Goal: Task Accomplishment & Management: Use online tool/utility

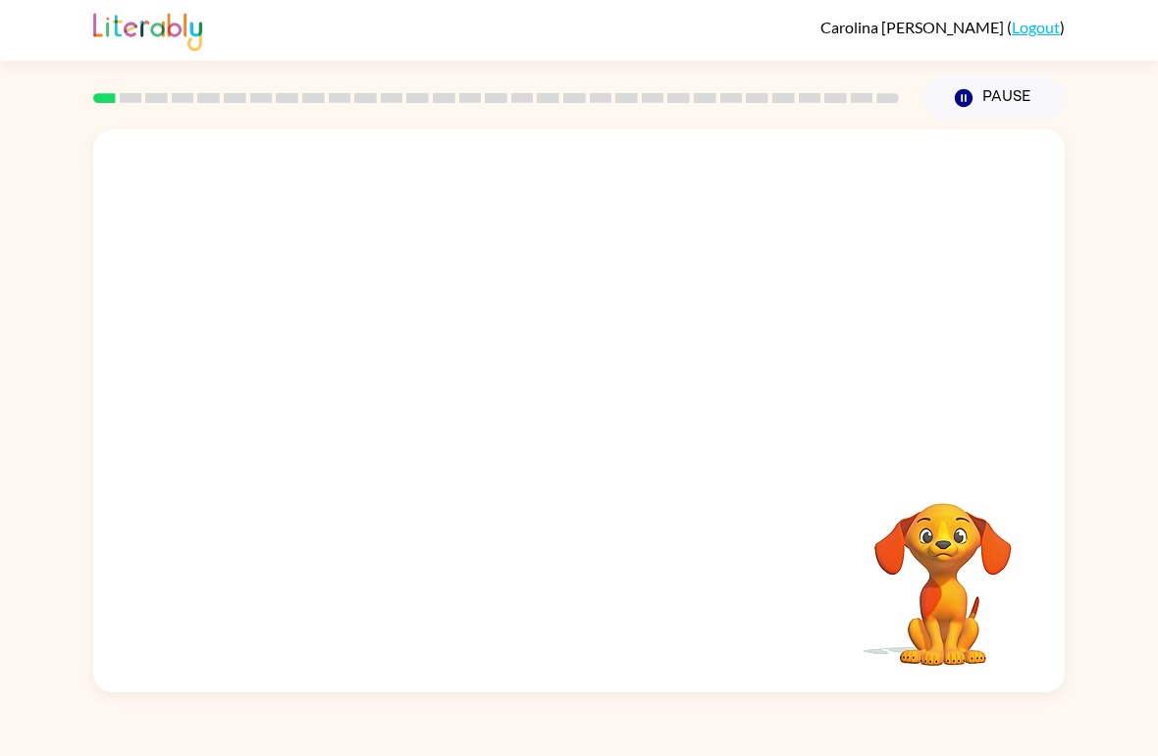
click at [915, 560] on video "Your browser must support playing .mp4 files to use Literably. Please try using…" at bounding box center [943, 571] width 196 height 196
click at [543, 428] on div "Your browser must support playing .mp4 files to use Literably. Please try using…" at bounding box center [578, 410] width 971 height 563
click at [560, 427] on button "button" at bounding box center [579, 422] width 126 height 72
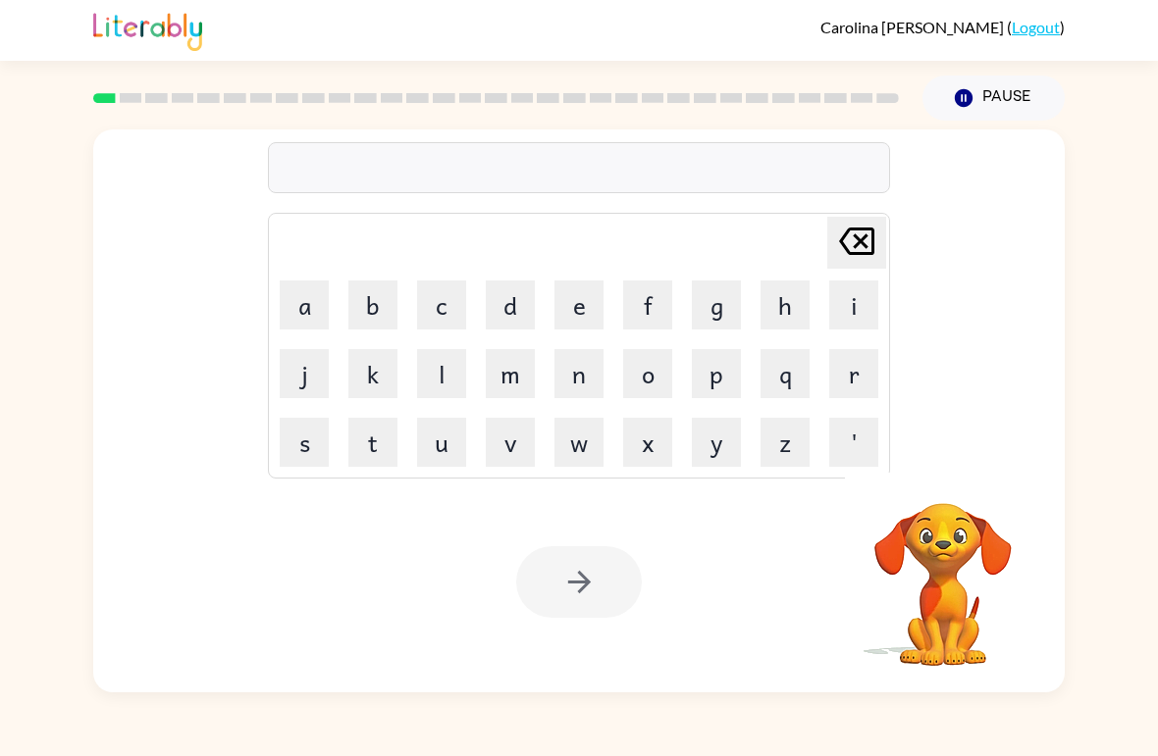
click at [311, 424] on button "s" at bounding box center [304, 442] width 49 height 49
click at [777, 328] on button "h" at bounding box center [784, 305] width 49 height 49
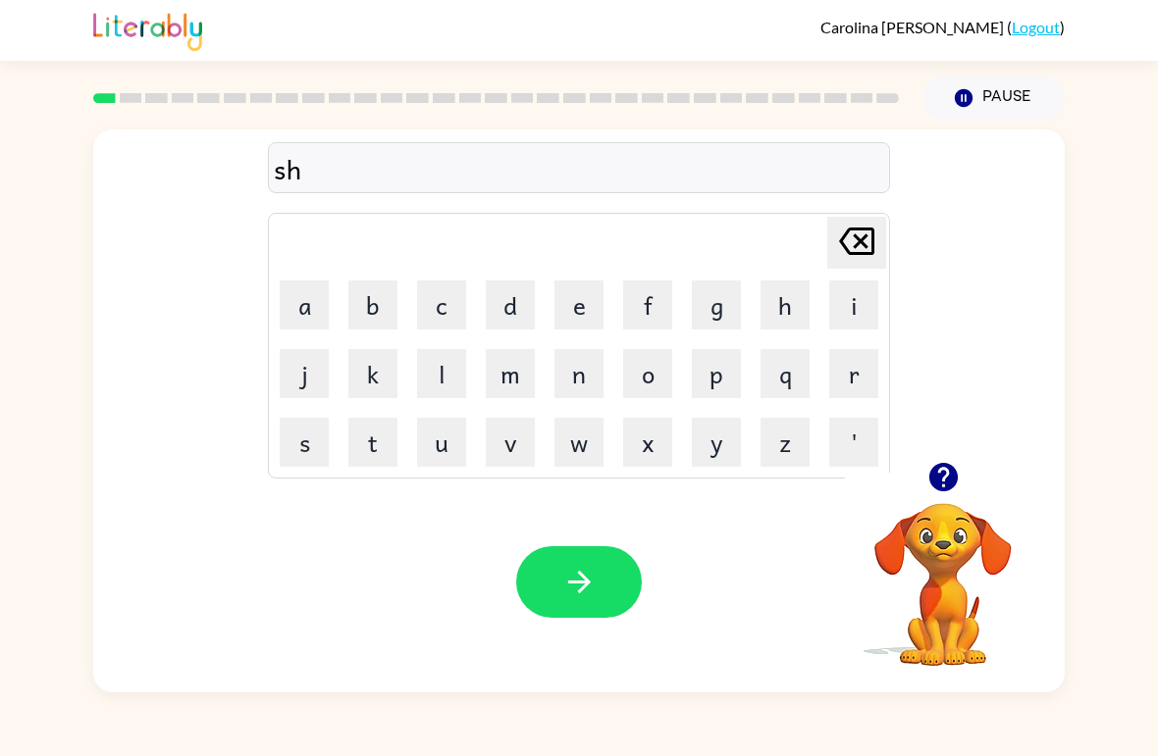
click at [436, 440] on button "u" at bounding box center [441, 442] width 49 height 49
click at [316, 438] on button "s" at bounding box center [304, 442] width 49 height 49
click at [782, 315] on button "h" at bounding box center [784, 305] width 49 height 49
click at [595, 584] on icon "button" at bounding box center [579, 582] width 34 height 34
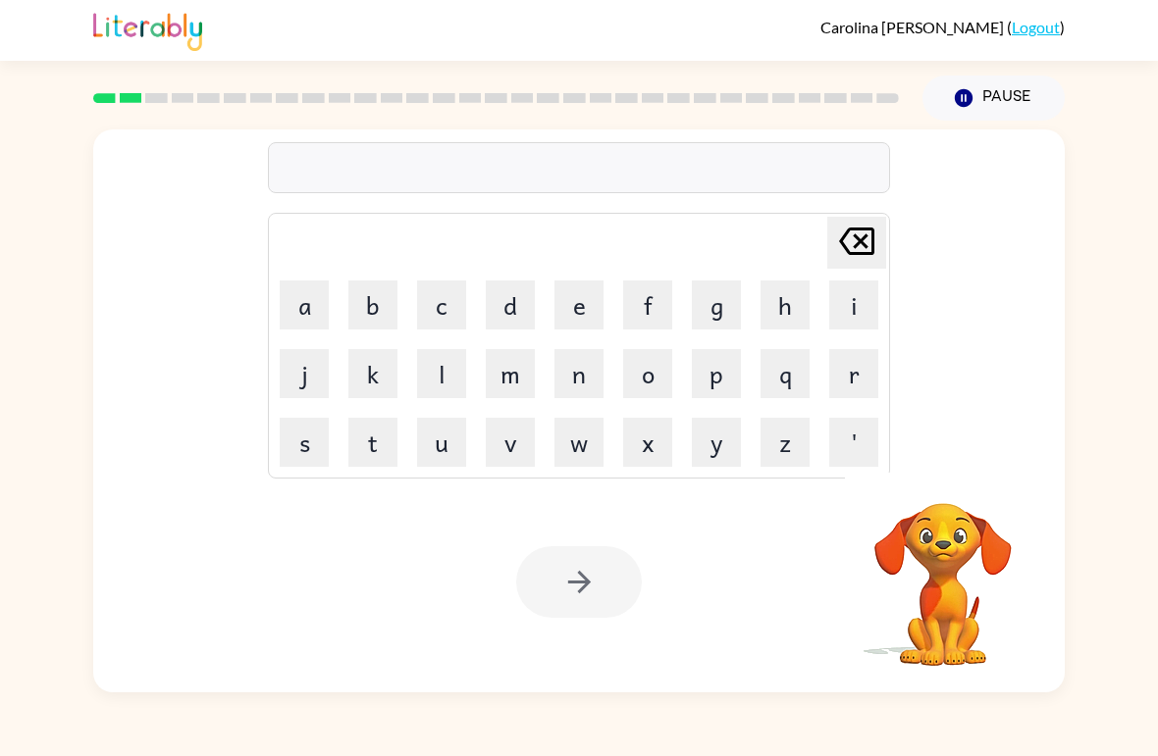
click at [291, 309] on button "a" at bounding box center [304, 305] width 49 height 49
click at [719, 372] on button "p" at bounding box center [716, 373] width 49 height 49
click at [586, 309] on button "e" at bounding box center [578, 305] width 49 height 49
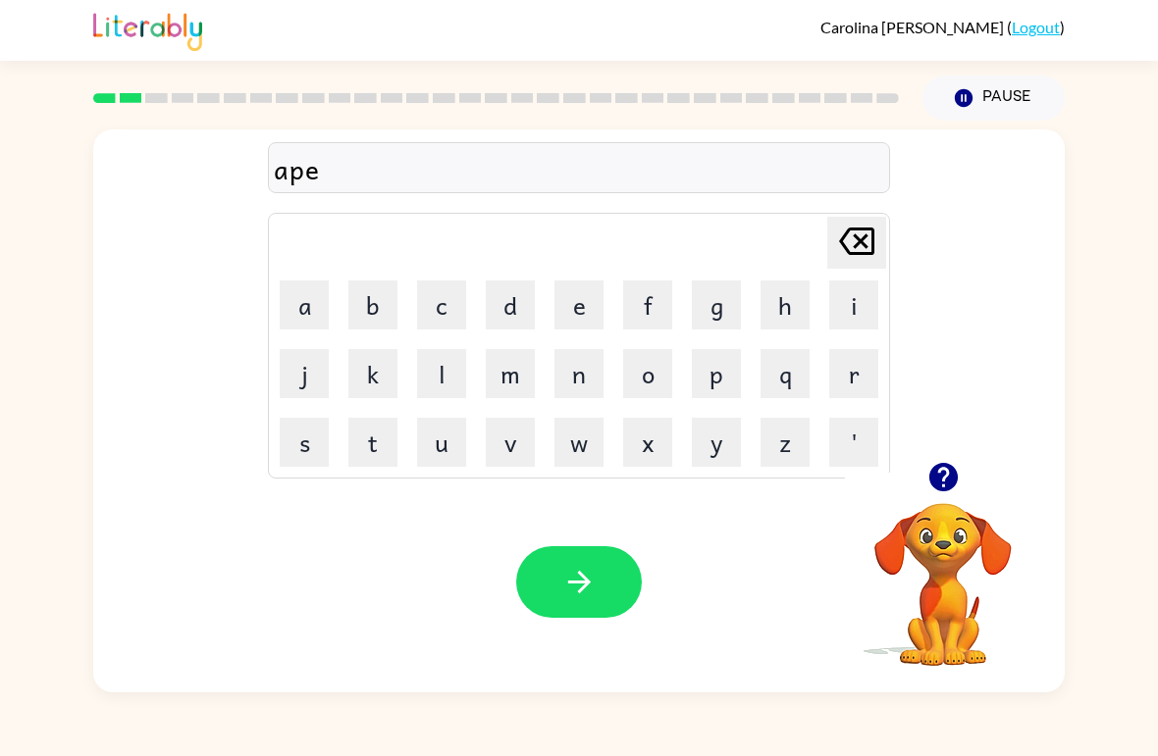
click at [848, 388] on button "r" at bounding box center [853, 373] width 49 height 49
click at [570, 308] on button "e" at bounding box center [578, 305] width 49 height 49
click at [584, 379] on button "n" at bounding box center [578, 373] width 49 height 49
click at [450, 308] on button "c" at bounding box center [441, 305] width 49 height 49
click at [594, 300] on button "e" at bounding box center [578, 305] width 49 height 49
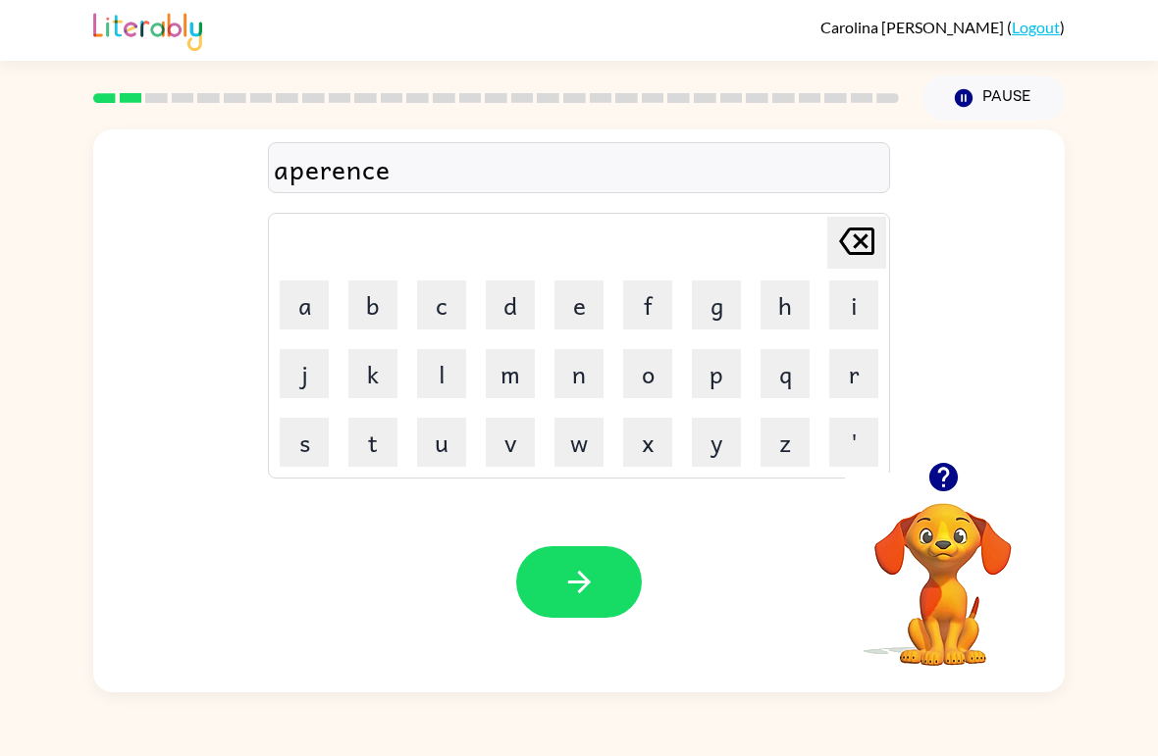
click at [312, 435] on button "s" at bounding box center [304, 442] width 49 height 49
click at [602, 563] on button "button" at bounding box center [579, 582] width 126 height 72
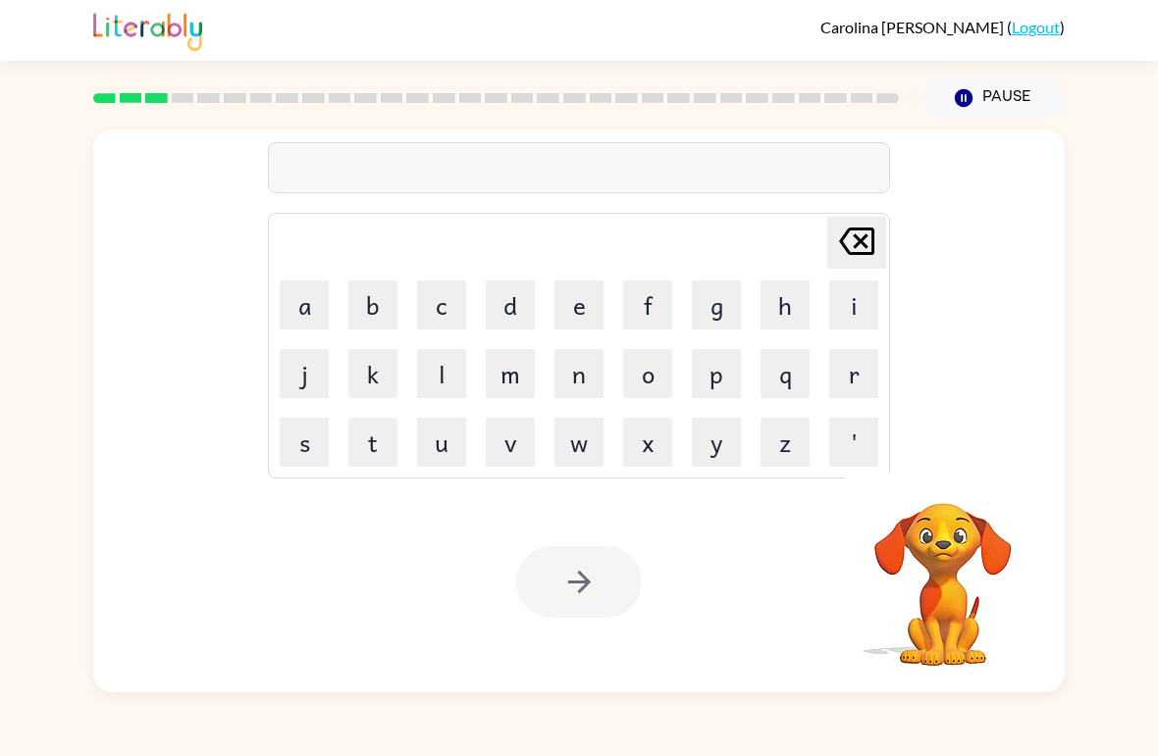
click at [864, 369] on button "r" at bounding box center [853, 373] width 49 height 49
click at [590, 300] on button "e" at bounding box center [578, 305] width 49 height 49
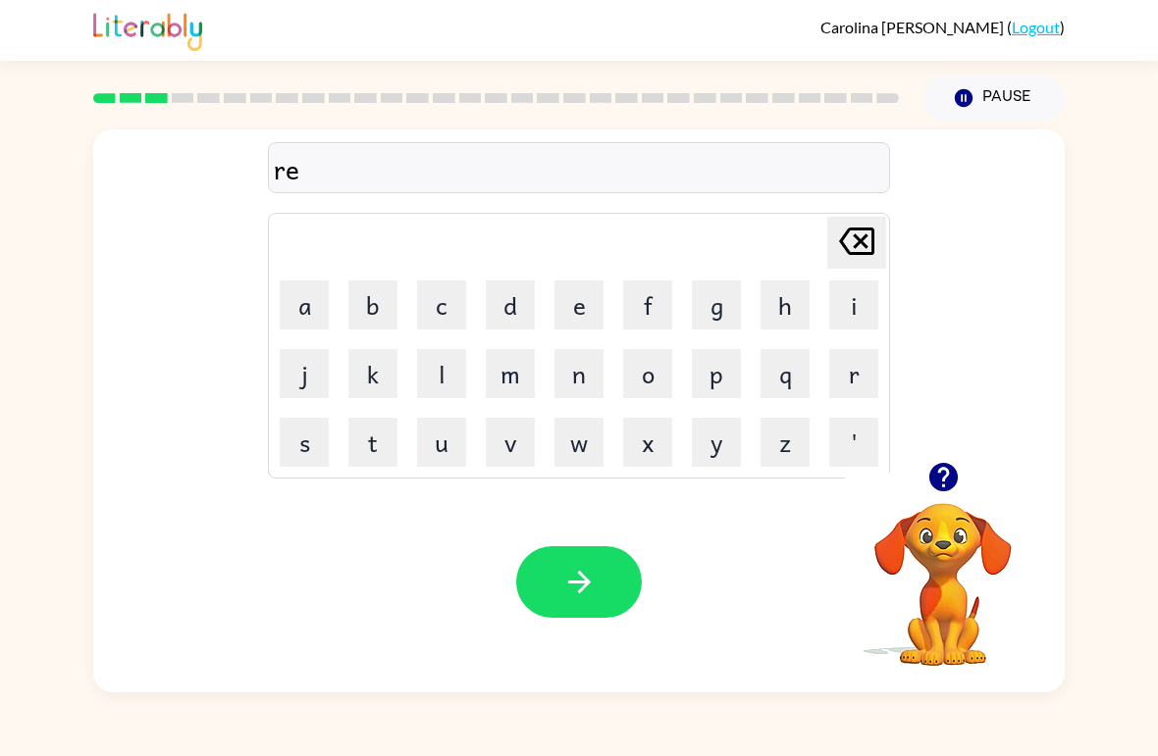
click at [310, 298] on button "a" at bounding box center [304, 305] width 49 height 49
click at [453, 379] on button "l" at bounding box center [441, 373] width 49 height 49
click at [847, 307] on button "i" at bounding box center [853, 305] width 49 height 49
click at [348, 445] on button "t" at bounding box center [372, 442] width 49 height 49
click at [720, 452] on button "y" at bounding box center [716, 442] width 49 height 49
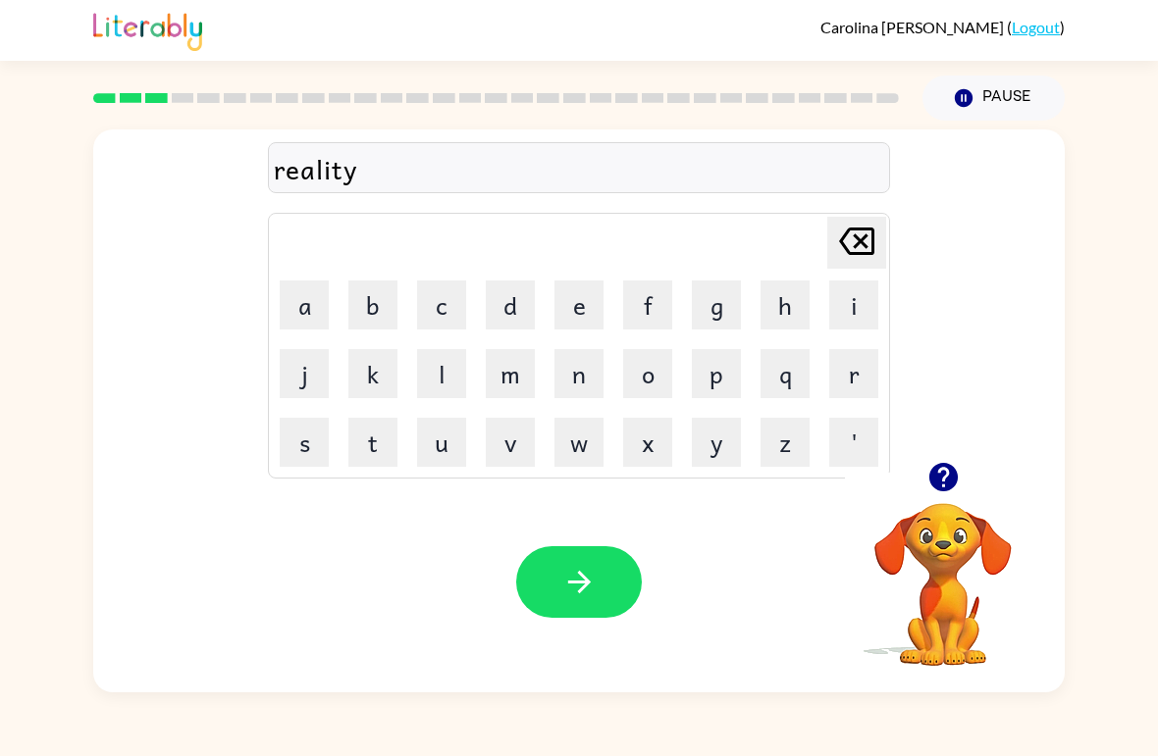
click at [595, 575] on icon "button" at bounding box center [579, 582] width 34 height 34
click at [579, 312] on button "e" at bounding box center [578, 305] width 49 height 49
click at [447, 376] on button "l" at bounding box center [441, 373] width 49 height 49
click at [840, 322] on button "i" at bounding box center [853, 305] width 49 height 49
click at [513, 386] on button "m" at bounding box center [510, 373] width 49 height 49
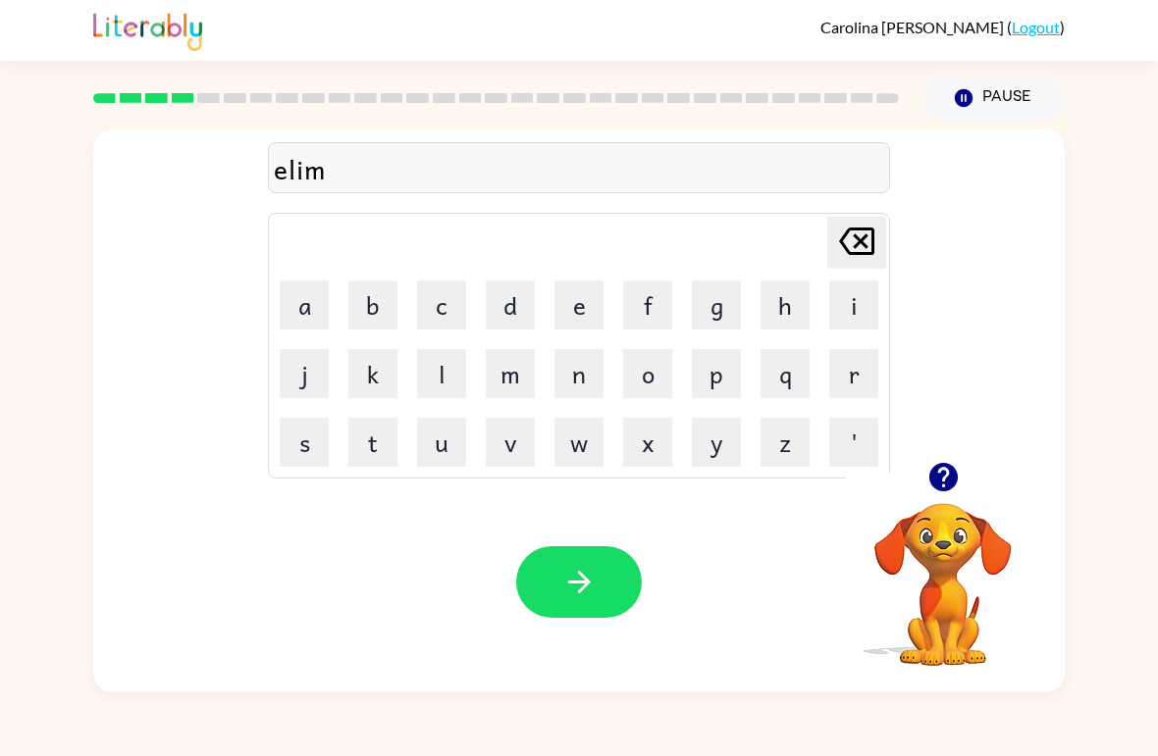
click at [856, 311] on button "i" at bounding box center [853, 305] width 49 height 49
click at [587, 387] on button "n" at bounding box center [578, 373] width 49 height 49
click at [314, 304] on button "a" at bounding box center [304, 305] width 49 height 49
click at [376, 444] on button "t" at bounding box center [372, 442] width 49 height 49
click at [590, 313] on button "e" at bounding box center [578, 305] width 49 height 49
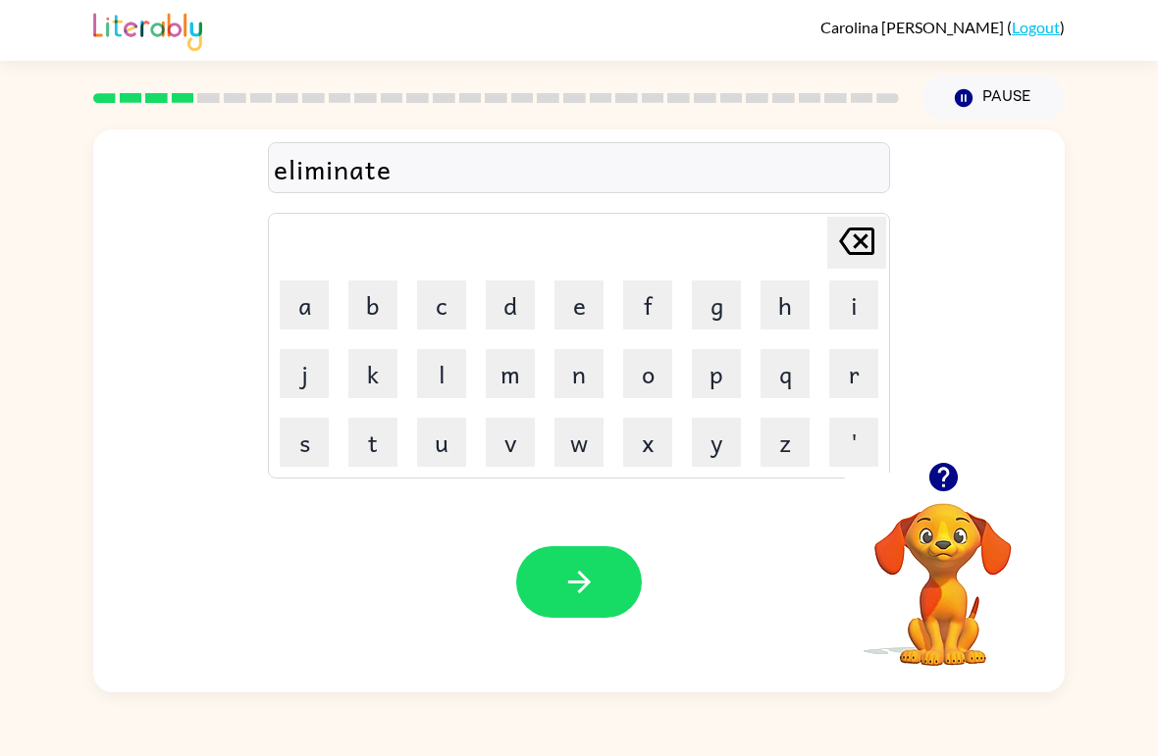
click at [606, 565] on button "button" at bounding box center [579, 582] width 126 height 72
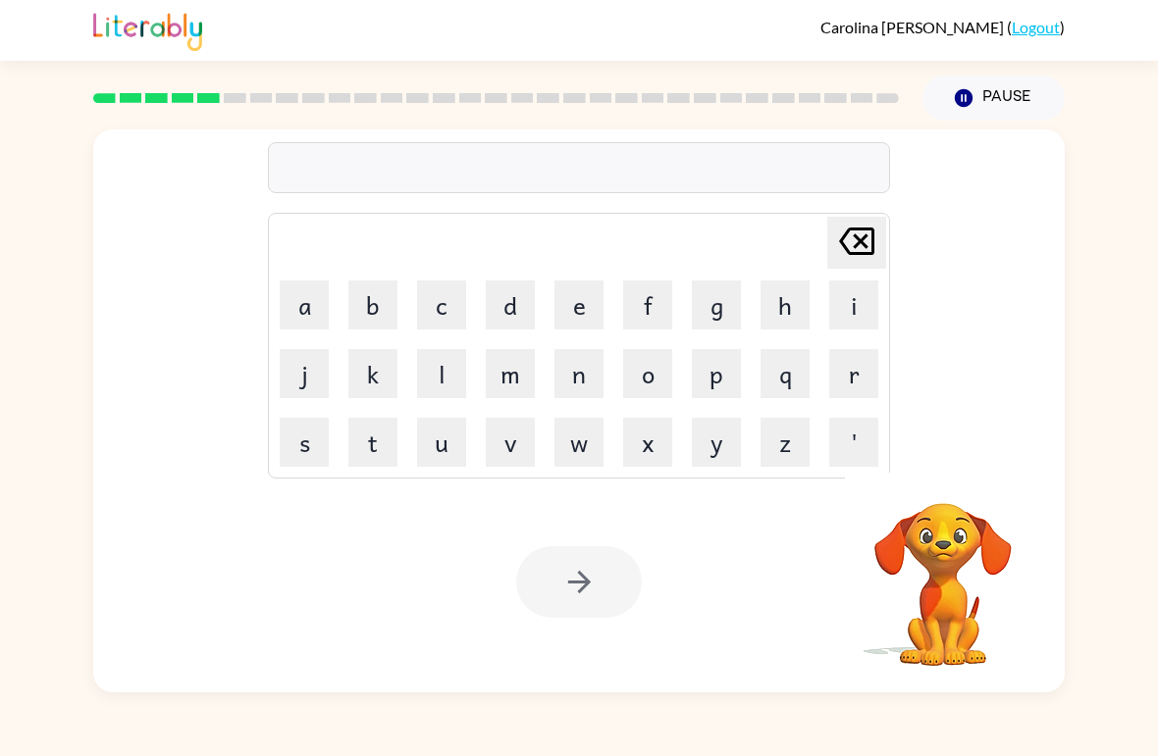
click at [517, 307] on button "d" at bounding box center [510, 305] width 49 height 49
click at [435, 436] on button "u" at bounding box center [441, 442] width 49 height 49
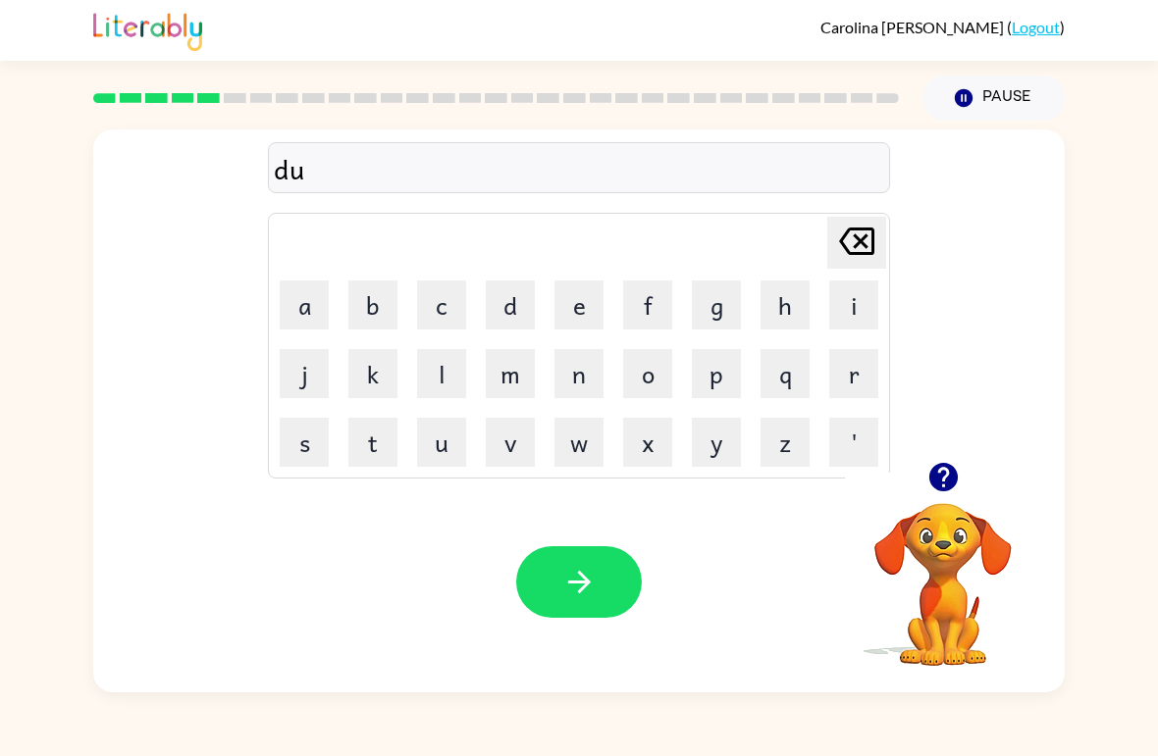
click at [720, 386] on button "p" at bounding box center [716, 373] width 49 height 49
click at [453, 368] on button "l" at bounding box center [441, 373] width 49 height 49
click at [858, 309] on button "i" at bounding box center [853, 305] width 49 height 49
click at [445, 311] on button "c" at bounding box center [441, 305] width 49 height 49
click at [310, 307] on button "a" at bounding box center [304, 305] width 49 height 49
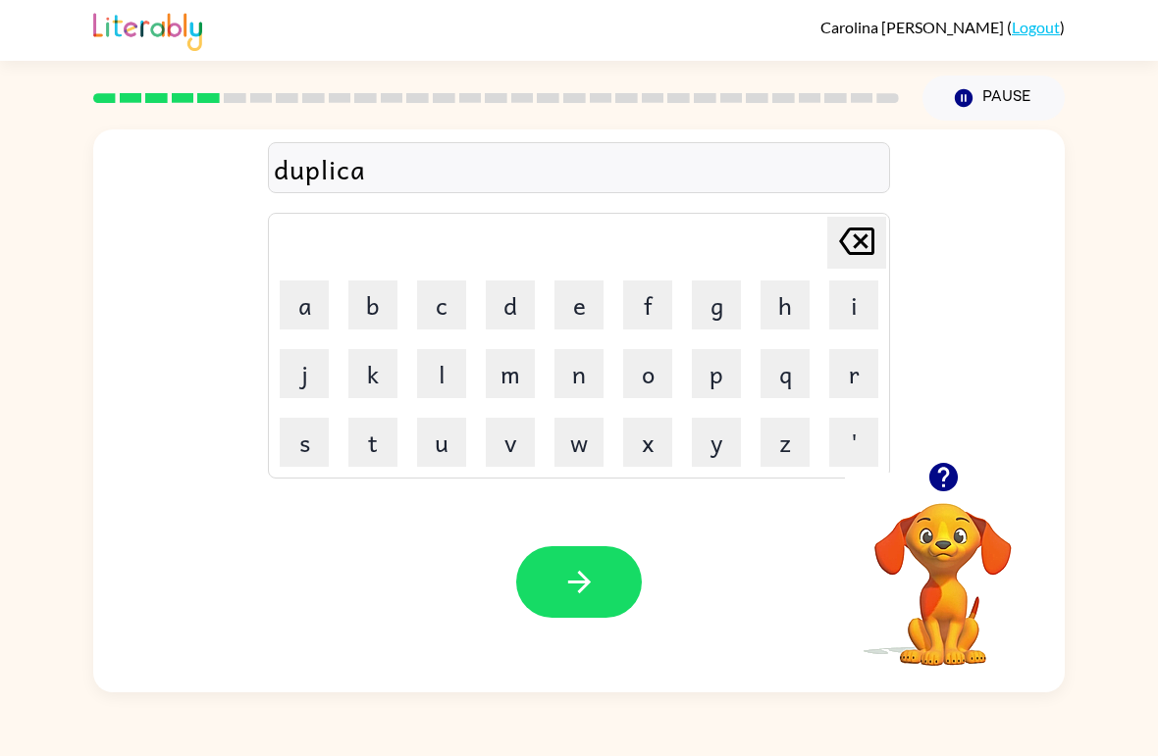
click at [386, 442] on button "t" at bounding box center [372, 442] width 49 height 49
click at [593, 305] on button "e" at bounding box center [578, 305] width 49 height 49
click at [608, 576] on button "button" at bounding box center [579, 582] width 126 height 72
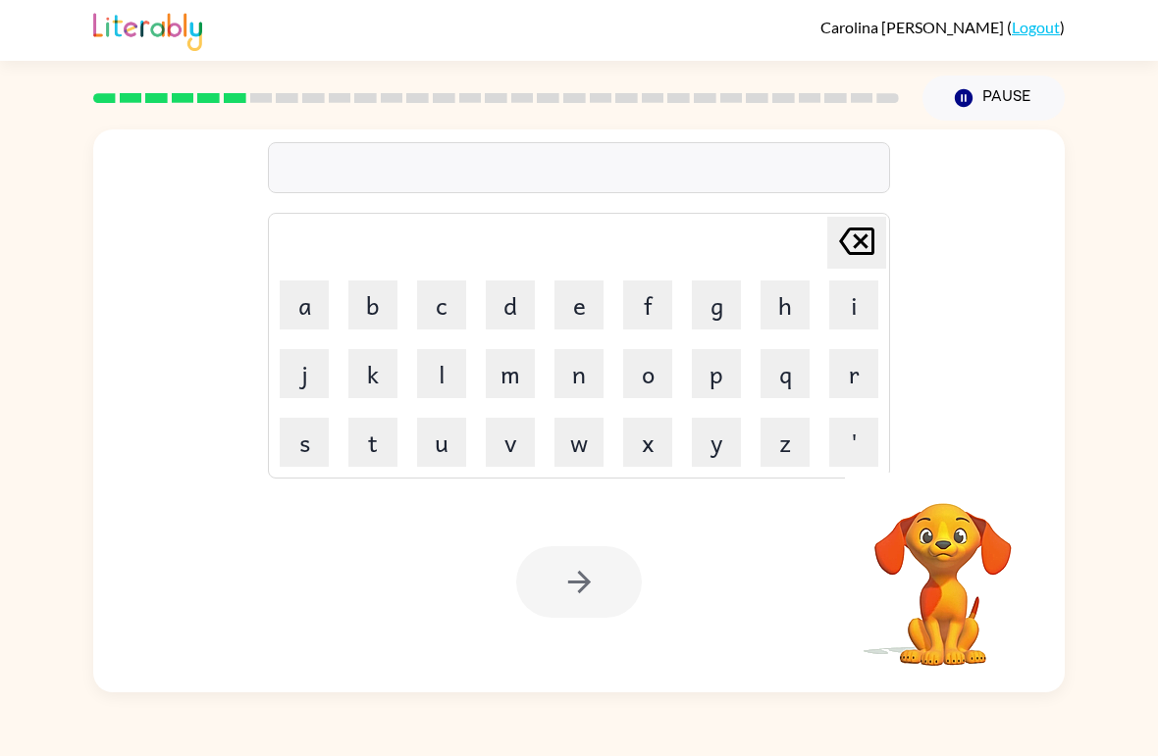
click at [521, 443] on button "v" at bounding box center [510, 442] width 49 height 49
click at [290, 306] on button "a" at bounding box center [304, 305] width 49 height 49
click at [440, 304] on button "c" at bounding box center [441, 305] width 49 height 49
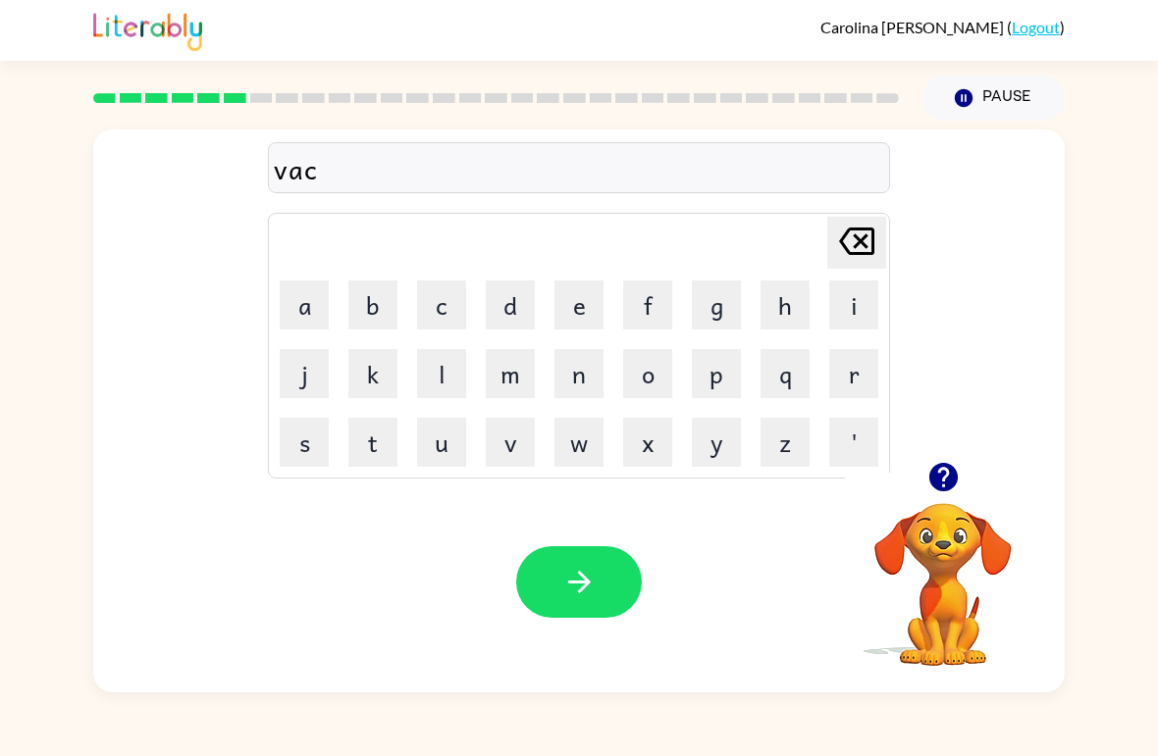
click at [311, 288] on button "a" at bounding box center [304, 305] width 49 height 49
click at [377, 439] on button "t" at bounding box center [372, 442] width 49 height 49
click at [858, 304] on button "i" at bounding box center [853, 305] width 49 height 49
click at [654, 383] on button "o" at bounding box center [647, 373] width 49 height 49
click at [585, 380] on button "n" at bounding box center [578, 373] width 49 height 49
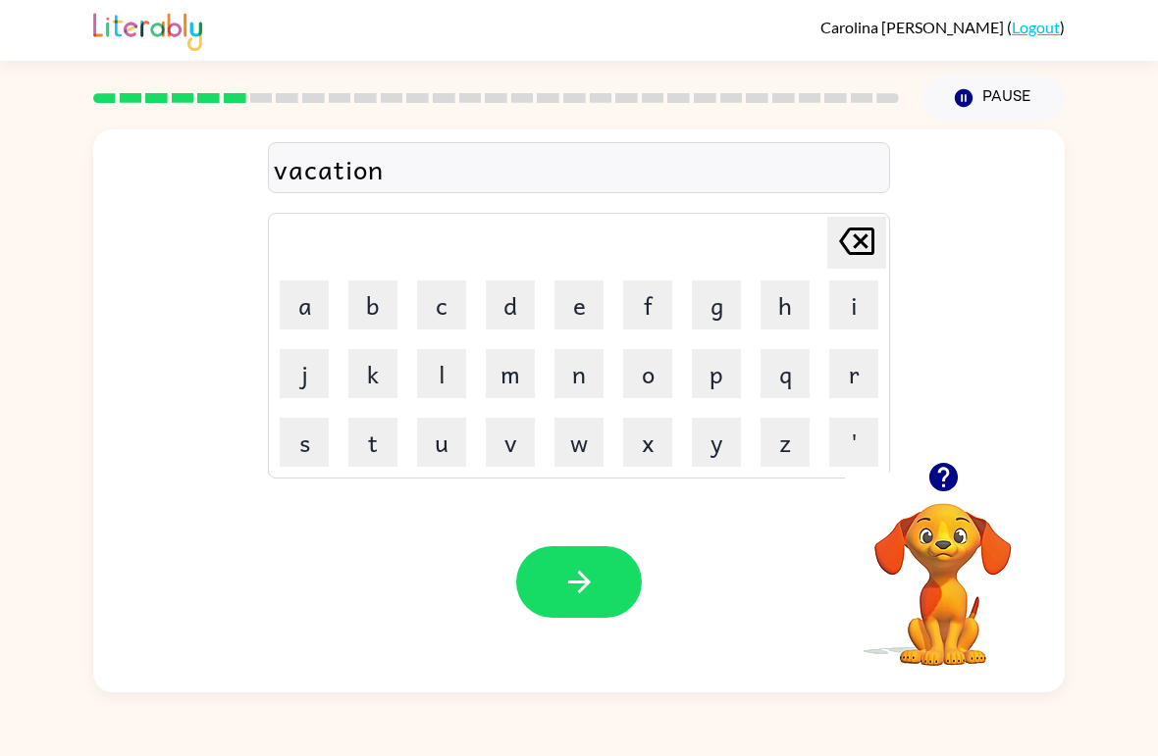
click at [574, 567] on icon "button" at bounding box center [579, 582] width 34 height 34
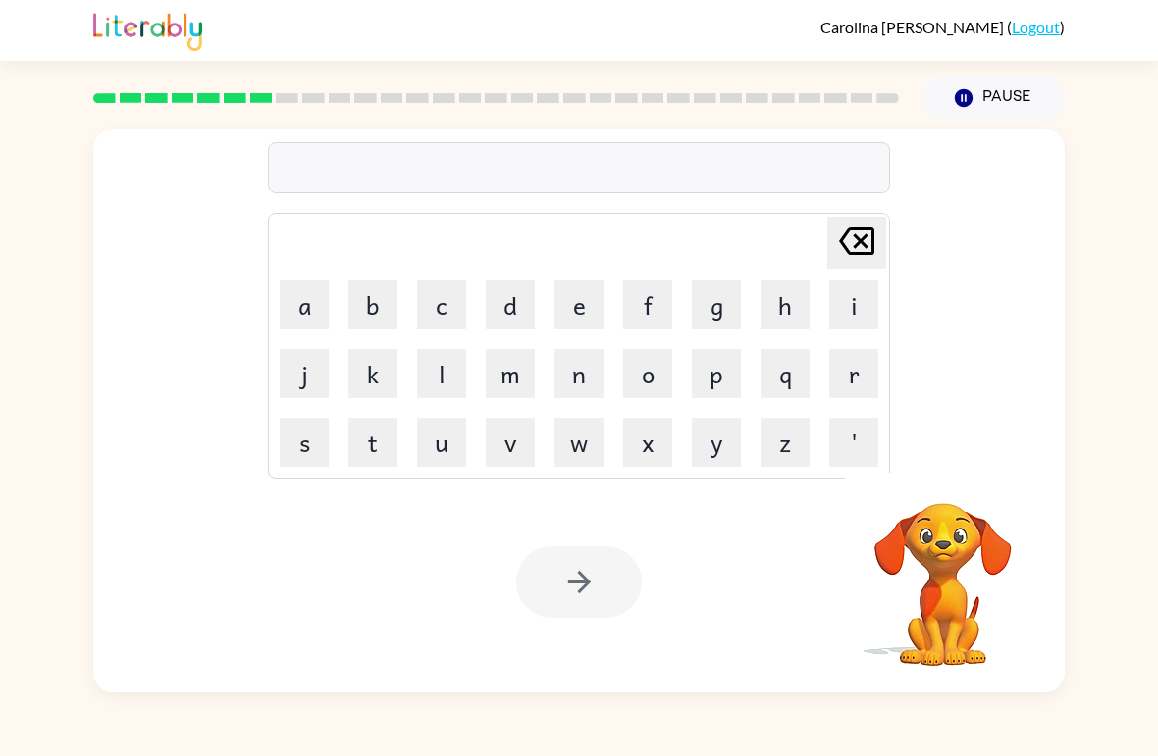
click at [712, 382] on button "p" at bounding box center [716, 373] width 49 height 49
click at [441, 436] on button "u" at bounding box center [441, 442] width 49 height 49
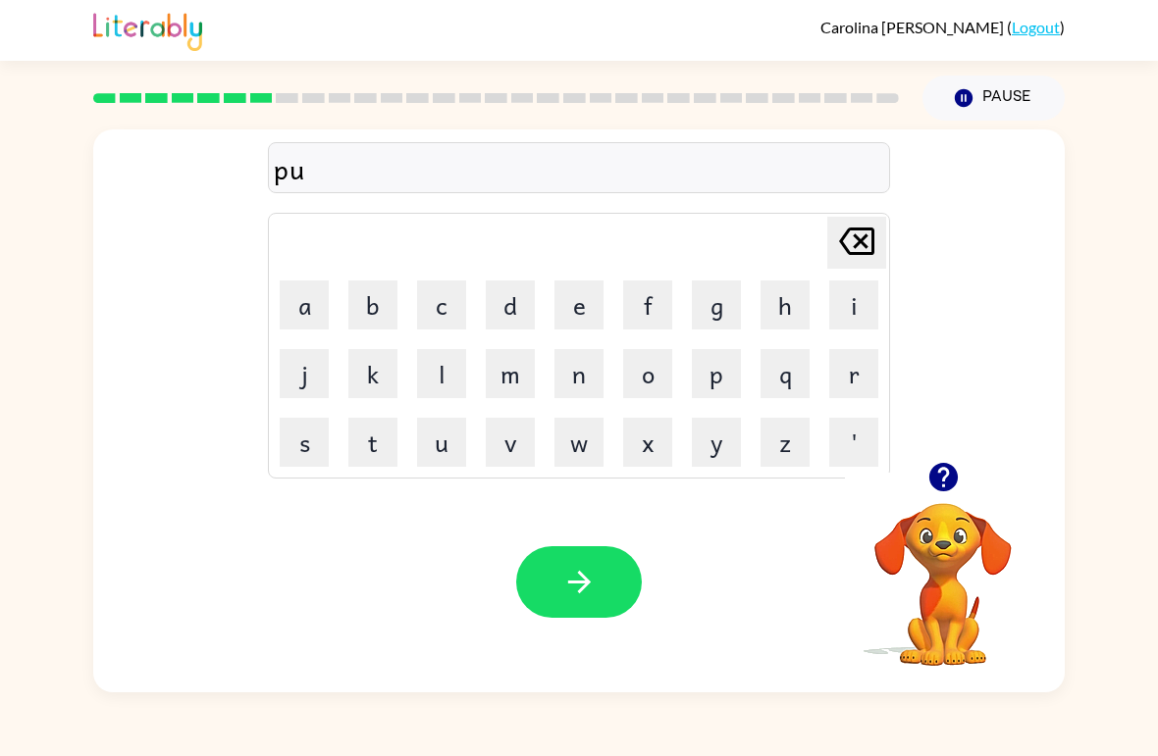
click at [514, 314] on button "d" at bounding box center [510, 305] width 49 height 49
click at [513, 314] on button "d" at bounding box center [510, 305] width 49 height 49
click at [457, 361] on button "l" at bounding box center [441, 373] width 49 height 49
click at [593, 311] on button "e" at bounding box center [578, 305] width 49 height 49
click at [570, 565] on button "button" at bounding box center [579, 582] width 126 height 72
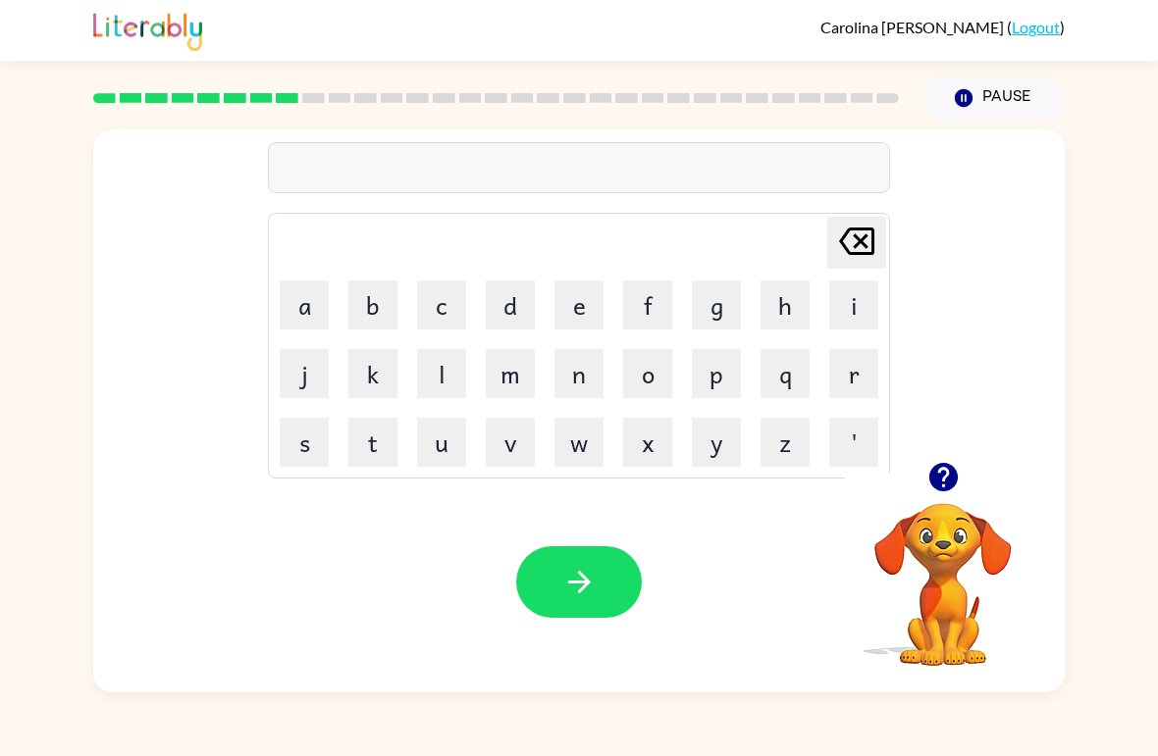
click at [717, 379] on button "p" at bounding box center [716, 373] width 49 height 49
click at [308, 305] on button "a" at bounding box center [304, 305] width 49 height 49
click at [854, 374] on button "r" at bounding box center [853, 373] width 49 height 49
click at [386, 429] on button "t" at bounding box center [372, 442] width 49 height 49
click at [838, 317] on button "i" at bounding box center [853, 305] width 49 height 49
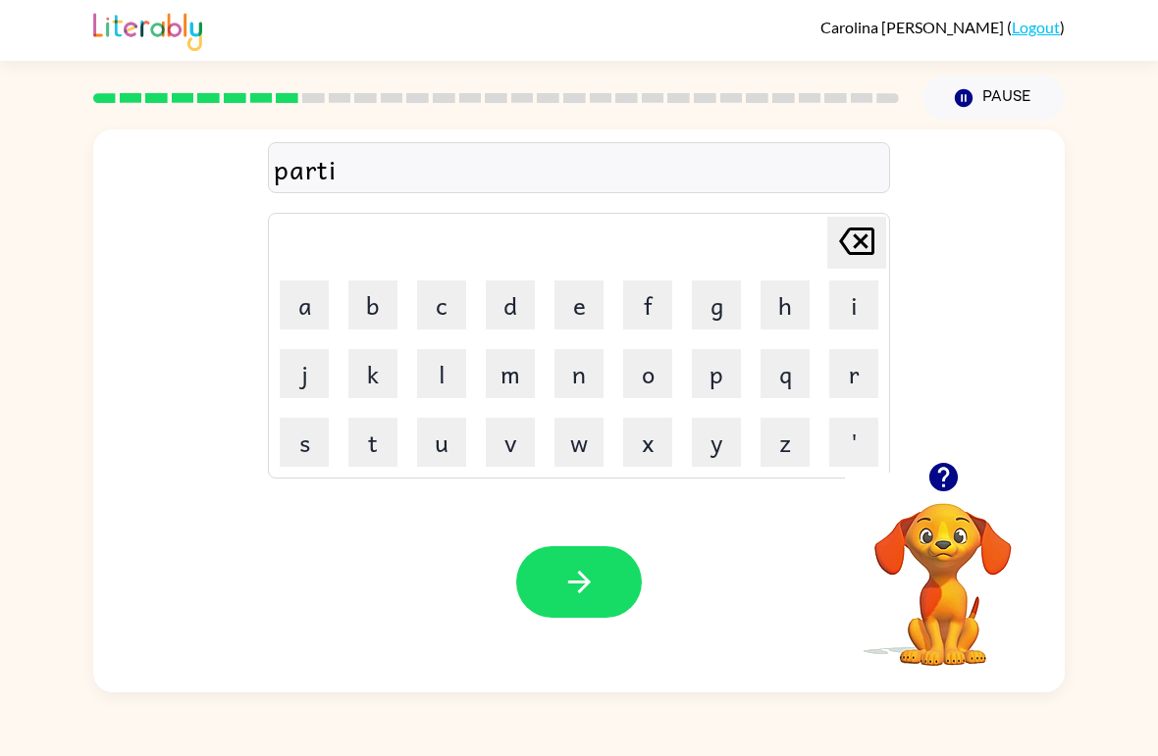
click at [444, 301] on button "c" at bounding box center [441, 305] width 49 height 49
click at [436, 374] on button "l" at bounding box center [441, 373] width 49 height 49
click at [866, 252] on icon "[PERSON_NAME] last character input" at bounding box center [856, 241] width 47 height 47
click at [300, 295] on button "a" at bounding box center [304, 305] width 49 height 49
click at [459, 368] on button "l" at bounding box center [441, 373] width 49 height 49
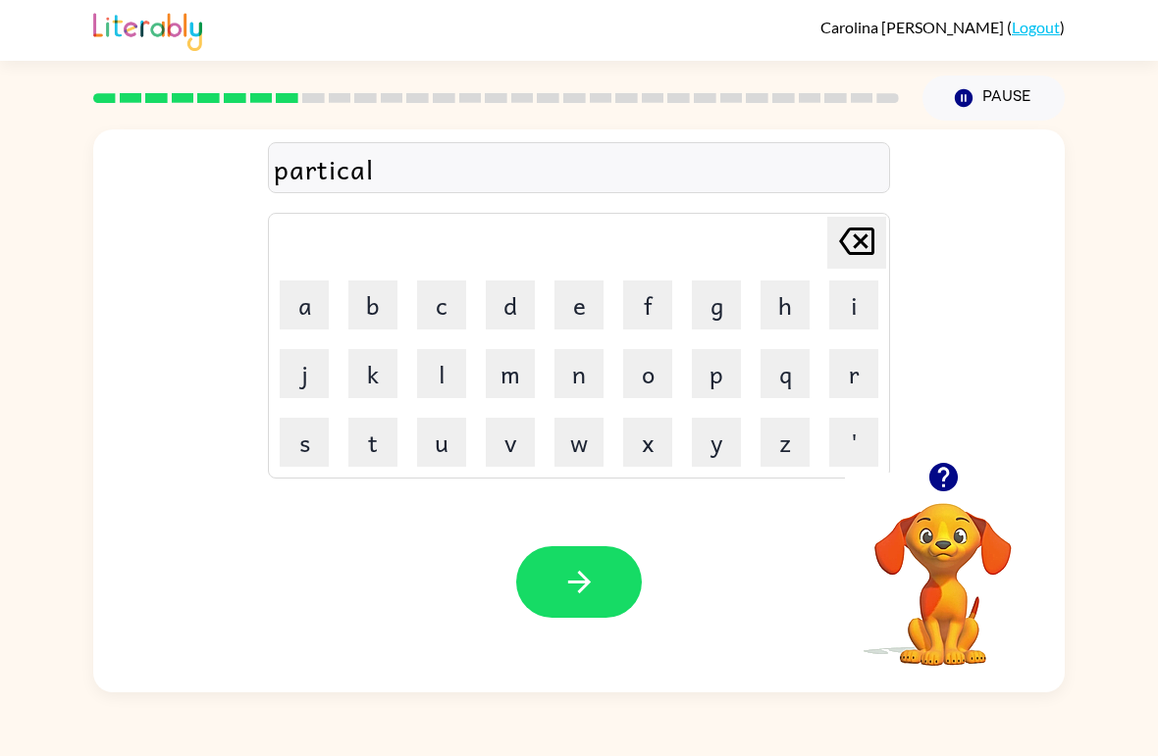
click at [558, 589] on button "button" at bounding box center [579, 582] width 126 height 72
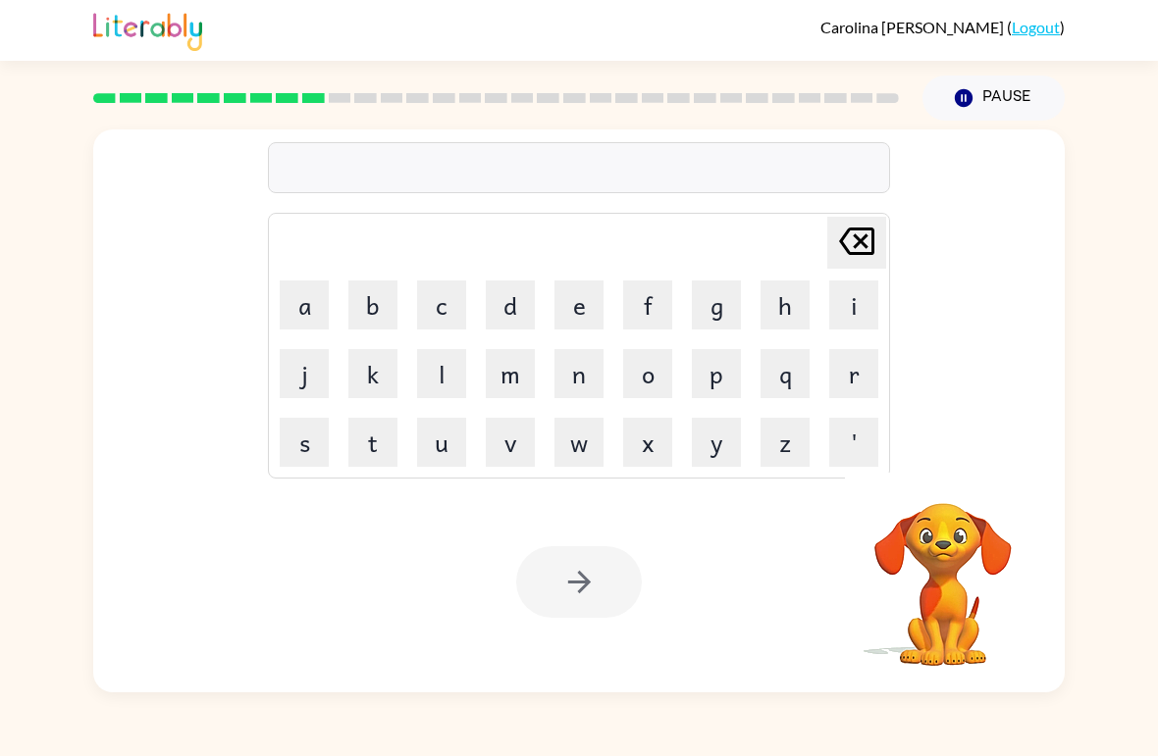
click at [852, 375] on button "r" at bounding box center [853, 373] width 49 height 49
click at [429, 308] on button "c" at bounding box center [441, 305] width 49 height 49
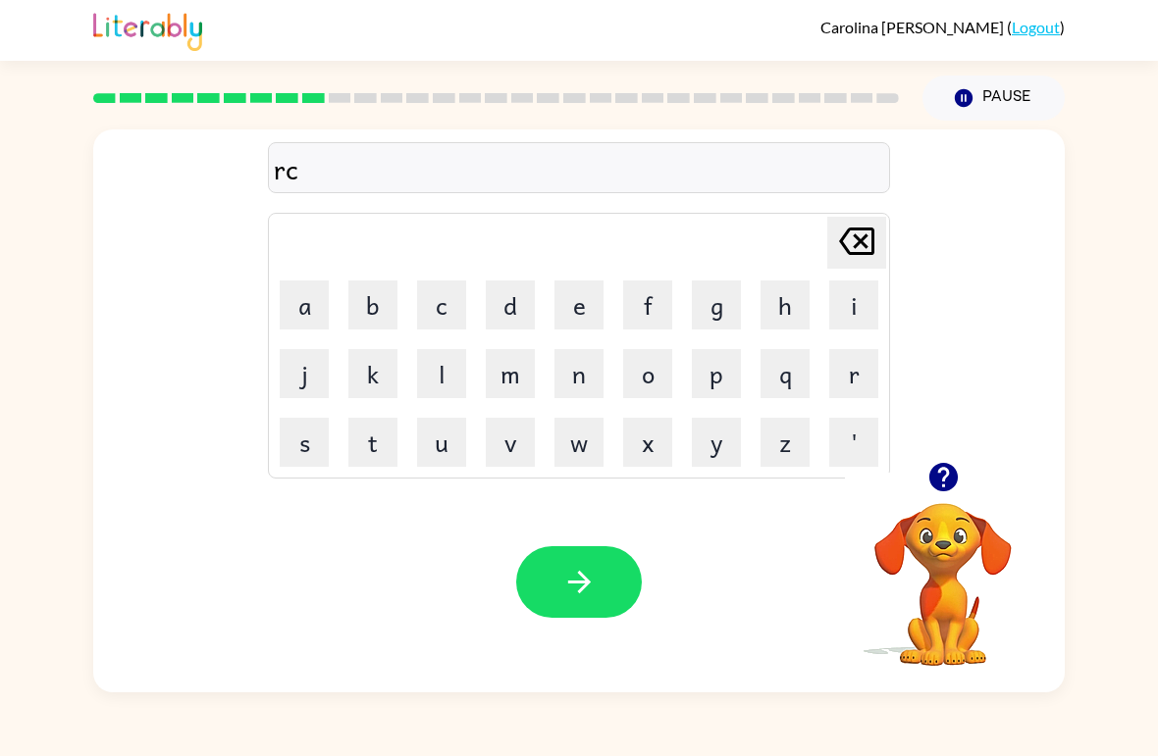
click at [297, 307] on button "a" at bounding box center [304, 305] width 49 height 49
click at [712, 385] on button "p" at bounding box center [716, 373] width 49 height 49
click at [371, 437] on button "t" at bounding box center [372, 442] width 49 height 49
click at [444, 449] on button "u" at bounding box center [441, 442] width 49 height 49
click at [582, 322] on button "e" at bounding box center [578, 305] width 49 height 49
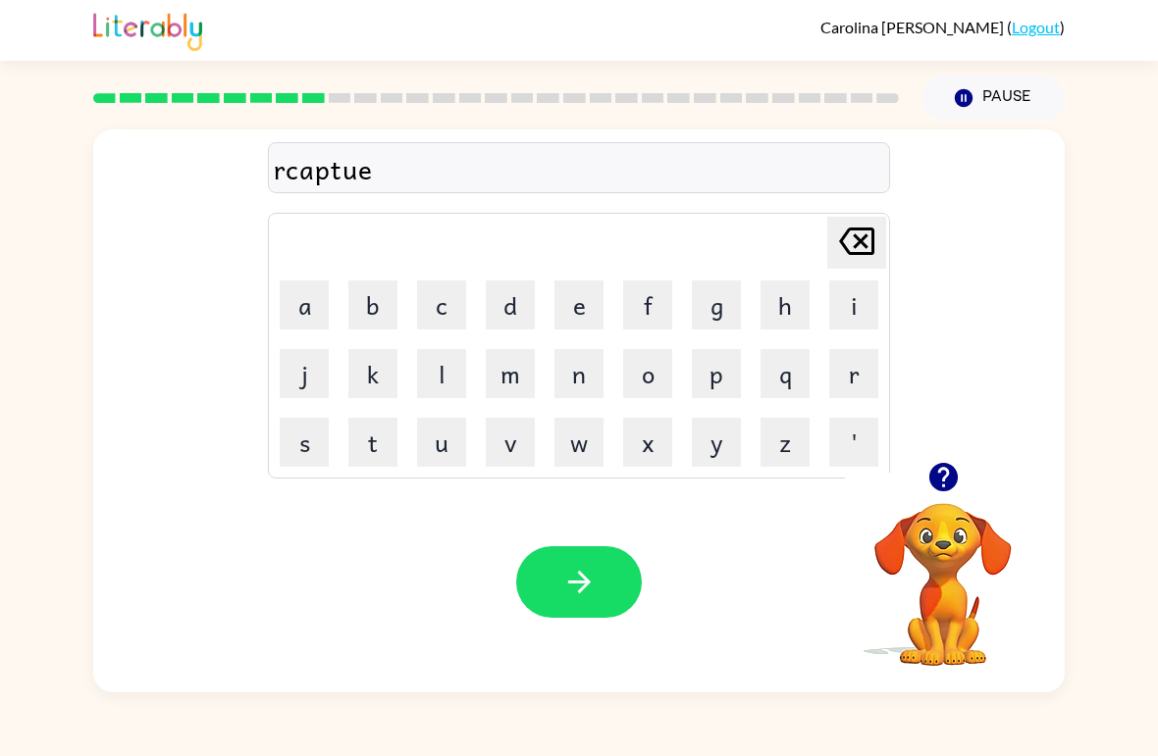
click at [859, 251] on icon "[PERSON_NAME] last character input" at bounding box center [856, 241] width 47 height 47
click at [858, 250] on icon "[PERSON_NAME] last character input" at bounding box center [856, 241] width 47 height 47
click at [871, 243] on icon at bounding box center [856, 241] width 35 height 27
click at [871, 242] on icon at bounding box center [856, 241] width 35 height 27
click at [857, 246] on icon at bounding box center [856, 241] width 35 height 27
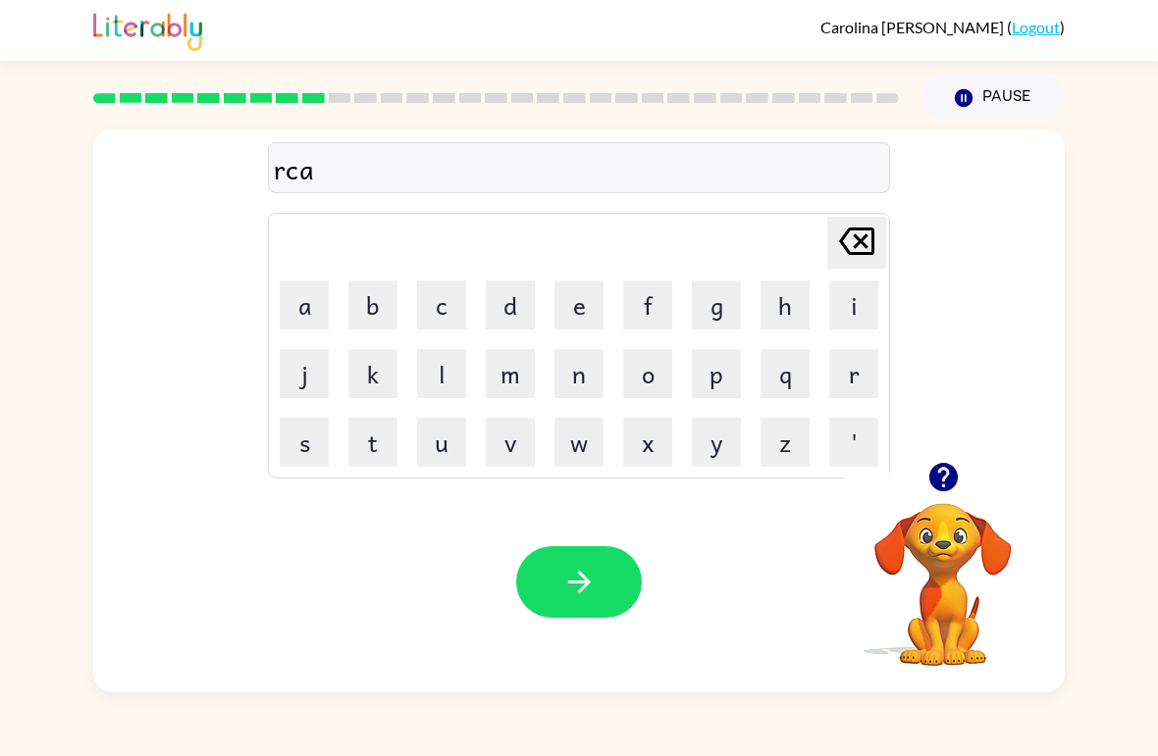
click at [857, 245] on icon at bounding box center [856, 241] width 35 height 27
click at [864, 248] on icon at bounding box center [856, 241] width 35 height 27
click at [847, 378] on button "r" at bounding box center [853, 373] width 49 height 49
click at [593, 316] on button "e" at bounding box center [578, 305] width 49 height 49
click at [441, 293] on button "c" at bounding box center [441, 305] width 49 height 49
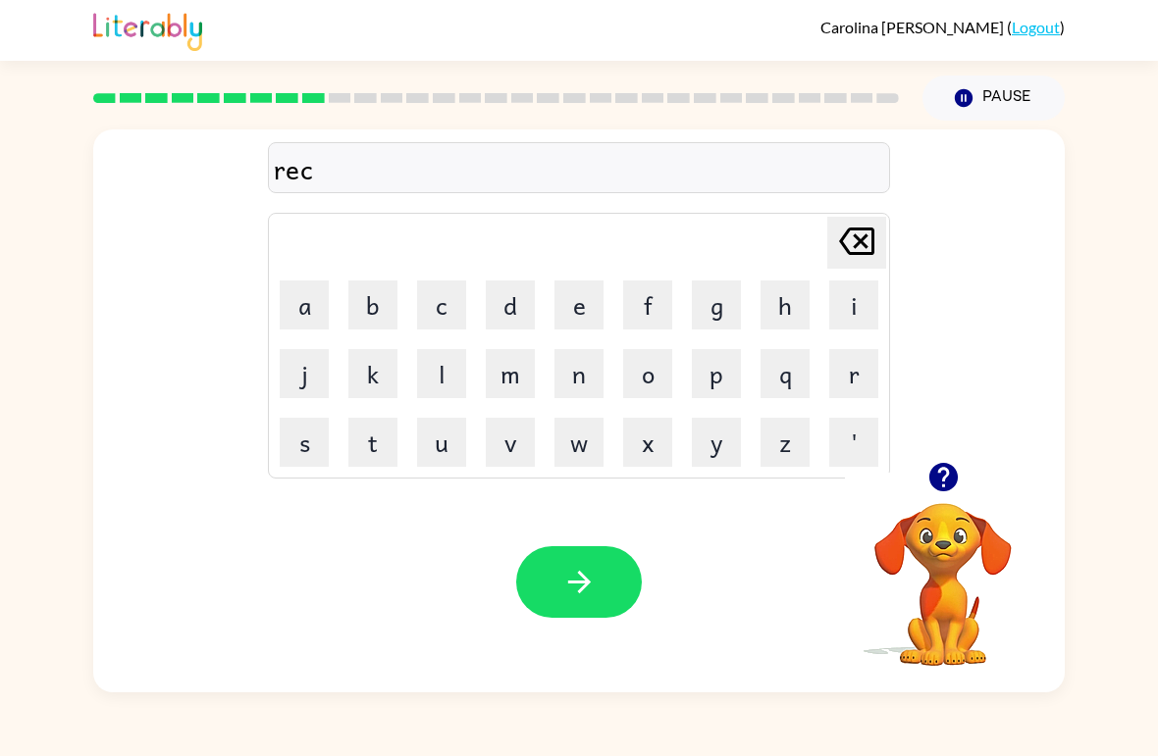
click at [293, 301] on button "a" at bounding box center [304, 305] width 49 height 49
click at [715, 370] on button "p" at bounding box center [716, 373] width 49 height 49
click at [382, 438] on button "t" at bounding box center [372, 442] width 49 height 49
click at [453, 450] on button "u" at bounding box center [441, 442] width 49 height 49
click at [852, 378] on button "r" at bounding box center [853, 373] width 49 height 49
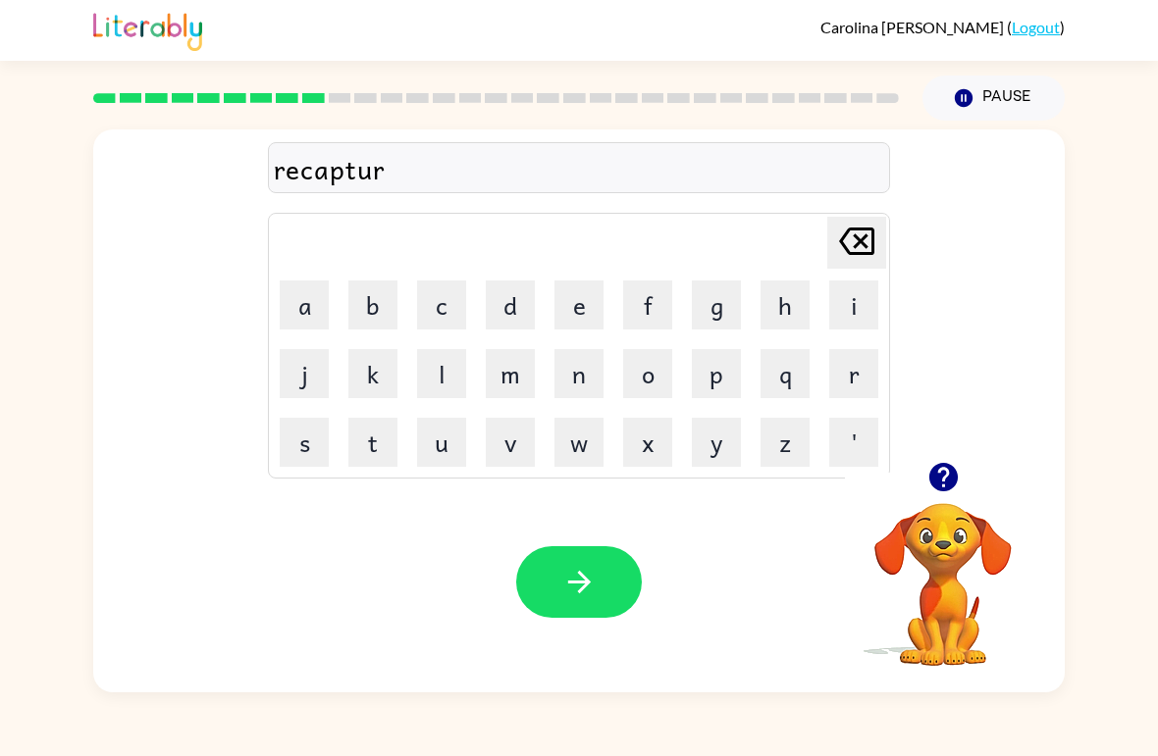
click at [578, 300] on button "e" at bounding box center [578, 305] width 49 height 49
click at [569, 577] on icon "button" at bounding box center [579, 582] width 34 height 34
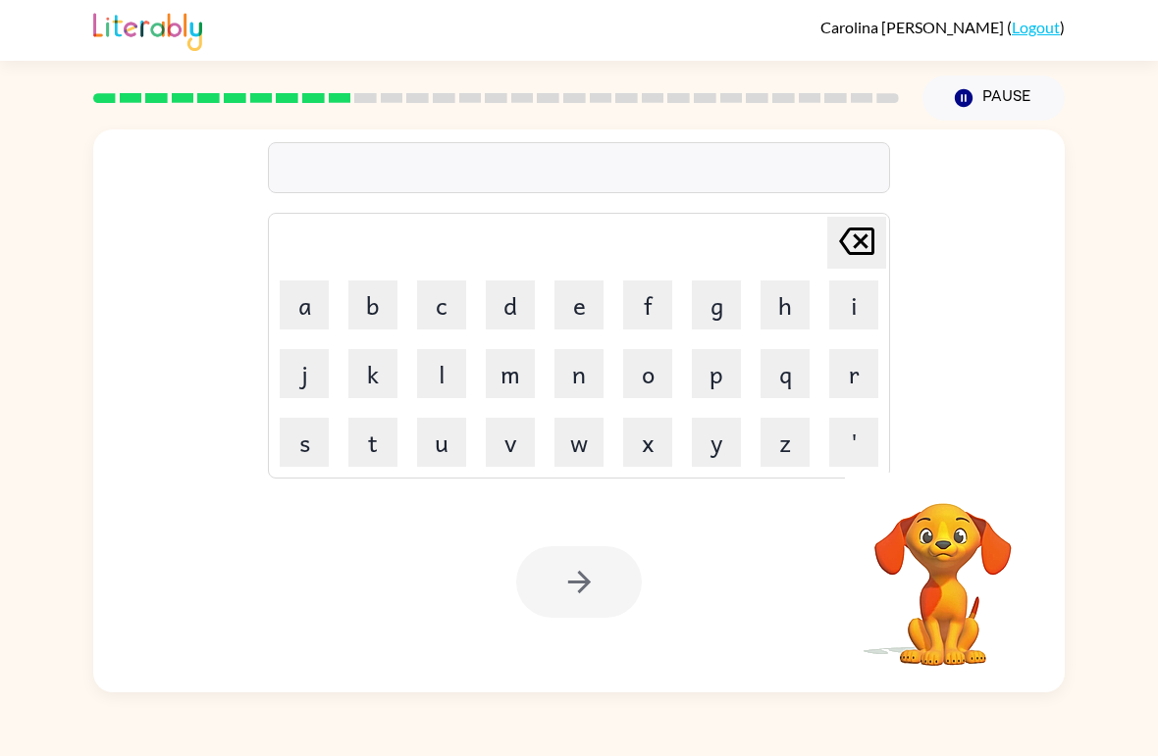
click at [734, 371] on button "p" at bounding box center [716, 373] width 49 height 49
click at [854, 379] on button "r" at bounding box center [853, 373] width 49 height 49
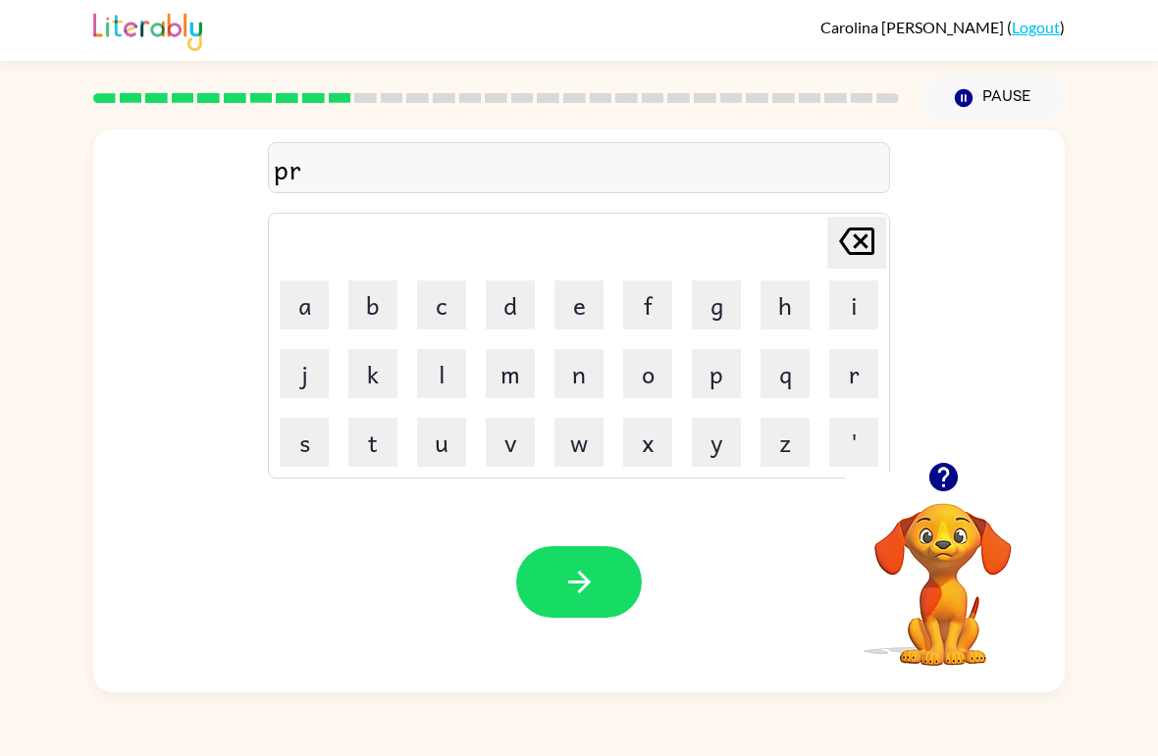
click at [566, 314] on button "e" at bounding box center [578, 305] width 49 height 49
click at [300, 441] on button "s" at bounding box center [304, 442] width 49 height 49
click at [438, 305] on button "c" at bounding box center [441, 305] width 49 height 49
click at [795, 319] on button "h" at bounding box center [784, 305] width 49 height 49
click at [652, 376] on button "o" at bounding box center [647, 373] width 49 height 49
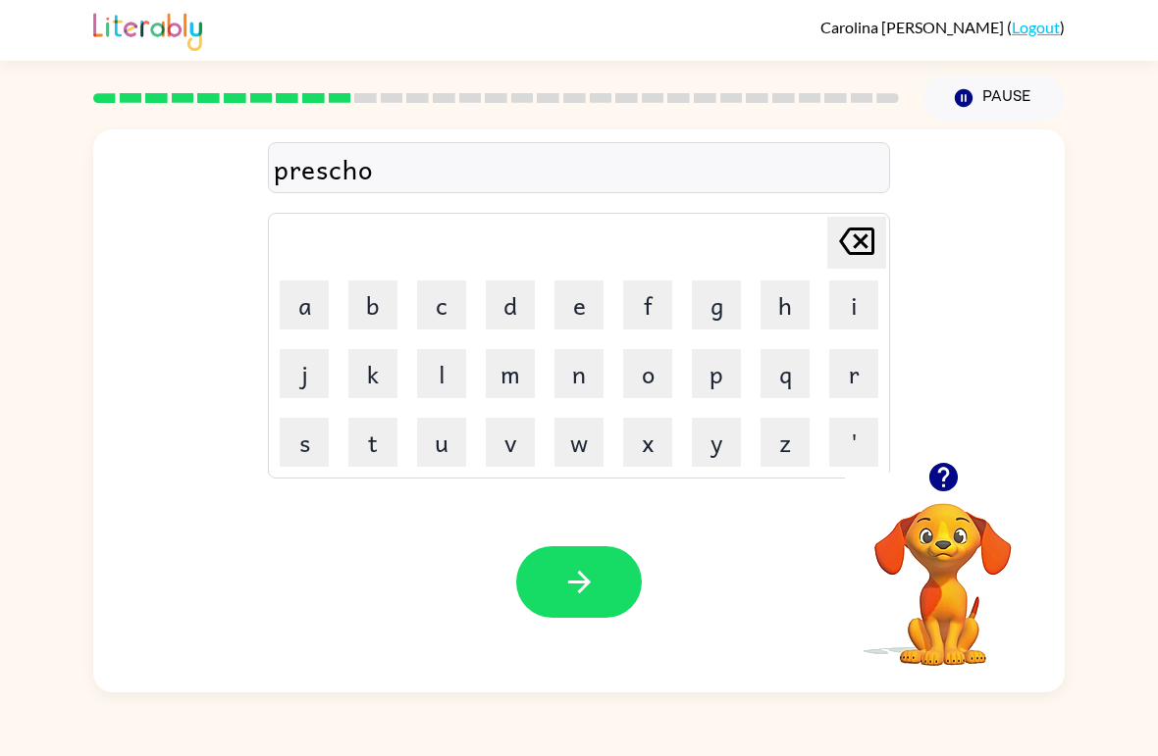
click at [651, 376] on button "o" at bounding box center [647, 373] width 49 height 49
click at [450, 367] on button "l" at bounding box center [441, 373] width 49 height 49
click at [598, 579] on button "button" at bounding box center [579, 582] width 126 height 72
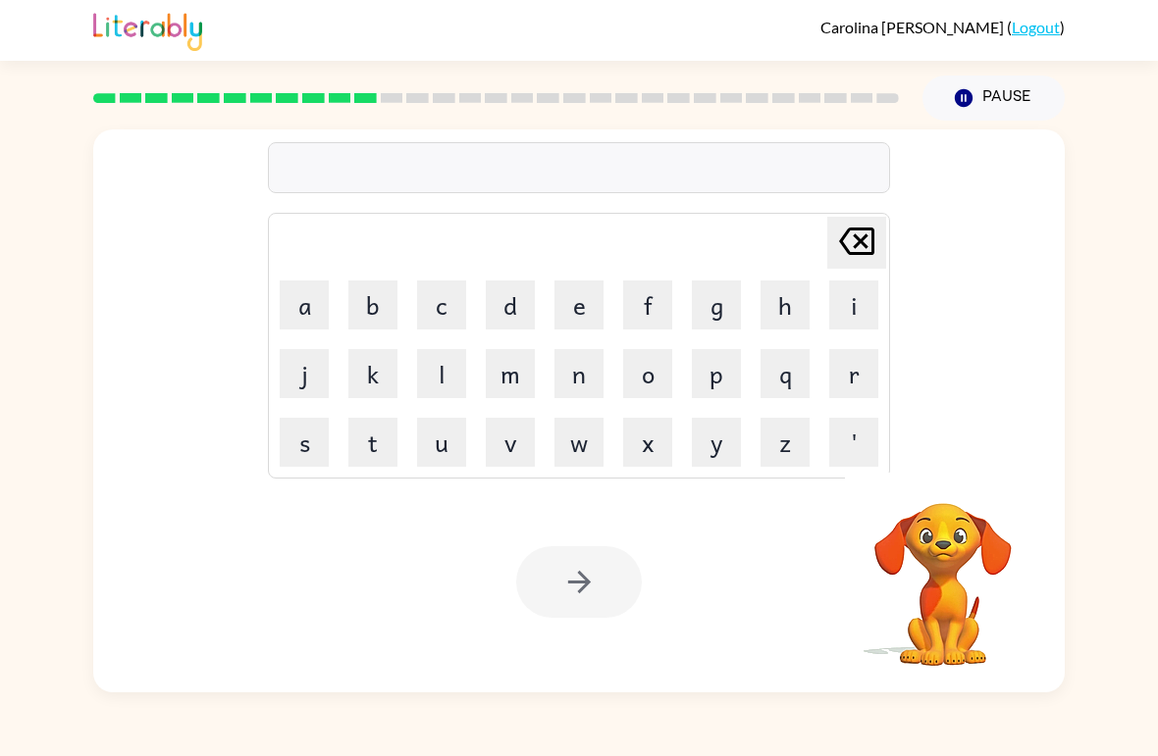
click at [443, 315] on button "c" at bounding box center [441, 305] width 49 height 49
click at [862, 374] on button "r" at bounding box center [853, 373] width 49 height 49
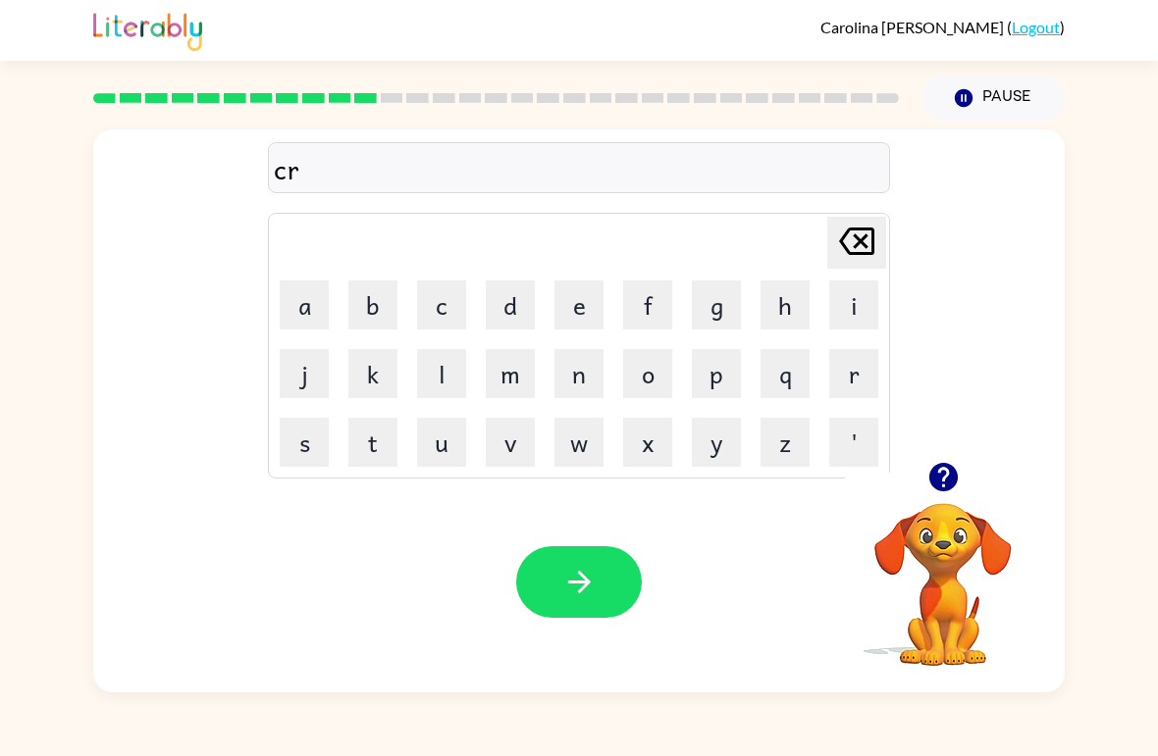
click at [307, 299] on button "a" at bounding box center [304, 305] width 49 height 49
click at [512, 441] on button "v" at bounding box center [510, 442] width 49 height 49
click at [578, 325] on button "e" at bounding box center [578, 305] width 49 height 49
click at [563, 600] on button "button" at bounding box center [579, 582] width 126 height 72
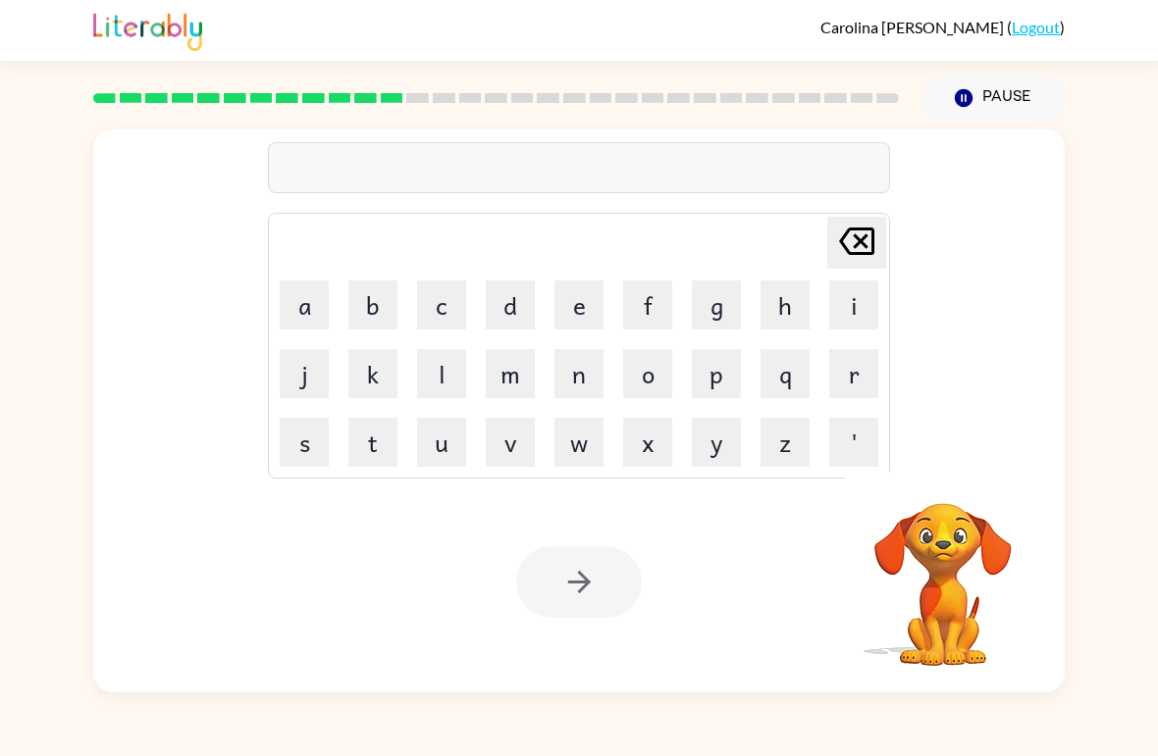
click at [517, 310] on button "d" at bounding box center [510, 305] width 49 height 49
click at [858, 303] on button "i" at bounding box center [853, 305] width 49 height 49
click at [455, 312] on button "c" at bounding box center [441, 305] width 49 height 49
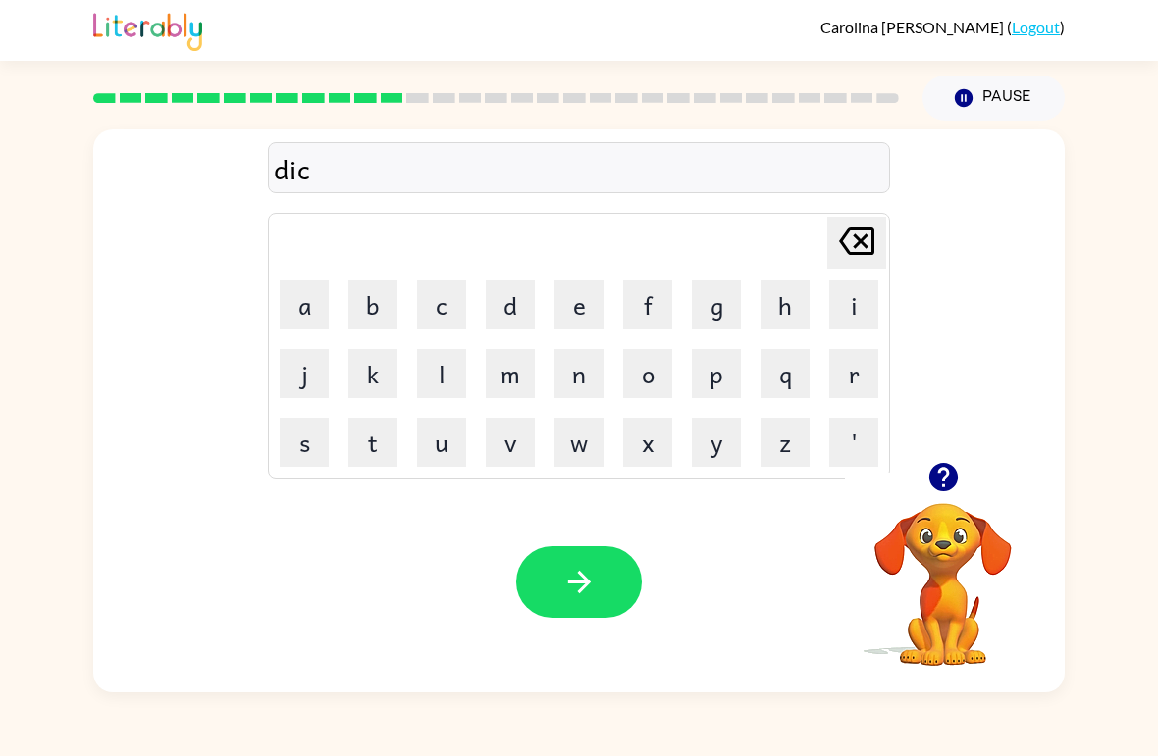
click at [387, 435] on button "t" at bounding box center [372, 442] width 49 height 49
click at [303, 310] on button "a" at bounding box center [304, 305] width 49 height 49
click at [375, 427] on button "t" at bounding box center [372, 442] width 49 height 49
click at [565, 299] on button "e" at bounding box center [578, 305] width 49 height 49
click at [591, 555] on button "button" at bounding box center [579, 582] width 126 height 72
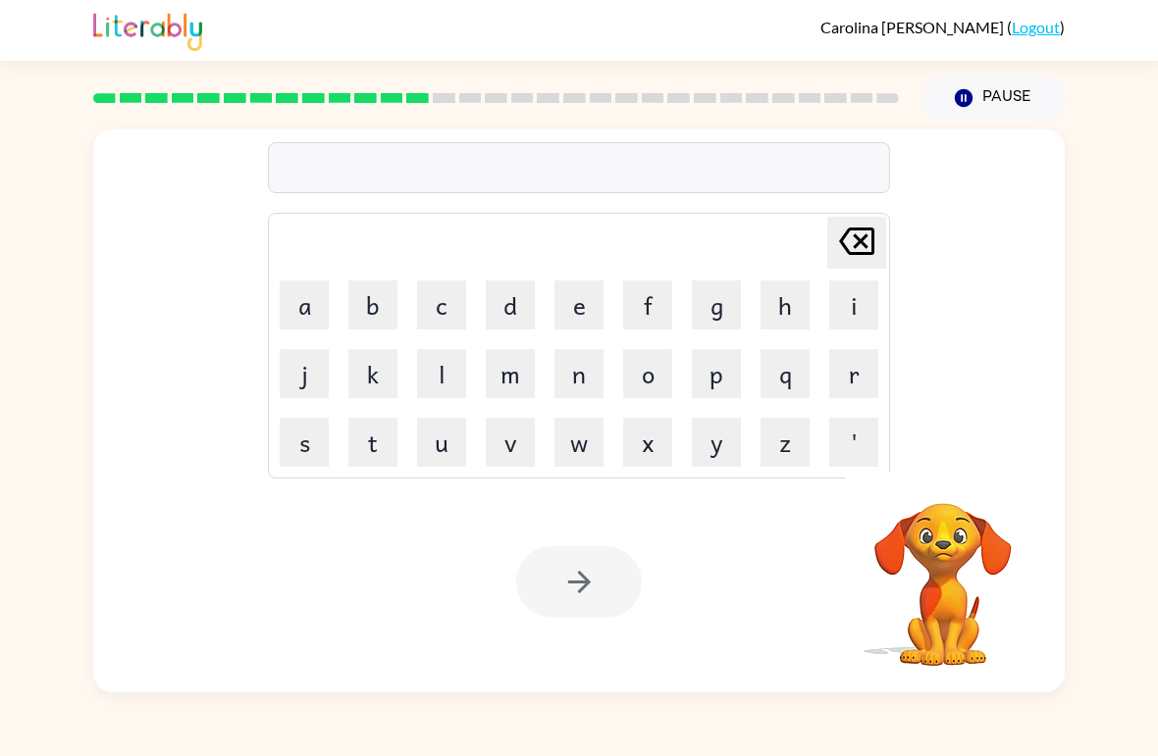
click at [735, 377] on button "p" at bounding box center [716, 373] width 49 height 49
click at [310, 301] on button "a" at bounding box center [304, 305] width 49 height 49
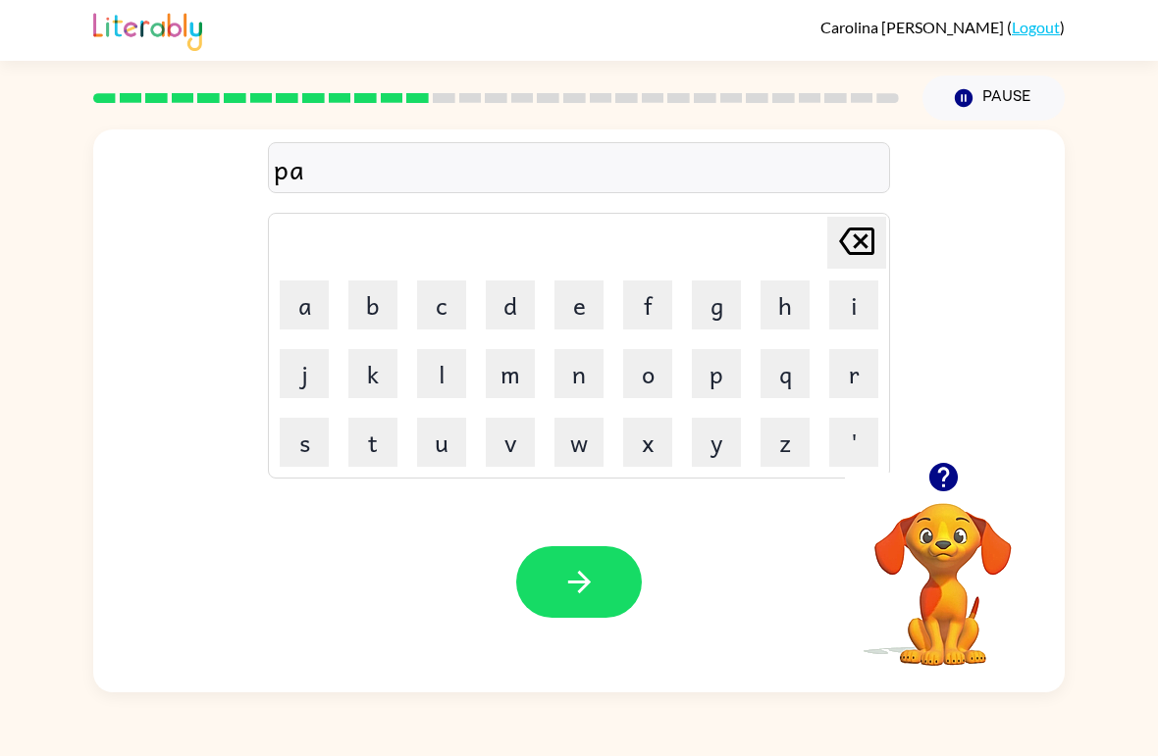
click at [726, 446] on button "y" at bounding box center [716, 442] width 49 height 49
click at [532, 362] on button "m" at bounding box center [510, 373] width 49 height 49
click at [587, 302] on button "e" at bounding box center [578, 305] width 49 height 49
click at [578, 395] on button "n" at bounding box center [578, 373] width 49 height 49
click at [379, 438] on button "t" at bounding box center [372, 442] width 49 height 49
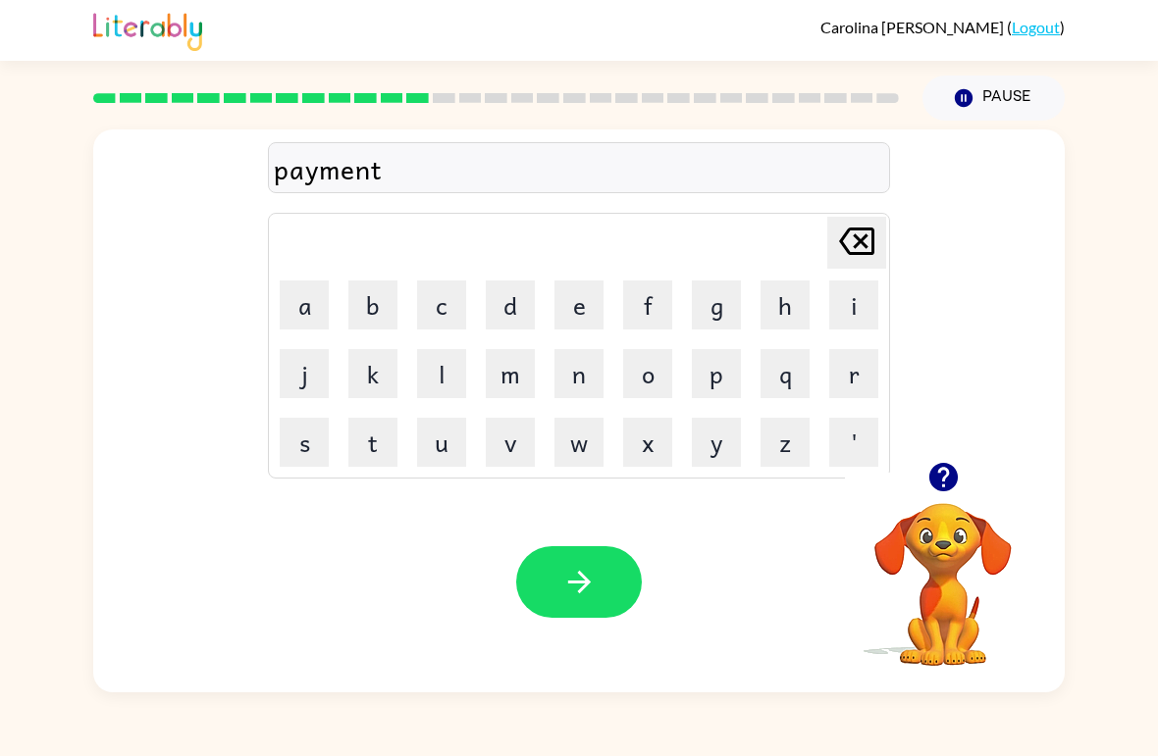
click at [592, 557] on button "button" at bounding box center [579, 582] width 126 height 72
click at [529, 378] on button "m" at bounding box center [510, 373] width 49 height 49
click at [312, 295] on button "a" at bounding box center [304, 305] width 49 height 49
click at [313, 371] on button "j" at bounding box center [304, 373] width 49 height 49
click at [647, 382] on button "o" at bounding box center [647, 373] width 49 height 49
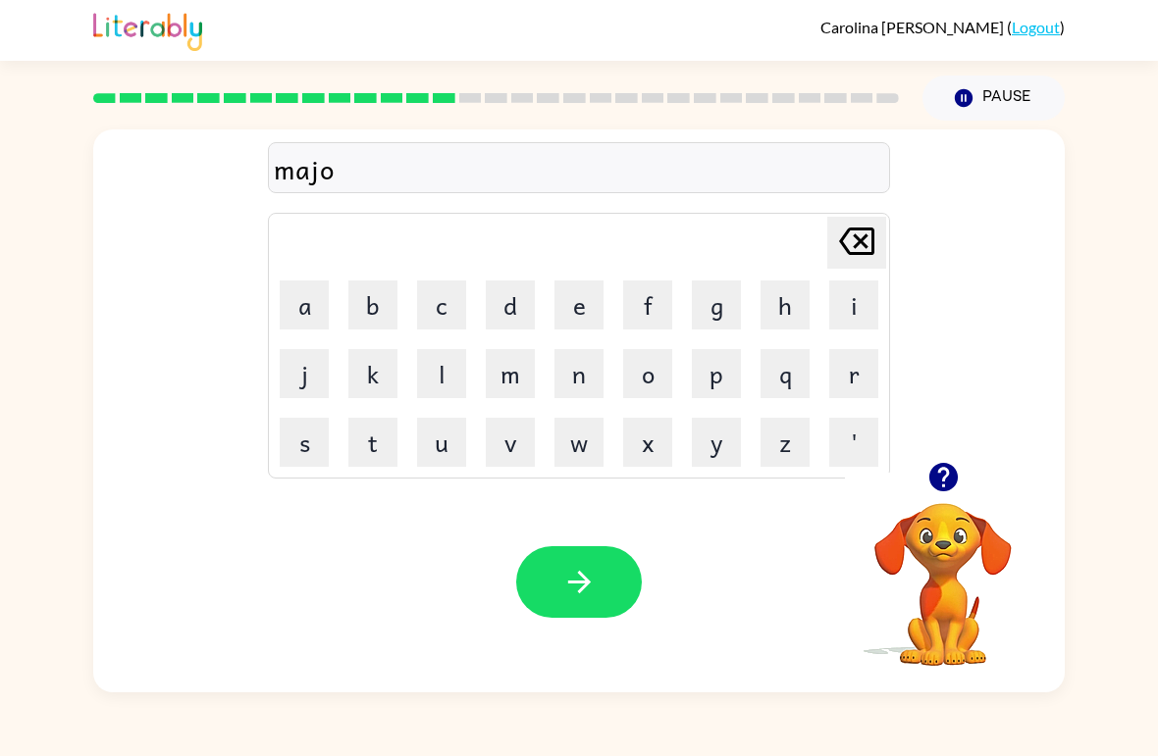
click at [859, 378] on button "r" at bounding box center [853, 373] width 49 height 49
click at [617, 578] on button "button" at bounding box center [579, 582] width 126 height 72
click at [983, 89] on button "Pause Pause" at bounding box center [993, 98] width 142 height 45
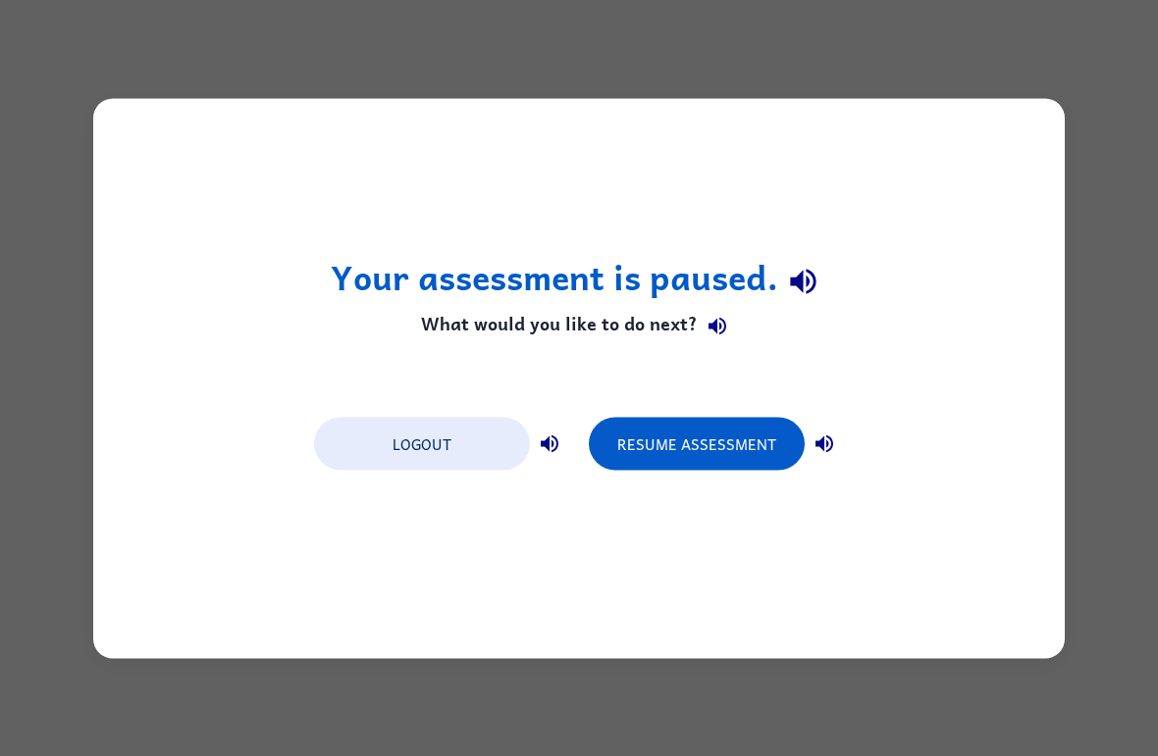
click at [739, 456] on button "Resume Assessment" at bounding box center [697, 443] width 216 height 53
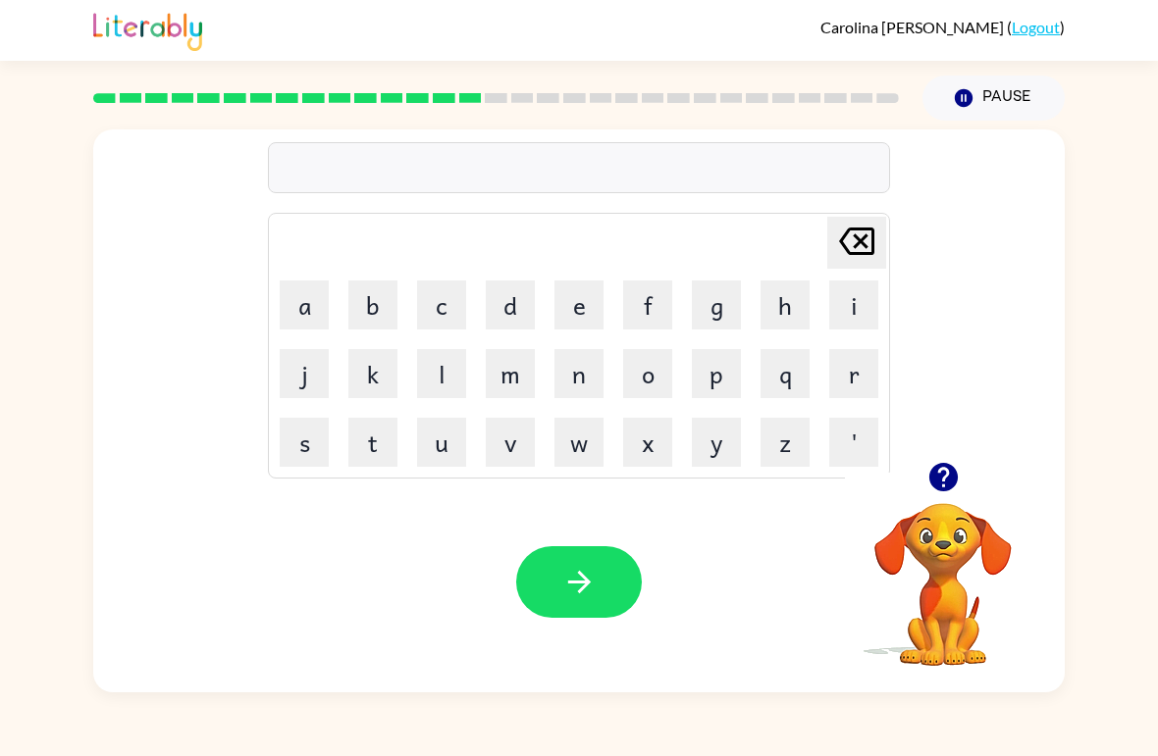
click at [318, 431] on button "s" at bounding box center [304, 442] width 49 height 49
click at [716, 378] on button "p" at bounding box center [716, 373] width 49 height 49
click at [302, 310] on button "a" at bounding box center [304, 305] width 49 height 49
click at [843, 386] on button "r" at bounding box center [853, 373] width 49 height 49
click at [372, 380] on button "k" at bounding box center [372, 373] width 49 height 49
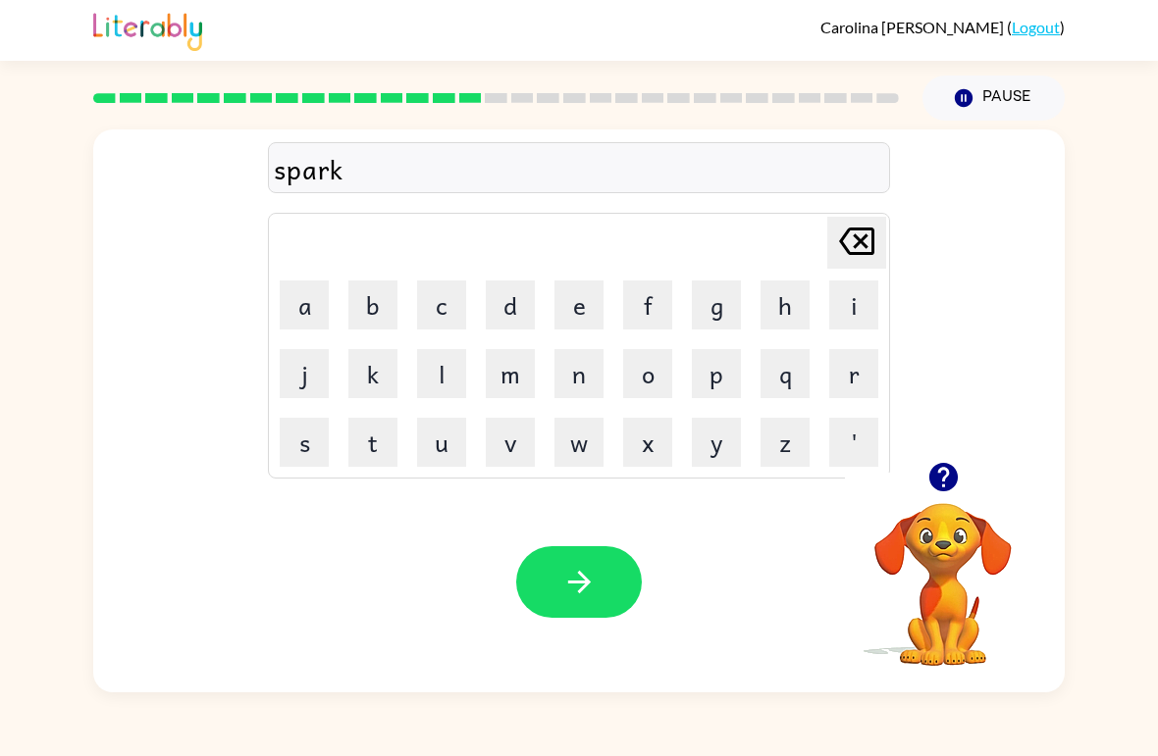
click at [581, 560] on button "button" at bounding box center [579, 582] width 126 height 72
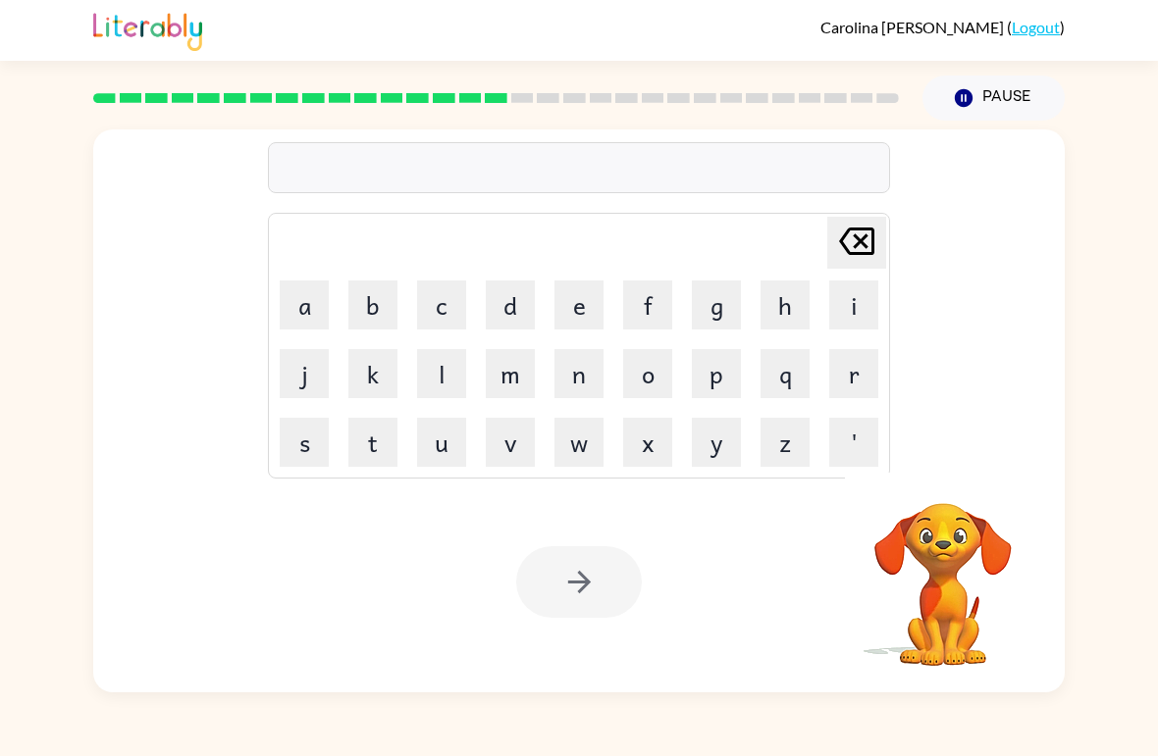
click at [714, 373] on button "p" at bounding box center [716, 373] width 49 height 49
click at [436, 378] on button "l" at bounding box center [441, 373] width 49 height 49
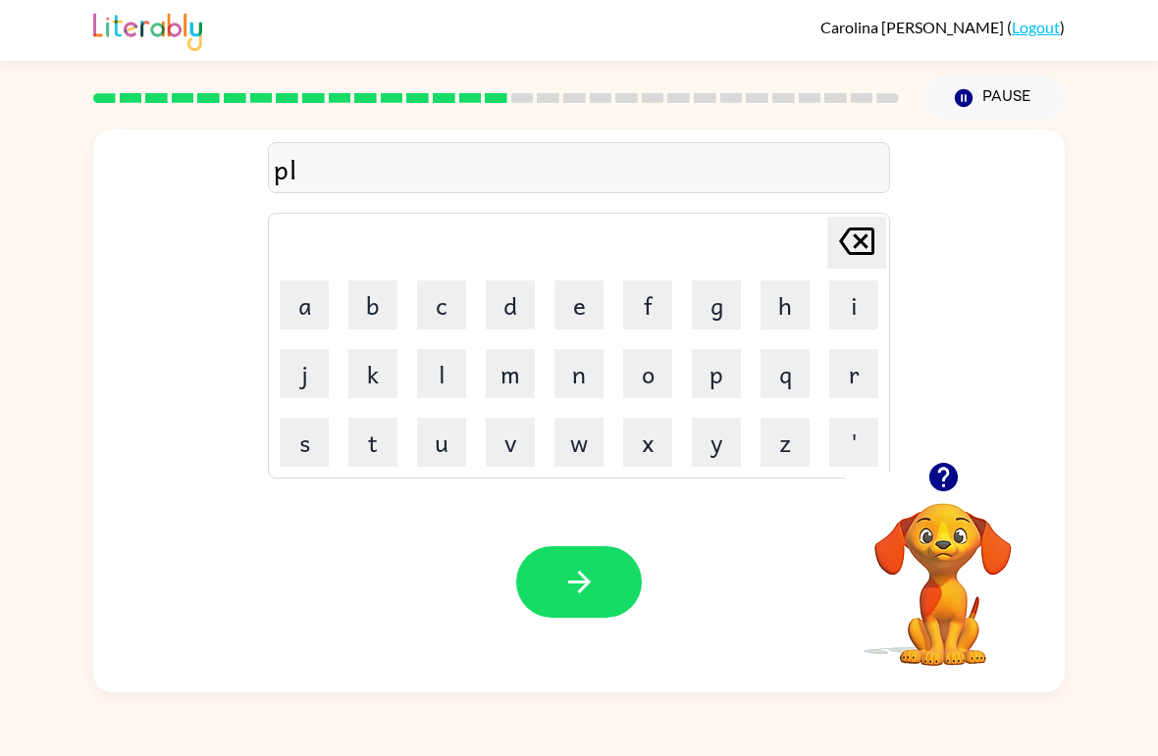
click at [866, 234] on icon "[PERSON_NAME] last character input" at bounding box center [856, 241] width 47 height 47
click at [301, 317] on button "a" at bounding box center [304, 305] width 49 height 49
click at [445, 384] on button "l" at bounding box center [441, 373] width 49 height 49
click at [586, 570] on icon "button" at bounding box center [579, 582] width 34 height 34
click at [303, 440] on button "s" at bounding box center [304, 442] width 49 height 49
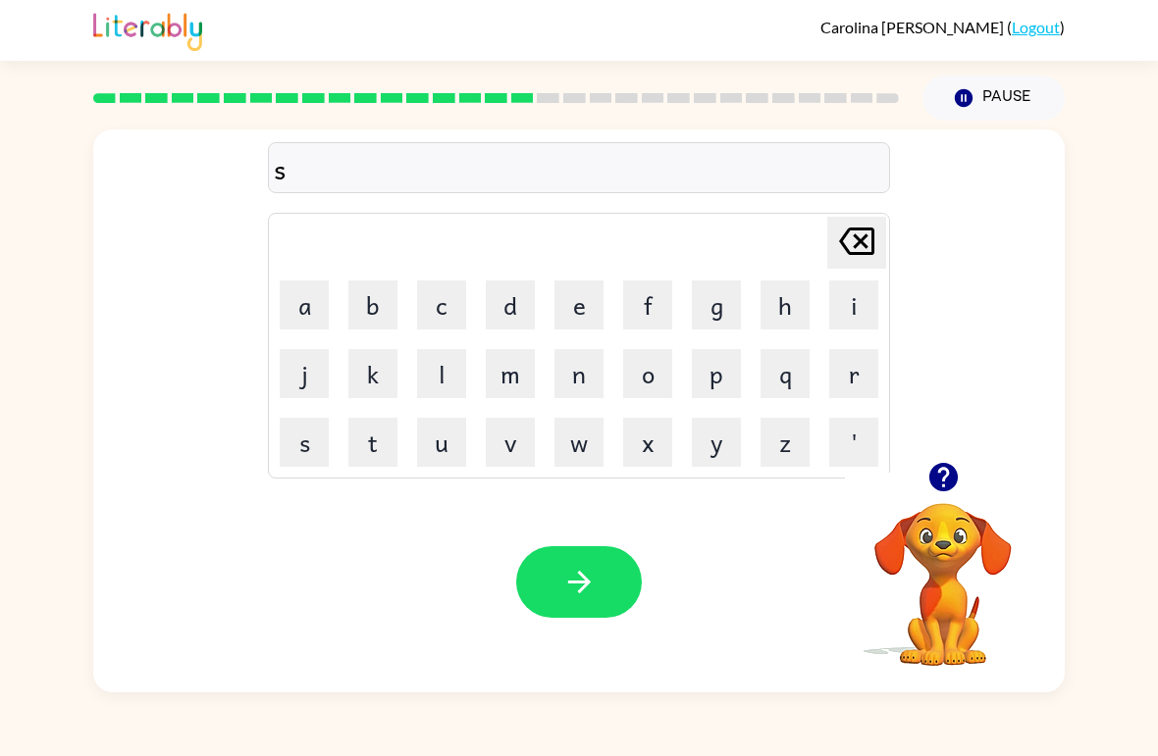
click at [724, 383] on button "p" at bounding box center [716, 373] width 49 height 49
click at [851, 314] on button "i" at bounding box center [853, 305] width 49 height 49
click at [576, 386] on button "n" at bounding box center [578, 373] width 49 height 49
click at [847, 302] on button "i" at bounding box center [853, 305] width 49 height 49
click at [583, 382] on button "n" at bounding box center [578, 373] width 49 height 49
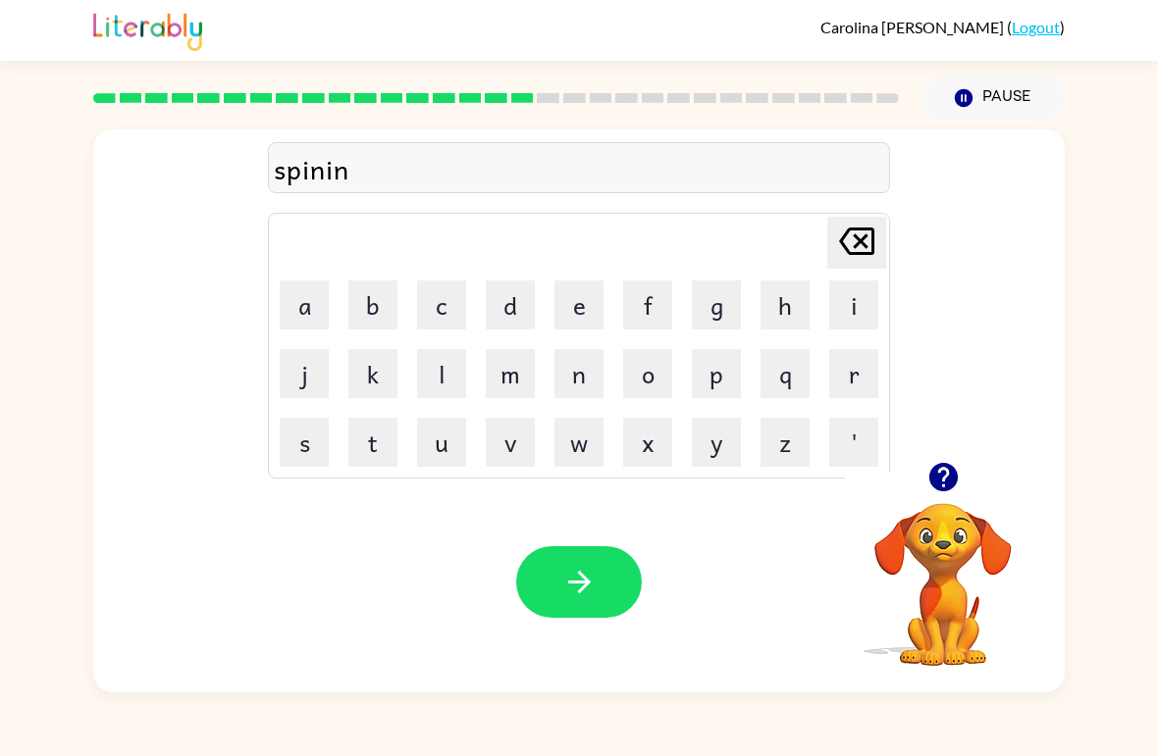
click at [723, 317] on button "g" at bounding box center [716, 305] width 49 height 49
click at [572, 566] on icon "button" at bounding box center [579, 582] width 34 height 34
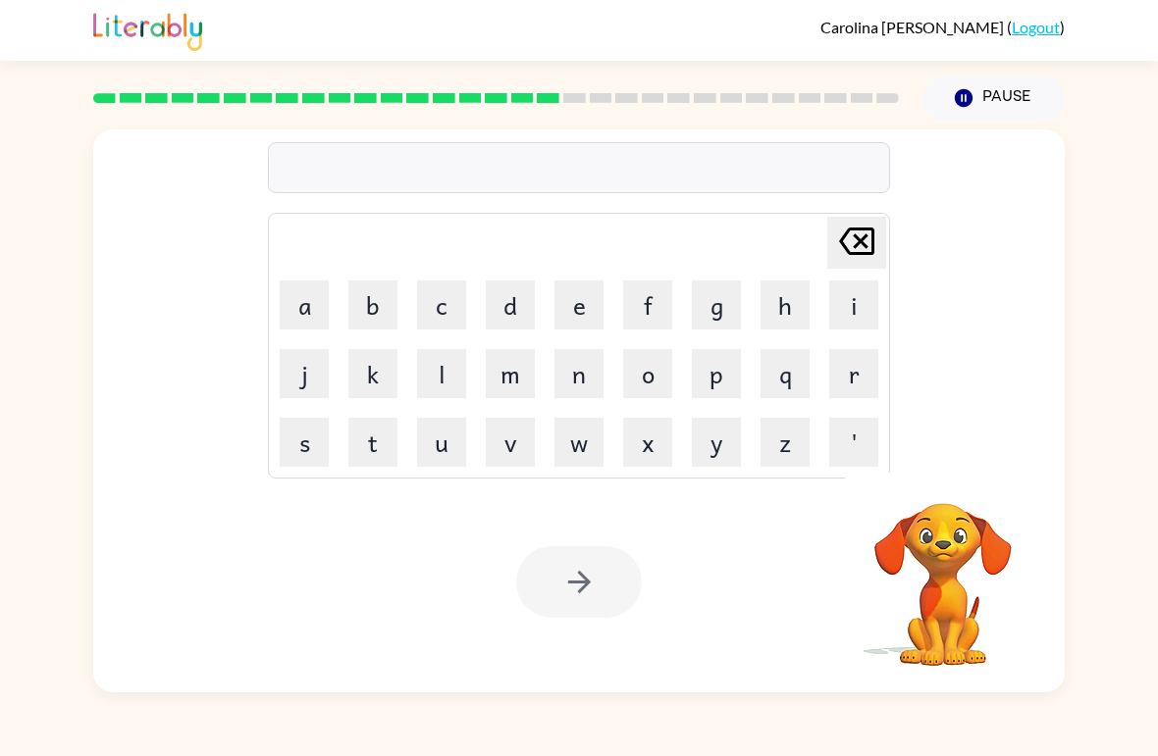
click at [734, 316] on button "g" at bounding box center [716, 305] width 49 height 49
click at [854, 376] on button "r" at bounding box center [853, 373] width 49 height 49
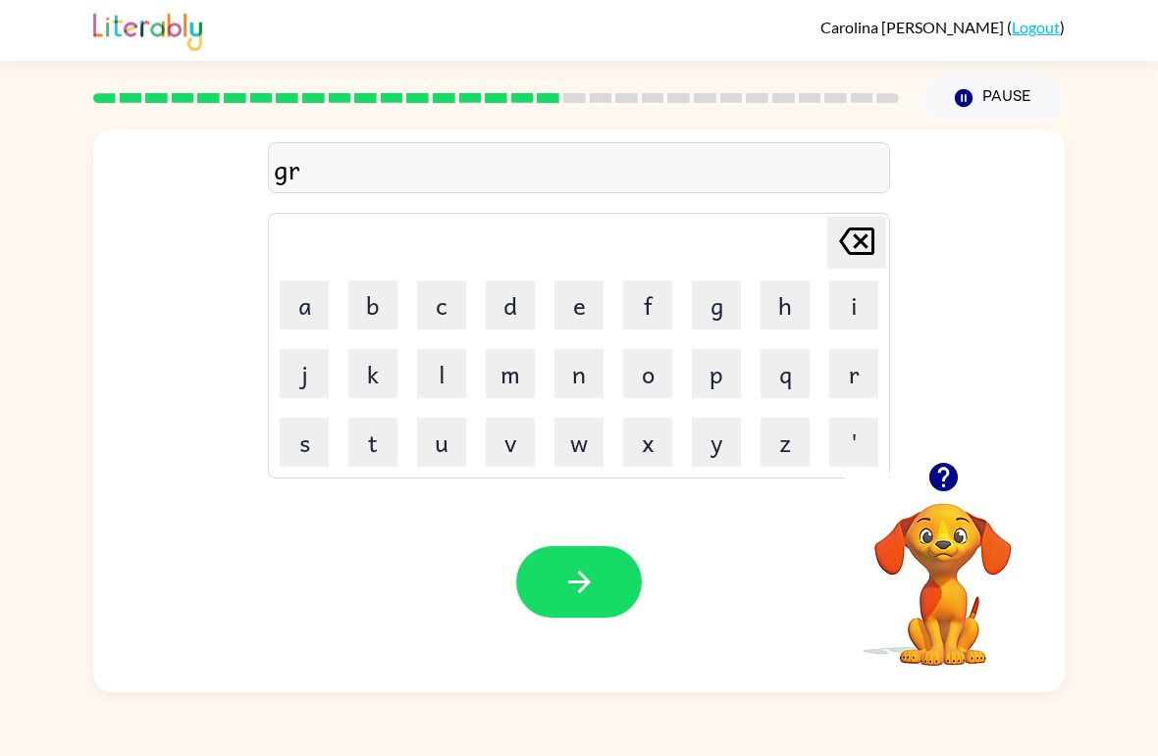
click at [449, 449] on button "u" at bounding box center [441, 442] width 49 height 49
click at [501, 377] on button "m" at bounding box center [510, 373] width 49 height 49
click at [725, 378] on button "p" at bounding box center [716, 373] width 49 height 49
click at [714, 443] on button "y" at bounding box center [716, 442] width 49 height 49
click at [581, 315] on button "e" at bounding box center [578, 305] width 49 height 49
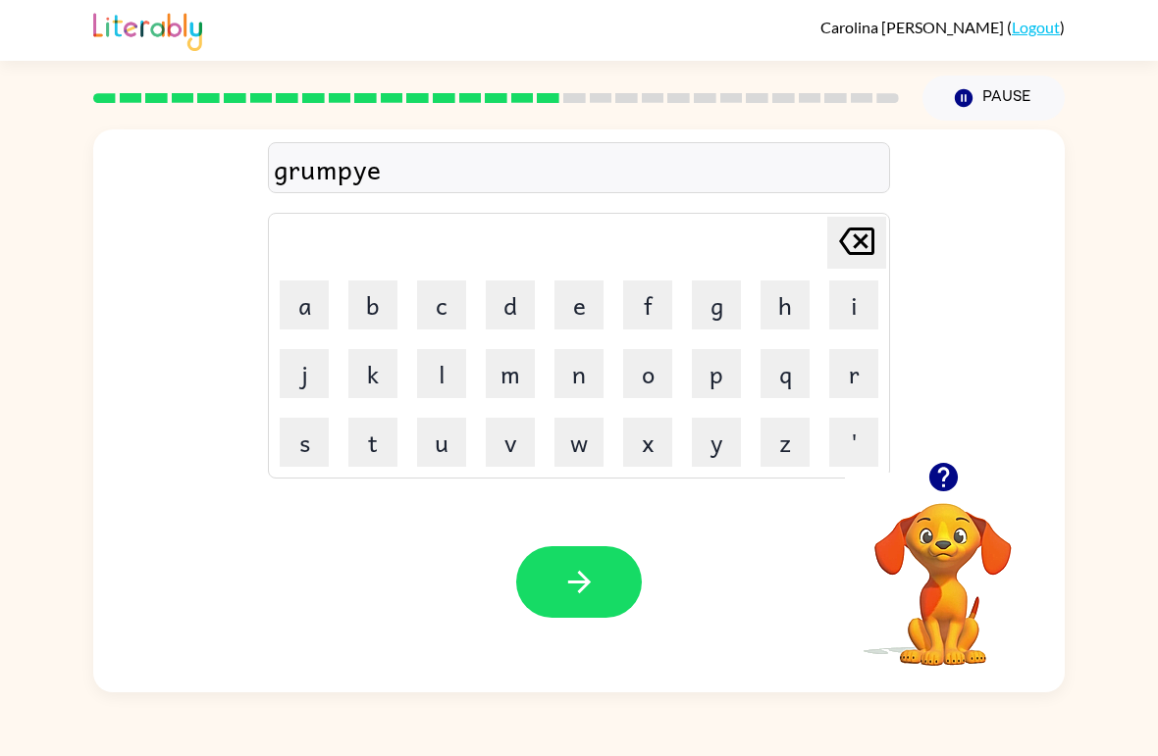
click at [294, 443] on button "s" at bounding box center [304, 442] width 49 height 49
click at [384, 444] on button "t" at bounding box center [372, 442] width 49 height 49
click at [617, 593] on button "button" at bounding box center [579, 582] width 126 height 72
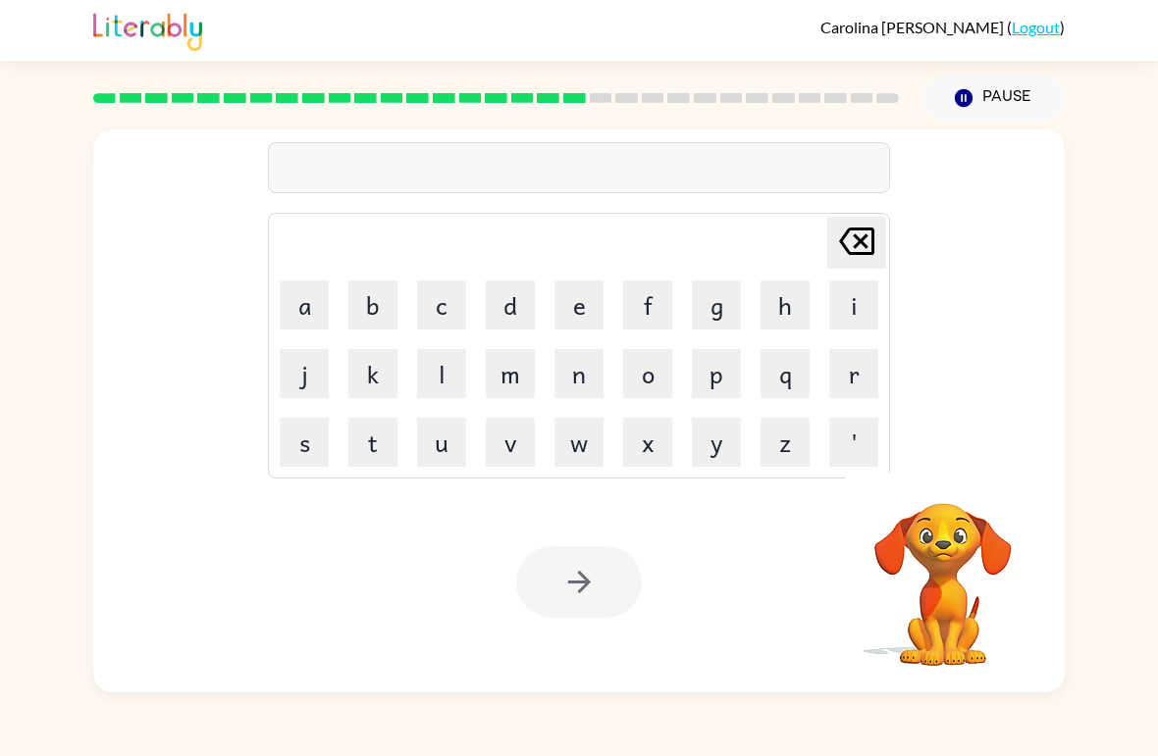
click at [855, 310] on button "i" at bounding box center [853, 305] width 49 height 49
click at [579, 374] on button "n" at bounding box center [578, 373] width 49 height 49
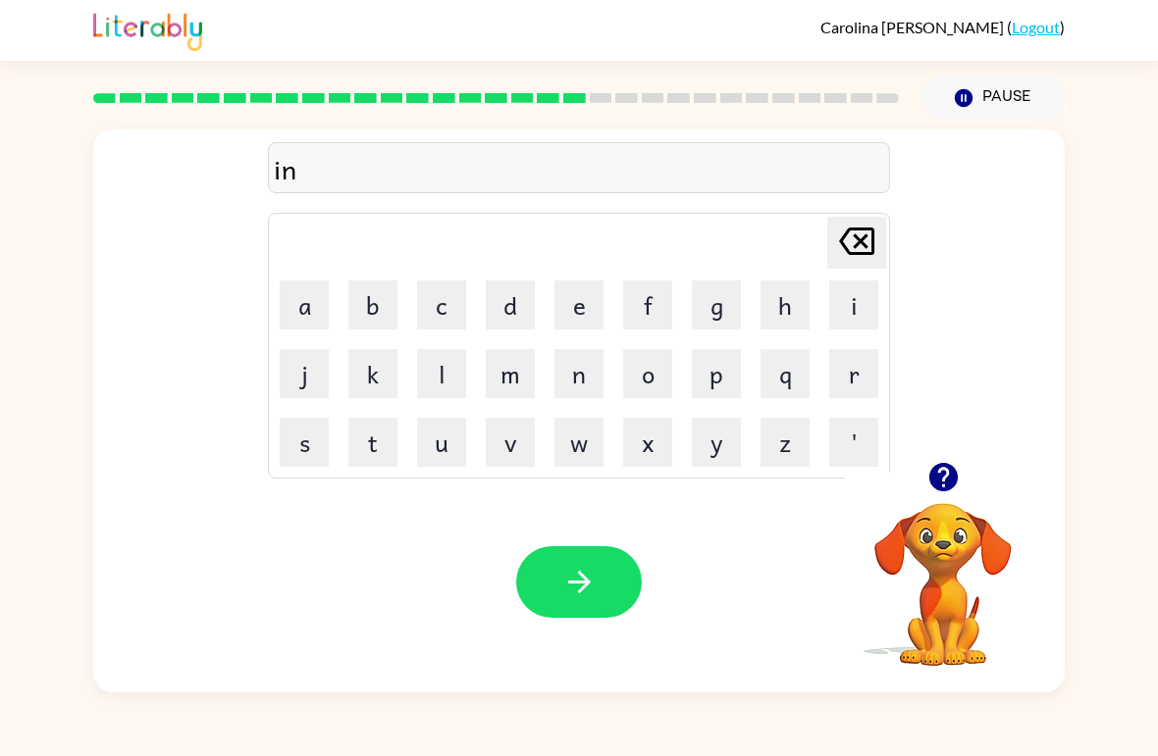
click at [454, 314] on button "c" at bounding box center [441, 305] width 49 height 49
click at [586, 316] on button "e" at bounding box center [578, 305] width 49 height 49
click at [512, 312] on button "d" at bounding box center [510, 305] width 49 height 49
click at [862, 310] on button "i" at bounding box center [853, 305] width 49 height 49
click at [366, 299] on button "b" at bounding box center [372, 305] width 49 height 49
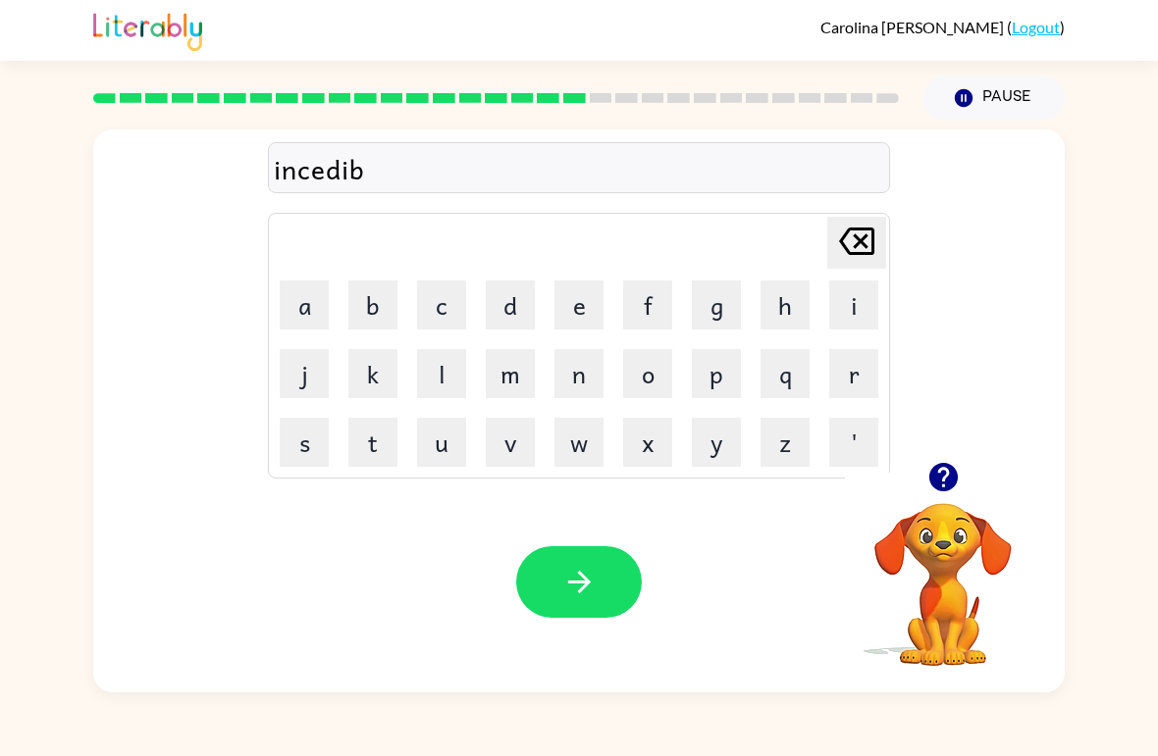
click at [445, 361] on button "l" at bounding box center [441, 373] width 49 height 49
click at [588, 313] on button "e" at bounding box center [578, 305] width 49 height 49
click at [577, 584] on icon "button" at bounding box center [578, 582] width 23 height 23
click at [450, 376] on button "l" at bounding box center [441, 373] width 49 height 49
click at [854, 315] on button "i" at bounding box center [853, 305] width 49 height 49
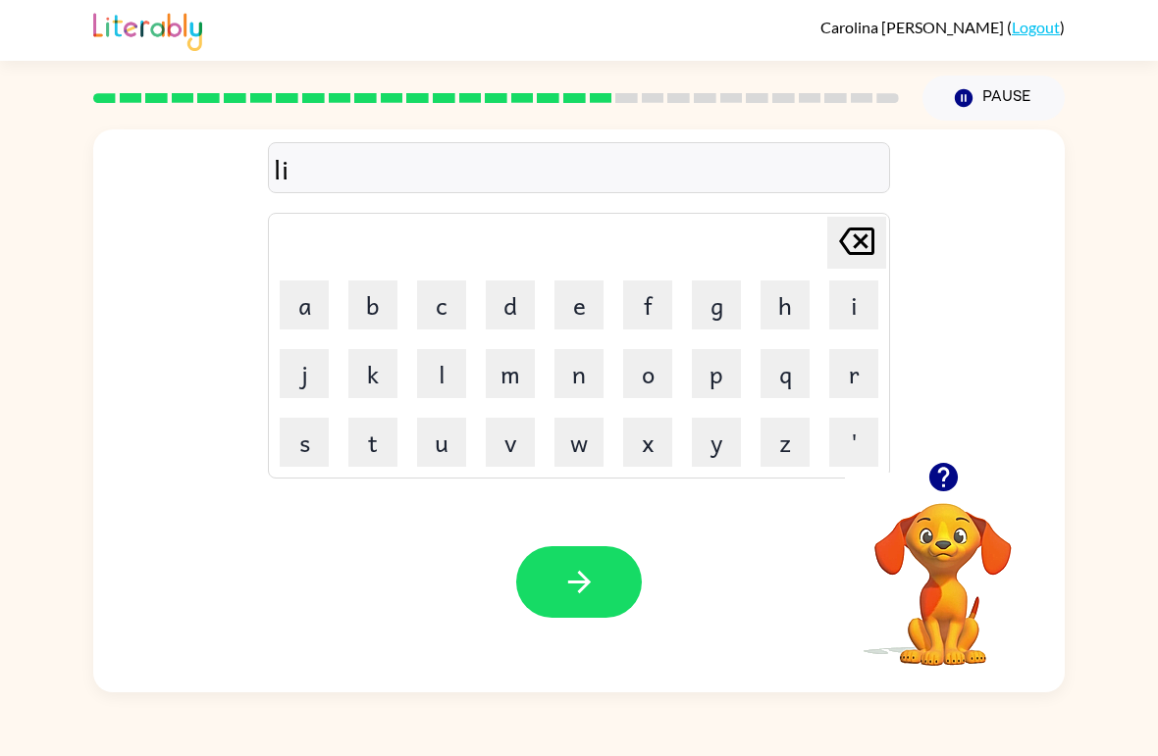
click at [311, 441] on button "s" at bounding box center [304, 442] width 49 height 49
click at [574, 318] on button "e" at bounding box center [578, 305] width 49 height 49
click at [576, 380] on button "n" at bounding box center [578, 373] width 49 height 49
click at [382, 453] on button "t" at bounding box center [372, 442] width 49 height 49
click at [605, 590] on button "button" at bounding box center [579, 582] width 126 height 72
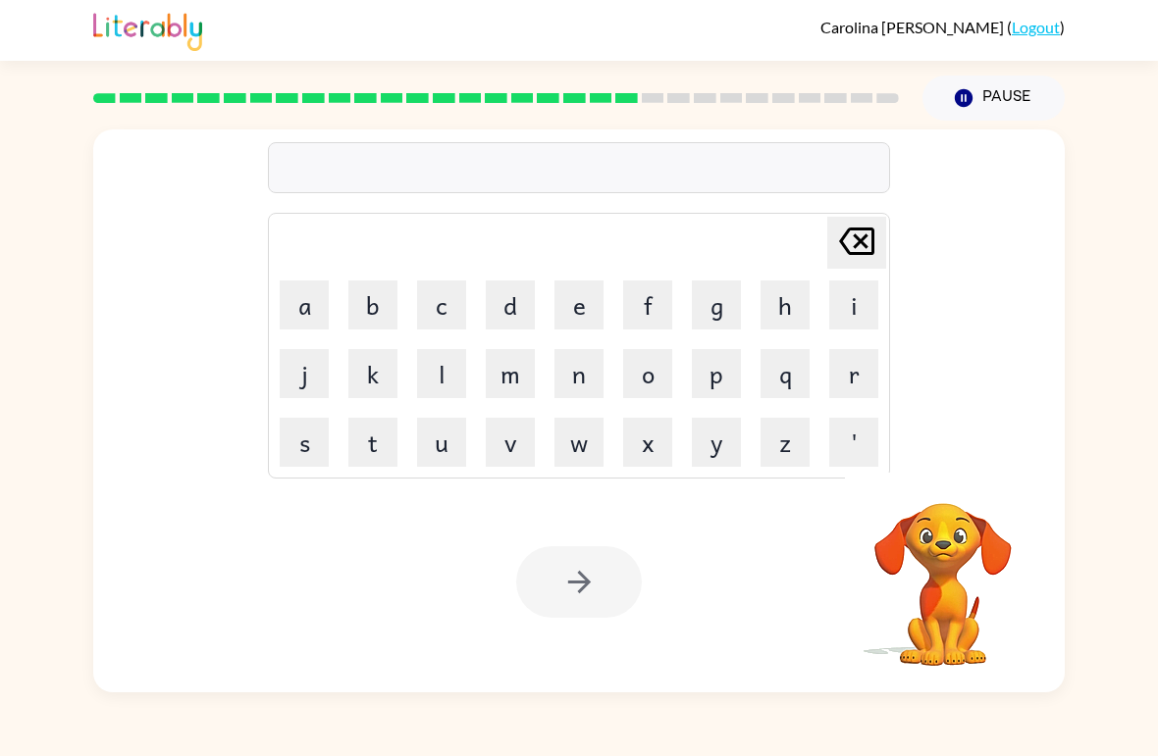
click at [581, 372] on button "n" at bounding box center [578, 373] width 49 height 49
click at [655, 376] on button "o" at bounding box center [647, 373] width 49 height 49
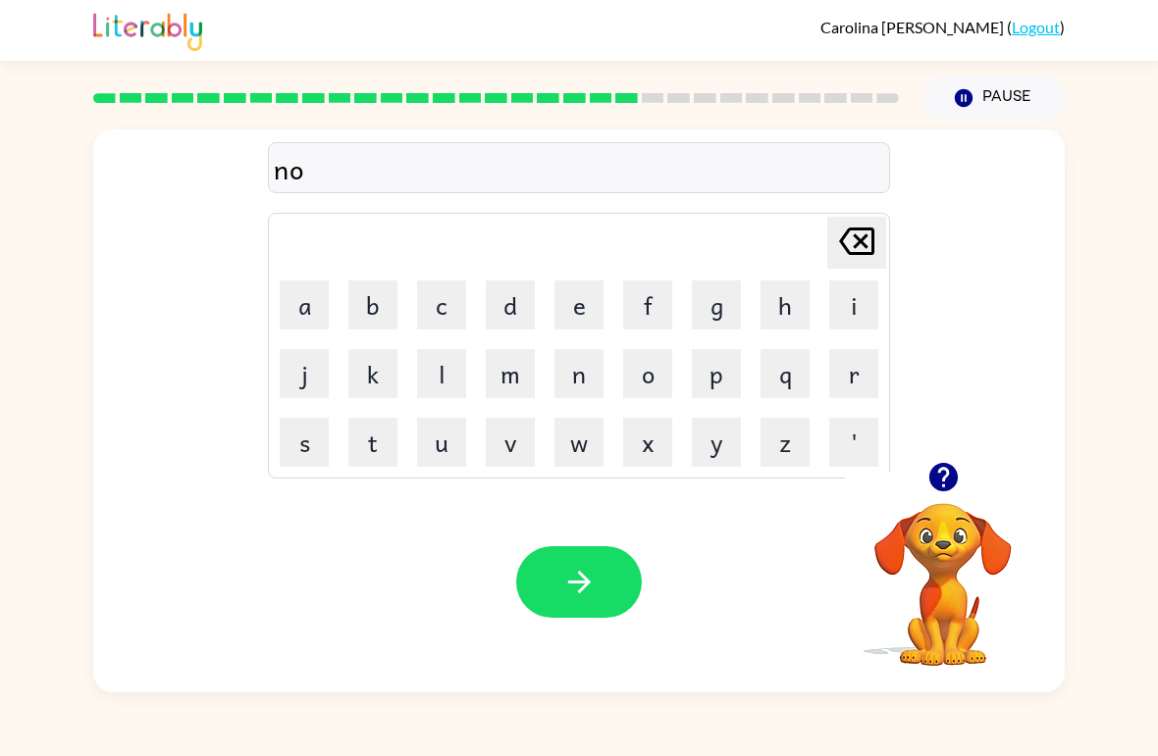
click at [508, 378] on button "m" at bounding box center [510, 373] width 49 height 49
click at [843, 320] on button "i" at bounding box center [853, 305] width 49 height 49
click at [579, 391] on button "n" at bounding box center [578, 373] width 49 height 49
click at [306, 306] on button "a" at bounding box center [304, 305] width 49 height 49
click at [372, 445] on button "t" at bounding box center [372, 442] width 49 height 49
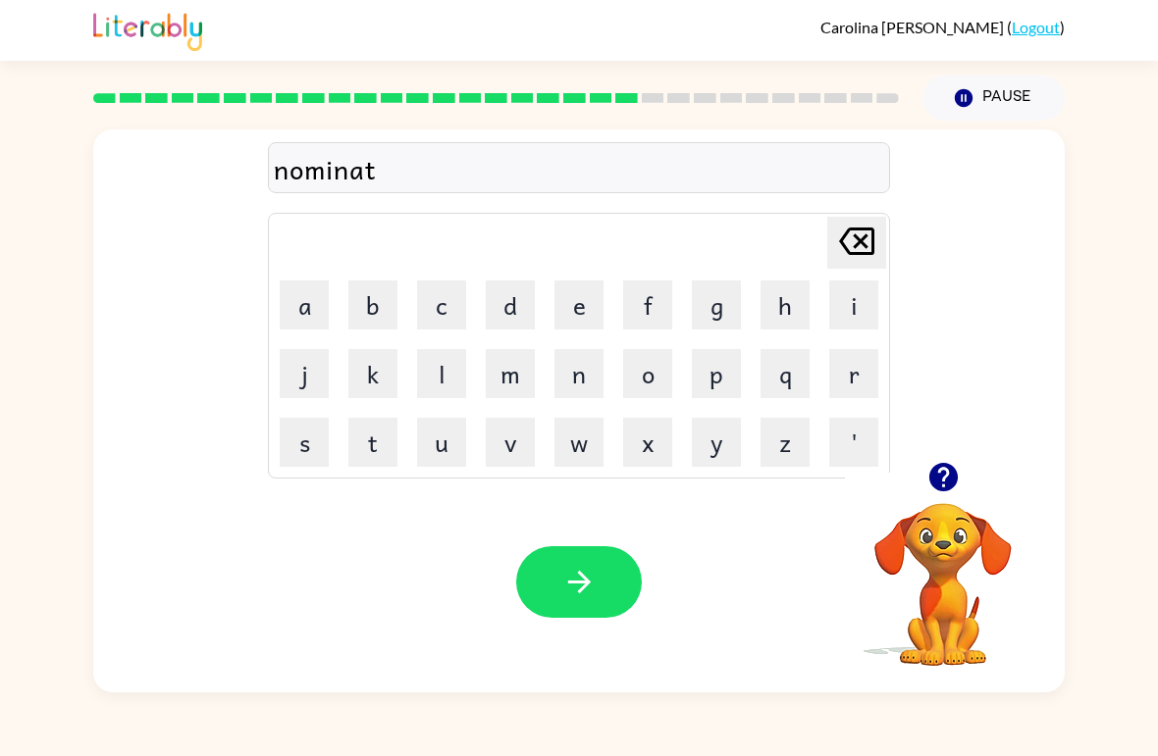
click at [578, 305] on button "e" at bounding box center [578, 305] width 49 height 49
click at [575, 593] on icon "button" at bounding box center [579, 582] width 34 height 34
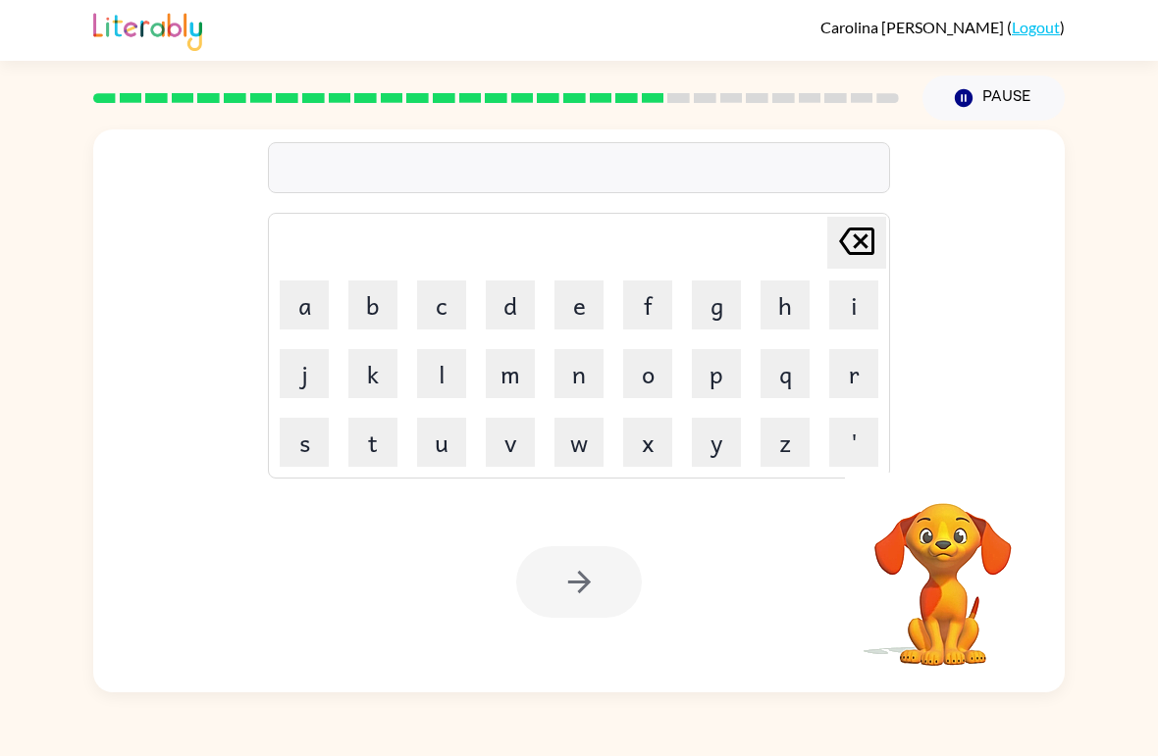
click at [299, 438] on button "s" at bounding box center [304, 442] width 49 height 49
click at [442, 442] on button "u" at bounding box center [441, 442] width 49 height 49
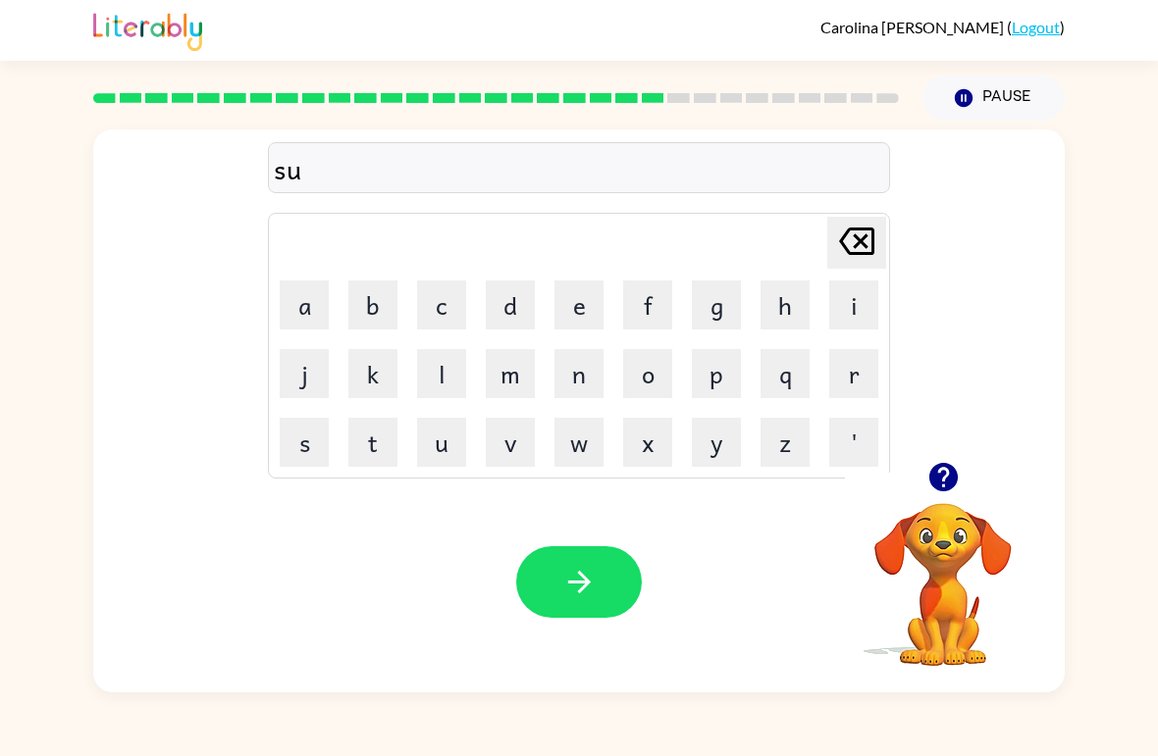
click at [299, 436] on button "s" at bounding box center [304, 442] width 49 height 49
click at [376, 440] on button "t" at bounding box center [372, 442] width 49 height 49
click at [290, 302] on button "a" at bounding box center [304, 305] width 49 height 49
click at [843, 310] on button "i" at bounding box center [853, 305] width 49 height 49
click at [587, 379] on button "n" at bounding box center [578, 373] width 49 height 49
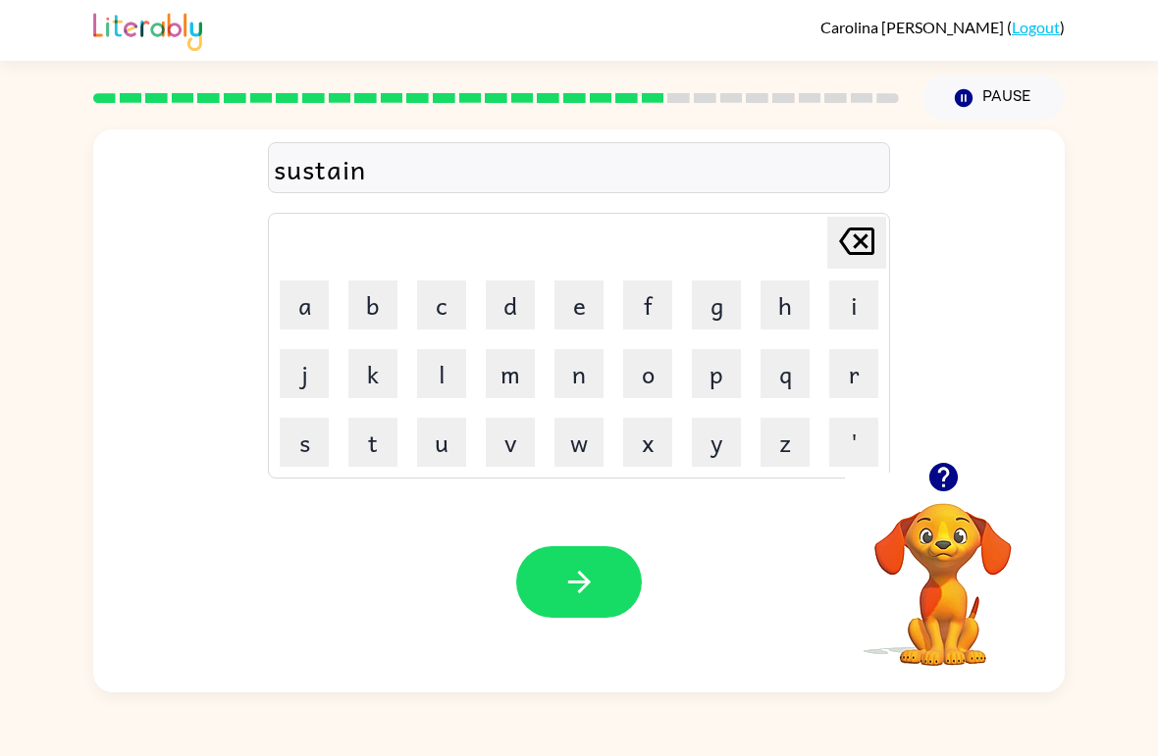
click at [577, 602] on button "button" at bounding box center [579, 582] width 126 height 72
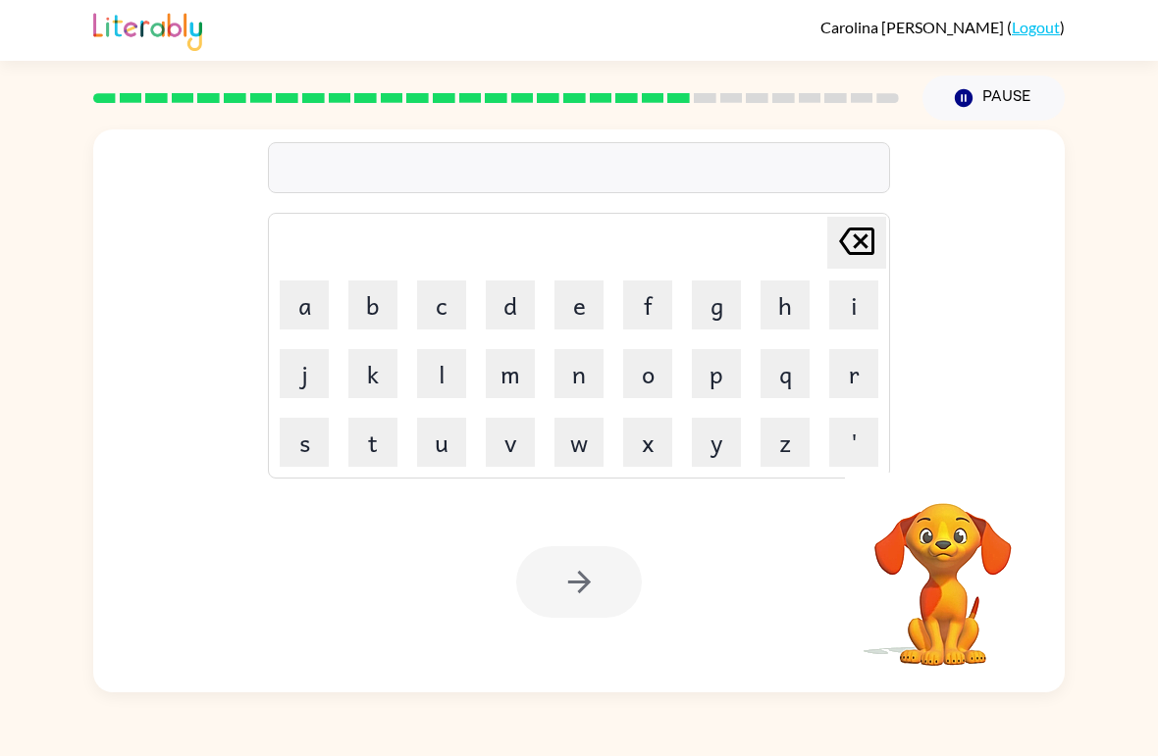
click at [585, 442] on button "w" at bounding box center [578, 442] width 49 height 49
click at [633, 368] on button "o" at bounding box center [647, 373] width 49 height 49
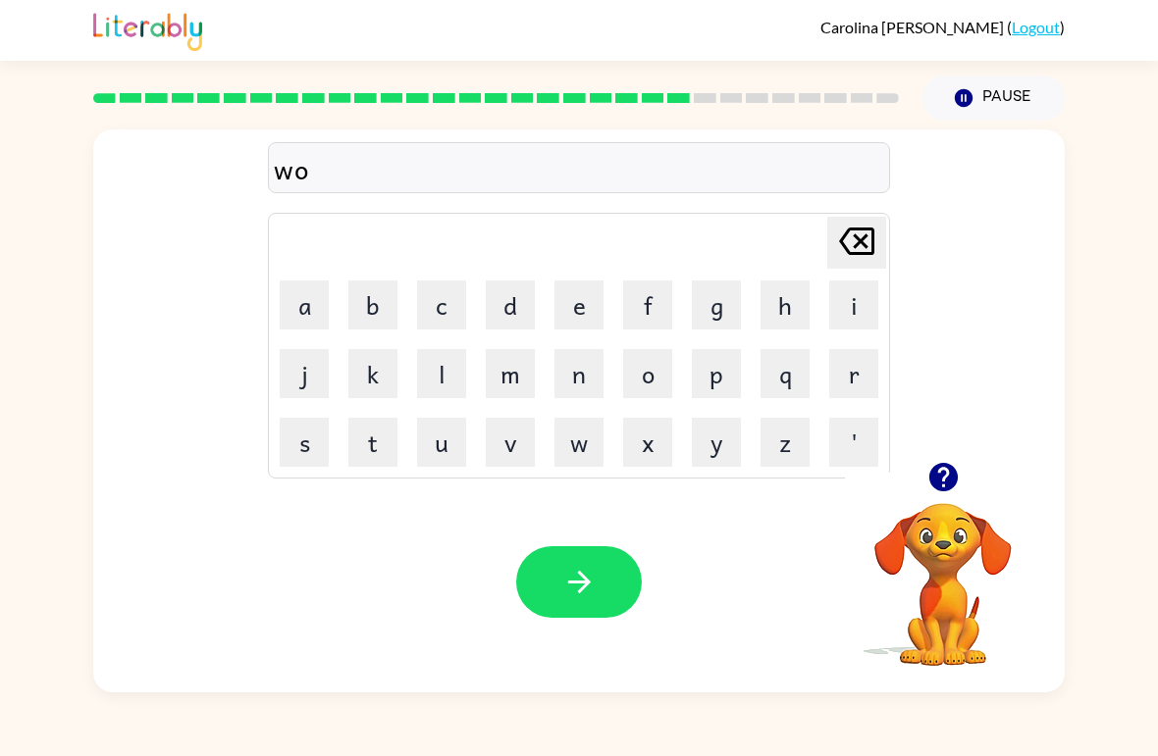
click at [849, 381] on button "r" at bounding box center [853, 373] width 49 height 49
click at [512, 296] on button "d" at bounding box center [510, 305] width 49 height 49
click at [573, 310] on button "e" at bounding box center [578, 305] width 49 height 49
click at [593, 590] on icon "button" at bounding box center [579, 582] width 34 height 34
click at [854, 381] on button "r" at bounding box center [853, 373] width 49 height 49
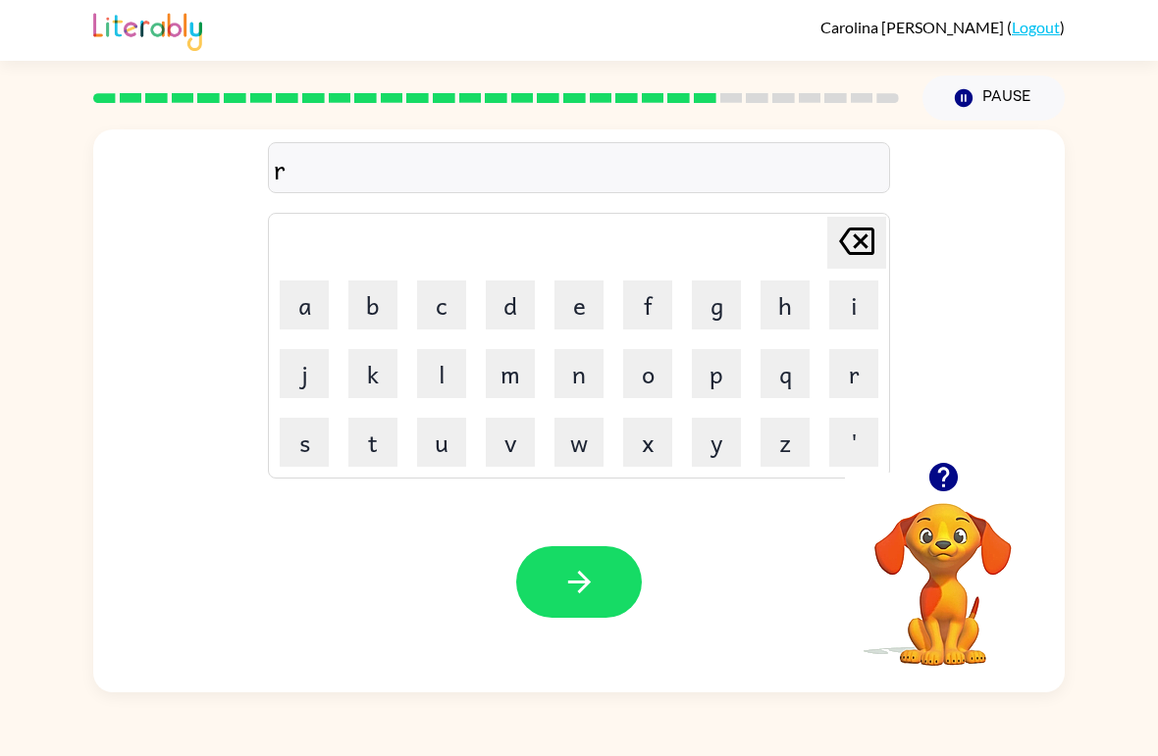
click at [588, 315] on button "e" at bounding box center [578, 305] width 49 height 49
click at [444, 374] on button "l" at bounding box center [441, 373] width 49 height 49
click at [311, 299] on button "a" at bounding box center [304, 305] width 49 height 49
click at [381, 438] on button "t" at bounding box center [372, 442] width 49 height 49
click at [579, 311] on button "e" at bounding box center [578, 305] width 49 height 49
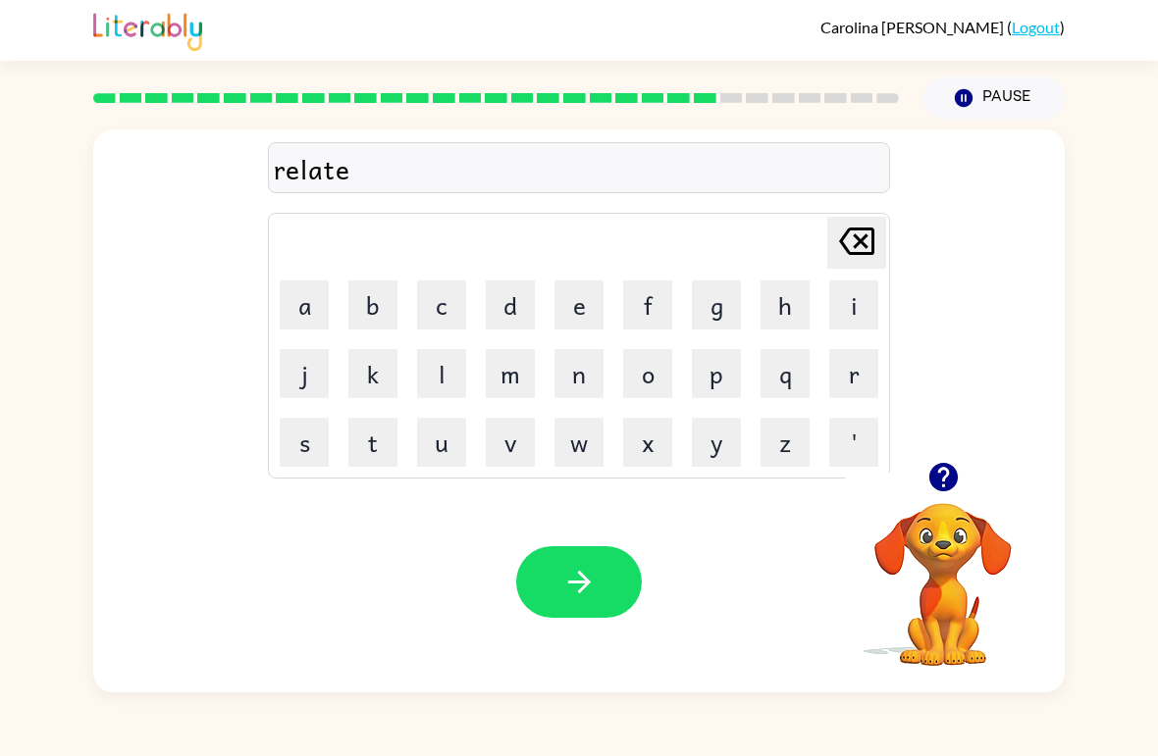
click at [518, 305] on button "d" at bounding box center [510, 305] width 49 height 49
click at [580, 588] on icon "button" at bounding box center [579, 582] width 34 height 34
click at [380, 377] on button "k" at bounding box center [372, 373] width 49 height 49
click at [850, 302] on button "i" at bounding box center [853, 305] width 49 height 49
click at [374, 442] on button "t" at bounding box center [372, 442] width 49 height 49
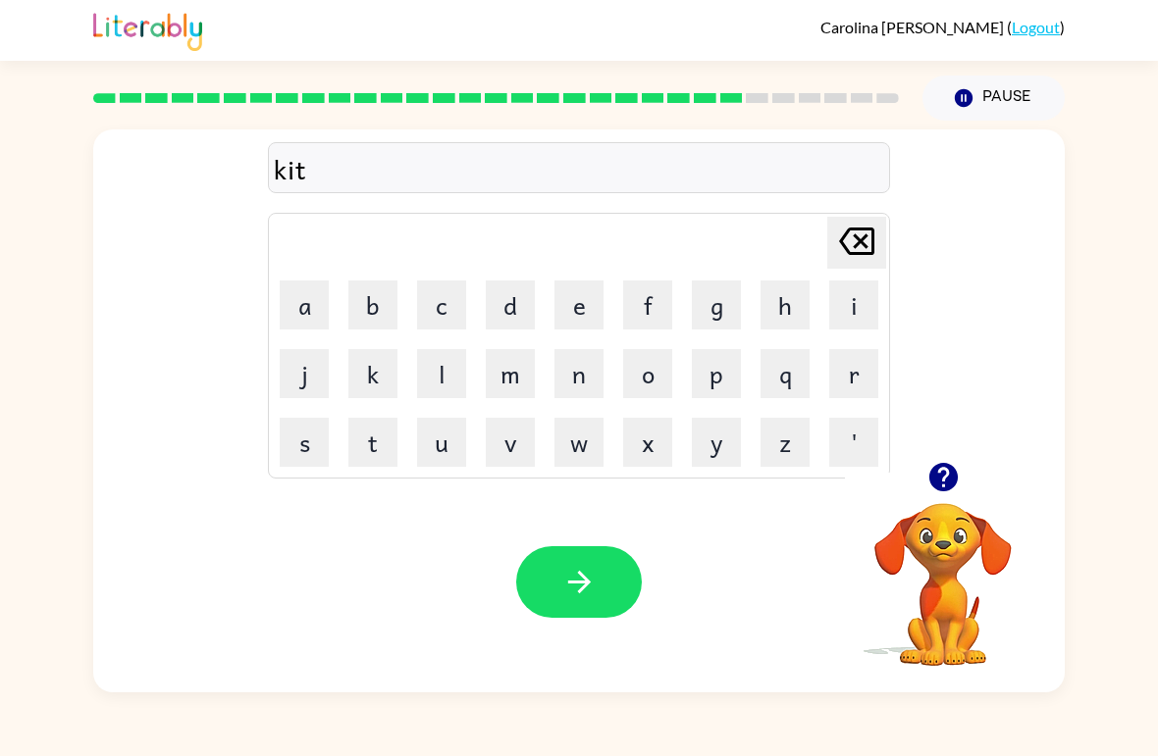
click at [373, 442] on button "t" at bounding box center [372, 442] width 49 height 49
click at [580, 309] on button "e" at bounding box center [578, 305] width 49 height 49
click at [589, 382] on button "n" at bounding box center [578, 373] width 49 height 49
click at [574, 588] on icon "button" at bounding box center [579, 582] width 34 height 34
click at [955, 476] on icon "button" at bounding box center [942, 477] width 28 height 28
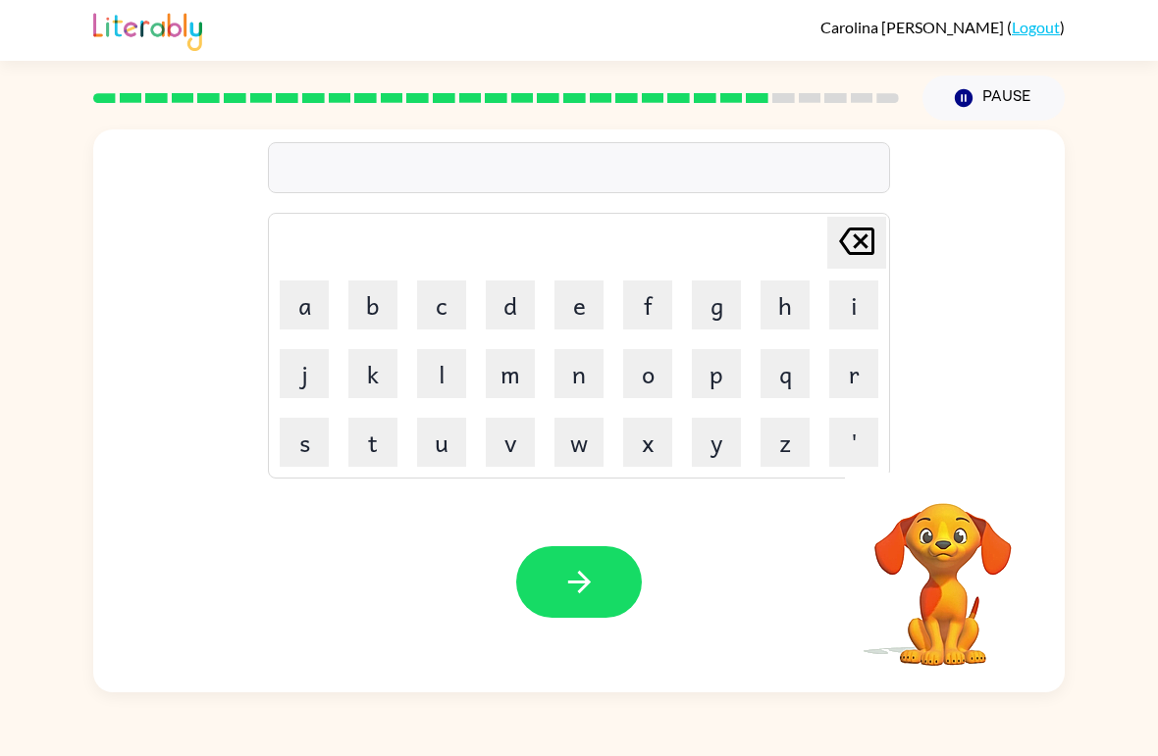
click at [528, 310] on button "d" at bounding box center [510, 305] width 49 height 49
click at [583, 300] on button "e" at bounding box center [578, 305] width 49 height 49
click at [713, 380] on button "p" at bounding box center [716, 373] width 49 height 49
click at [321, 292] on button "a" at bounding box center [304, 305] width 49 height 49
click at [851, 379] on button "r" at bounding box center [853, 373] width 49 height 49
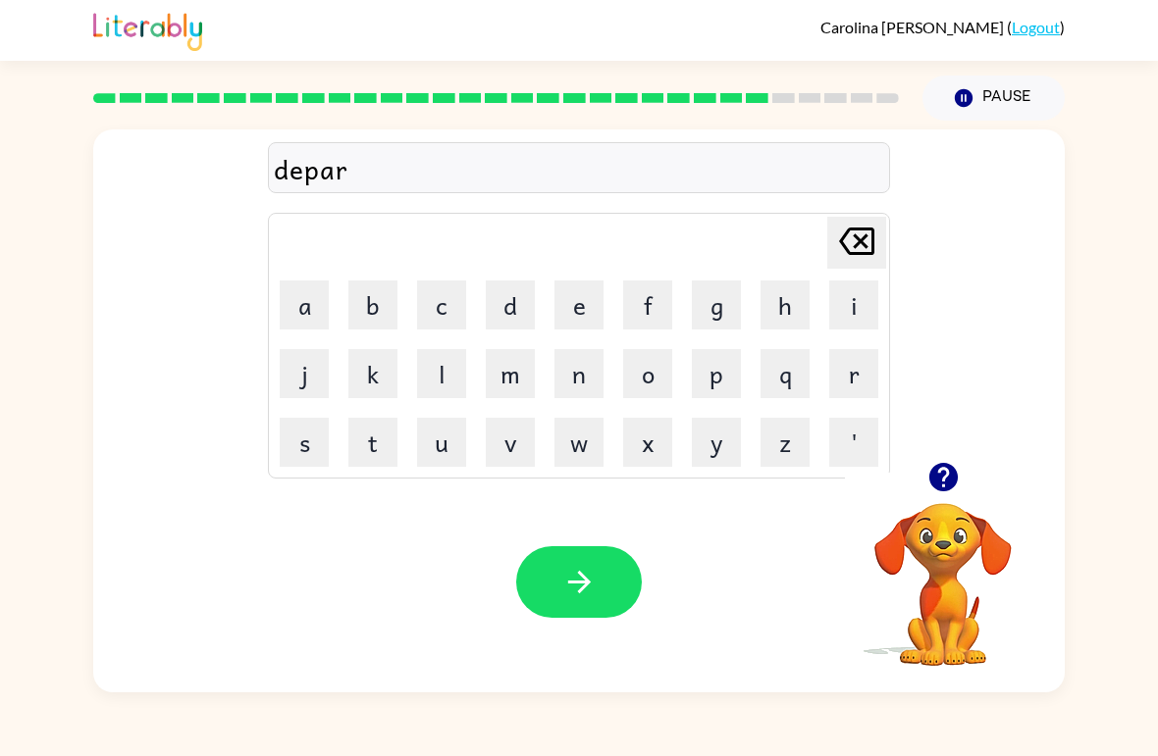
click at [513, 369] on button "m" at bounding box center [510, 373] width 49 height 49
click at [584, 314] on button "e" at bounding box center [578, 305] width 49 height 49
click at [586, 373] on button "n" at bounding box center [578, 373] width 49 height 49
click at [372, 438] on button "t" at bounding box center [372, 442] width 49 height 49
click at [593, 593] on icon "button" at bounding box center [579, 582] width 34 height 34
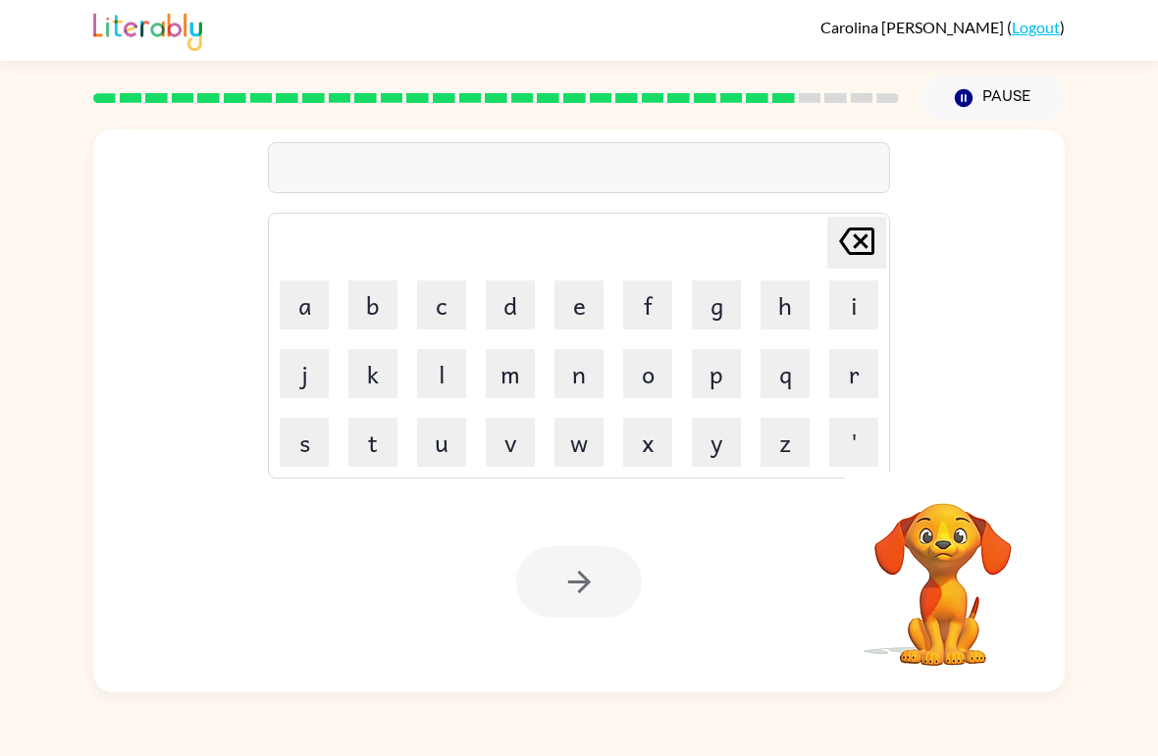
click at [296, 441] on button "s" at bounding box center [304, 442] width 49 height 49
click at [448, 369] on button "l" at bounding box center [441, 373] width 49 height 49
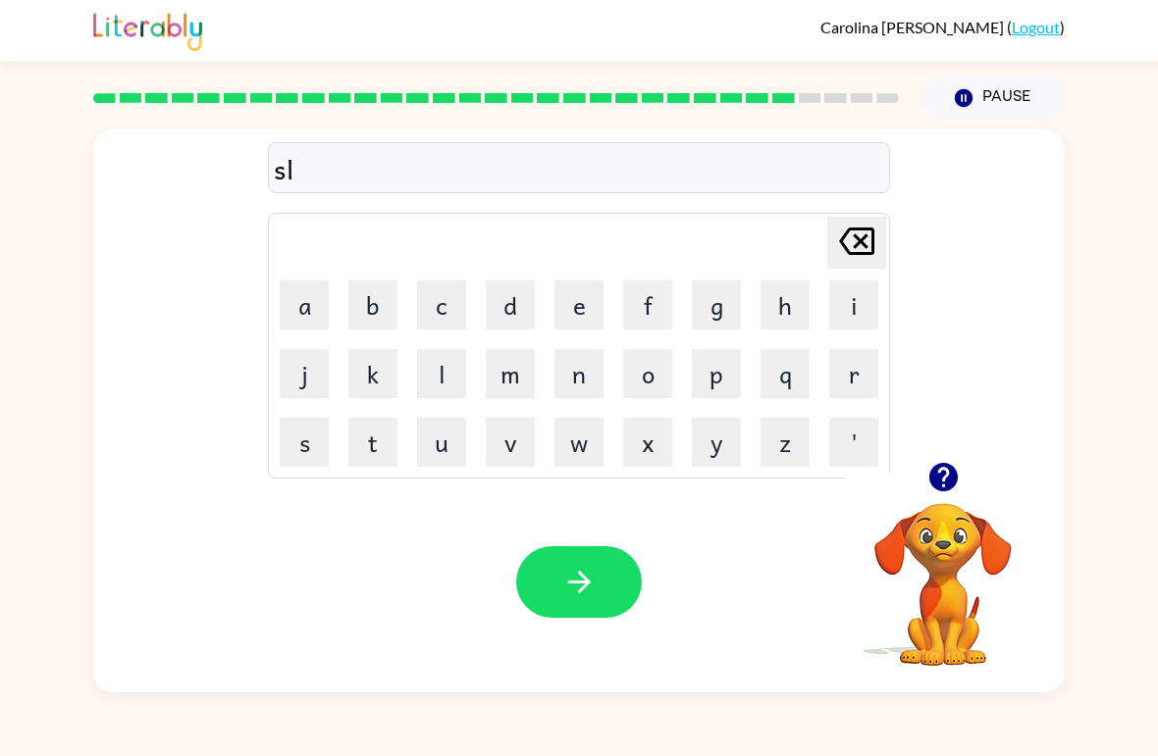
click at [852, 298] on button "i" at bounding box center [853, 305] width 49 height 49
click at [864, 246] on icon at bounding box center [856, 241] width 35 height 27
click at [725, 462] on button "y" at bounding box center [716, 442] width 49 height 49
click at [372, 435] on button "t" at bounding box center [372, 442] width 49 height 49
click at [576, 300] on button "e" at bounding box center [578, 305] width 49 height 49
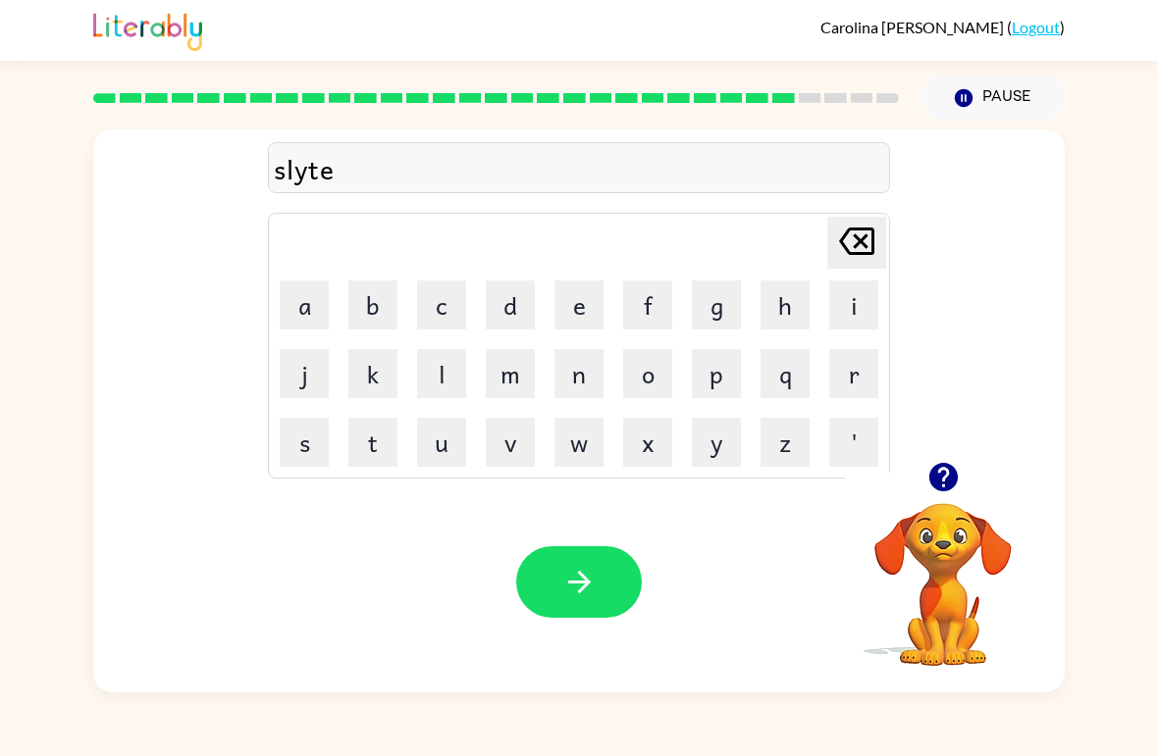
click at [584, 575] on icon "button" at bounding box center [579, 582] width 34 height 34
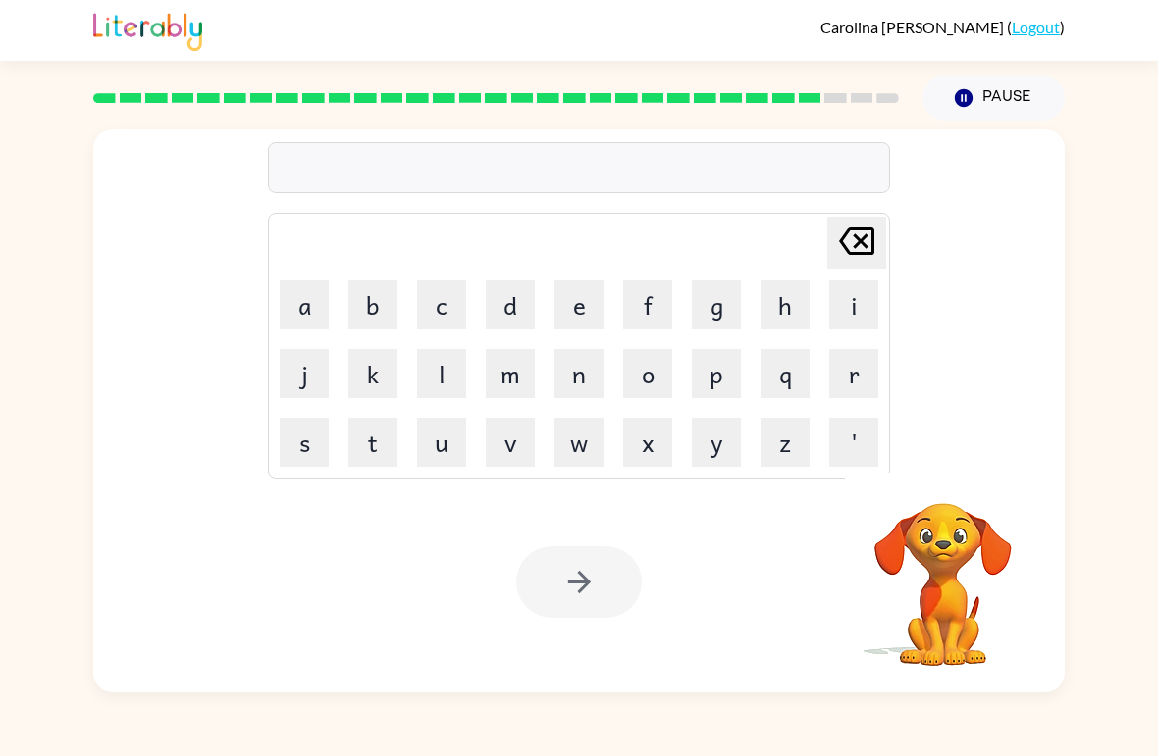
click at [455, 426] on button "u" at bounding box center [441, 442] width 49 height 49
click at [587, 374] on button "n" at bounding box center [578, 373] width 49 height 49
click at [858, 310] on button "i" at bounding box center [853, 305] width 49 height 49
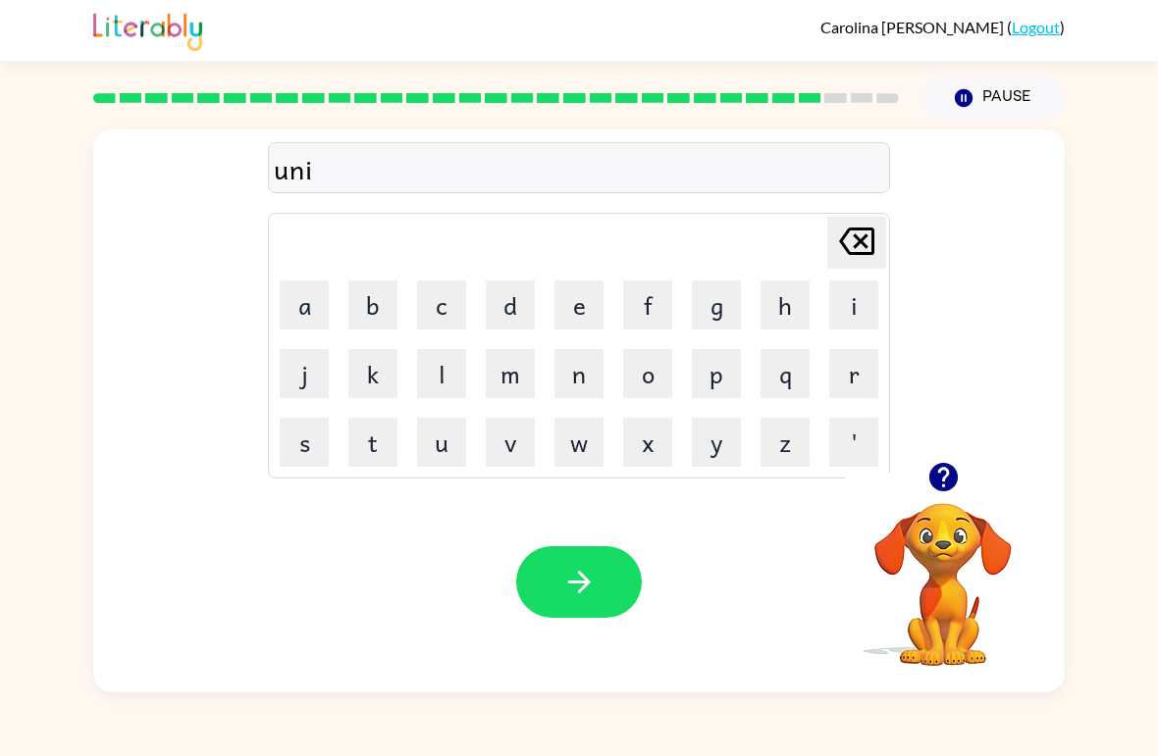
click at [513, 438] on button "v" at bounding box center [510, 442] width 49 height 49
click at [586, 311] on button "e" at bounding box center [578, 305] width 49 height 49
click at [853, 369] on button "r" at bounding box center [853, 373] width 49 height 49
click at [297, 436] on button "s" at bounding box center [304, 442] width 49 height 49
click at [303, 311] on button "a" at bounding box center [304, 305] width 49 height 49
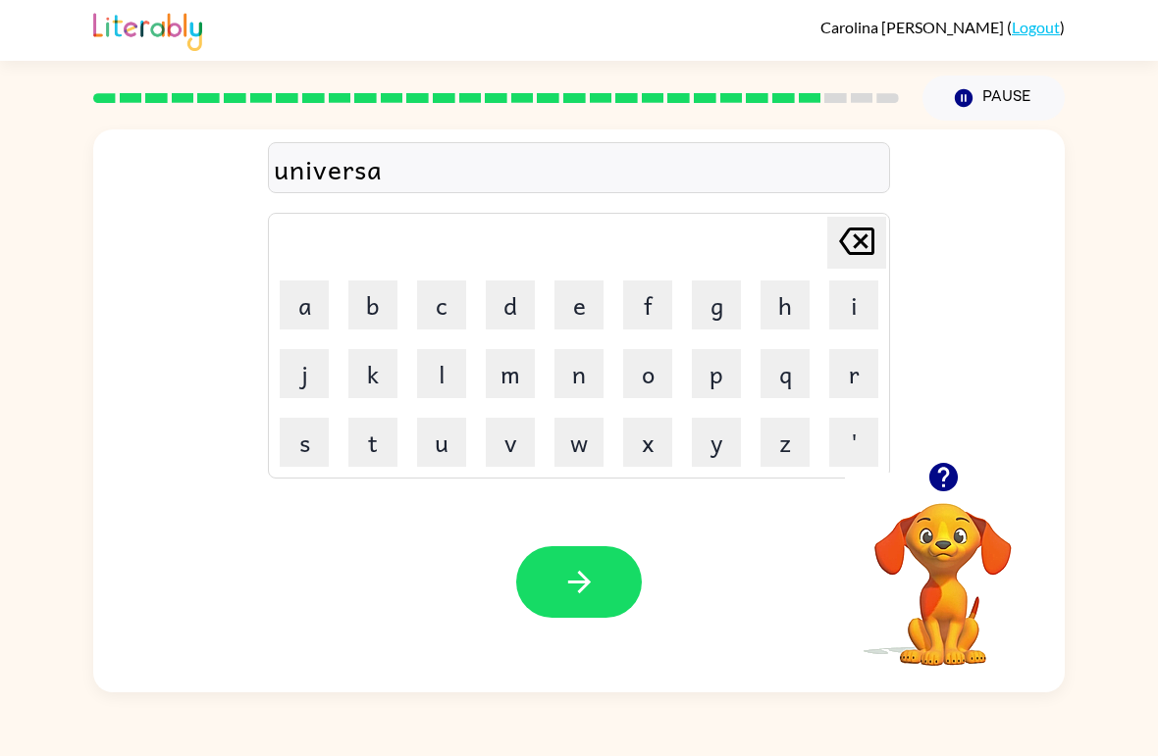
click at [438, 370] on button "l" at bounding box center [441, 373] width 49 height 49
click at [570, 586] on icon "button" at bounding box center [579, 582] width 34 height 34
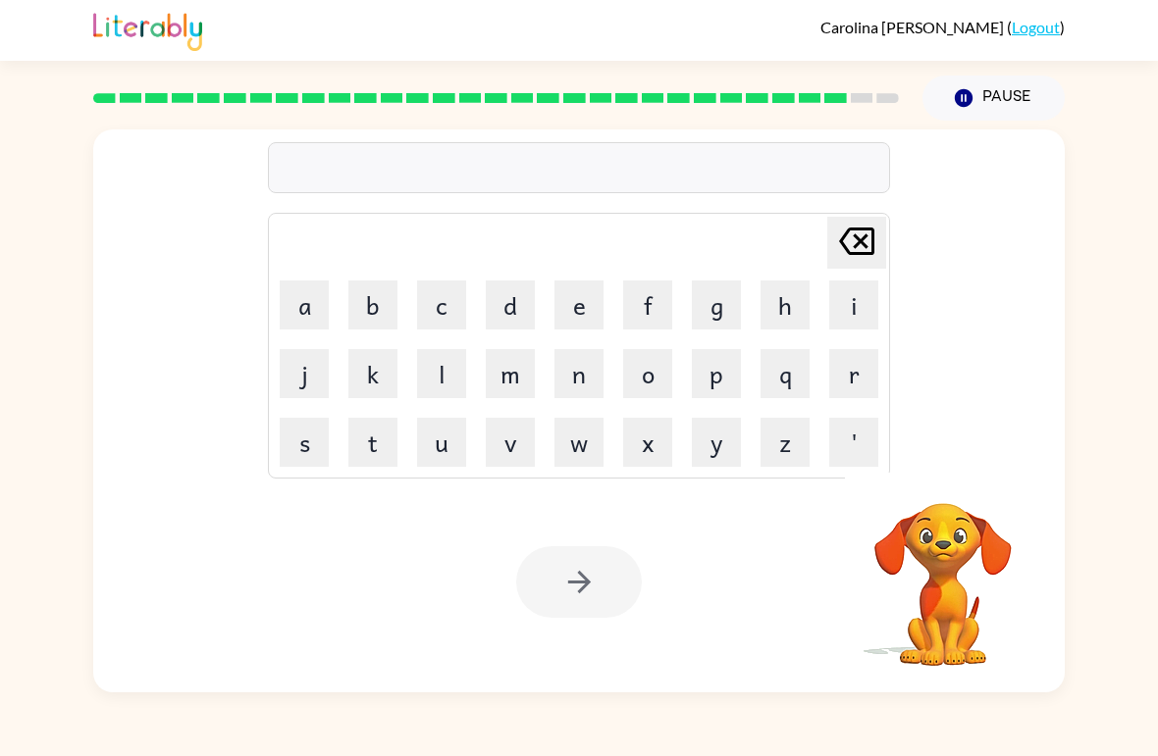
click at [310, 456] on button "s" at bounding box center [304, 442] width 49 height 49
click at [856, 302] on button "i" at bounding box center [853, 305] width 49 height 49
click at [438, 367] on button "l" at bounding box center [441, 373] width 49 height 49
click at [521, 447] on button "v" at bounding box center [510, 442] width 49 height 49
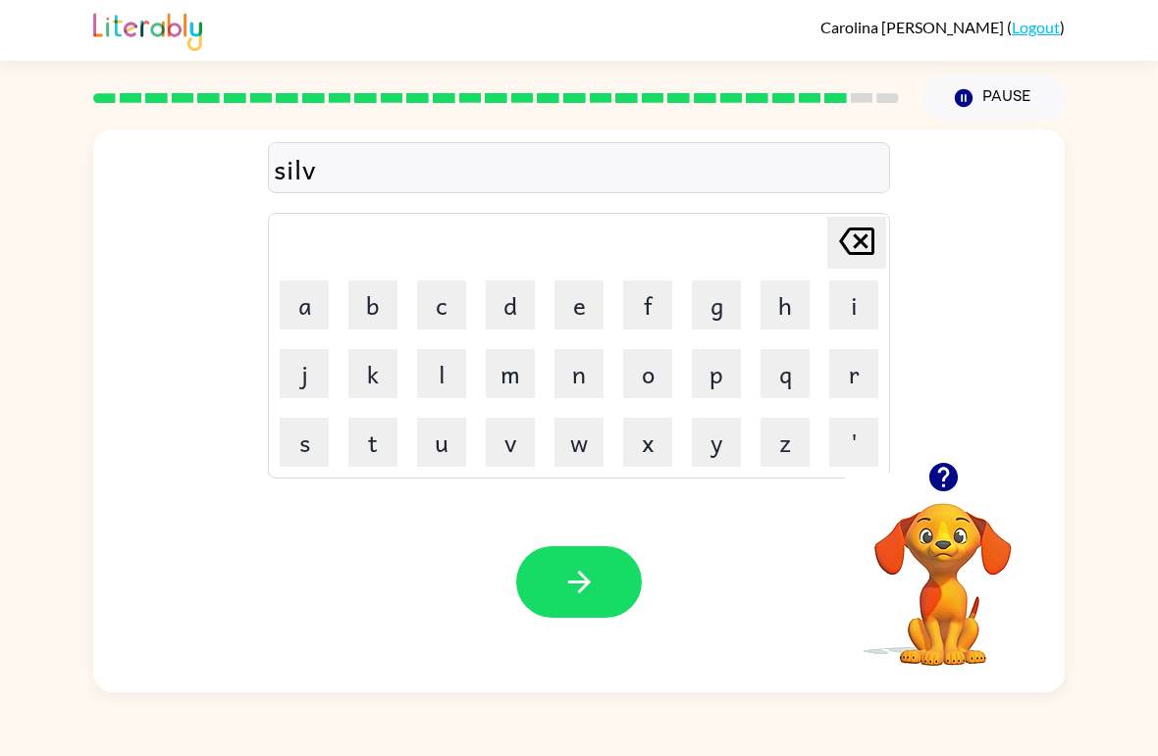
click at [574, 317] on button "e" at bounding box center [578, 305] width 49 height 49
click at [845, 384] on button "r" at bounding box center [853, 373] width 49 height 49
click at [566, 440] on button "w" at bounding box center [578, 442] width 49 height 49
click at [580, 312] on button "e" at bounding box center [578, 305] width 49 height 49
click at [300, 291] on button "a" at bounding box center [304, 305] width 49 height 49
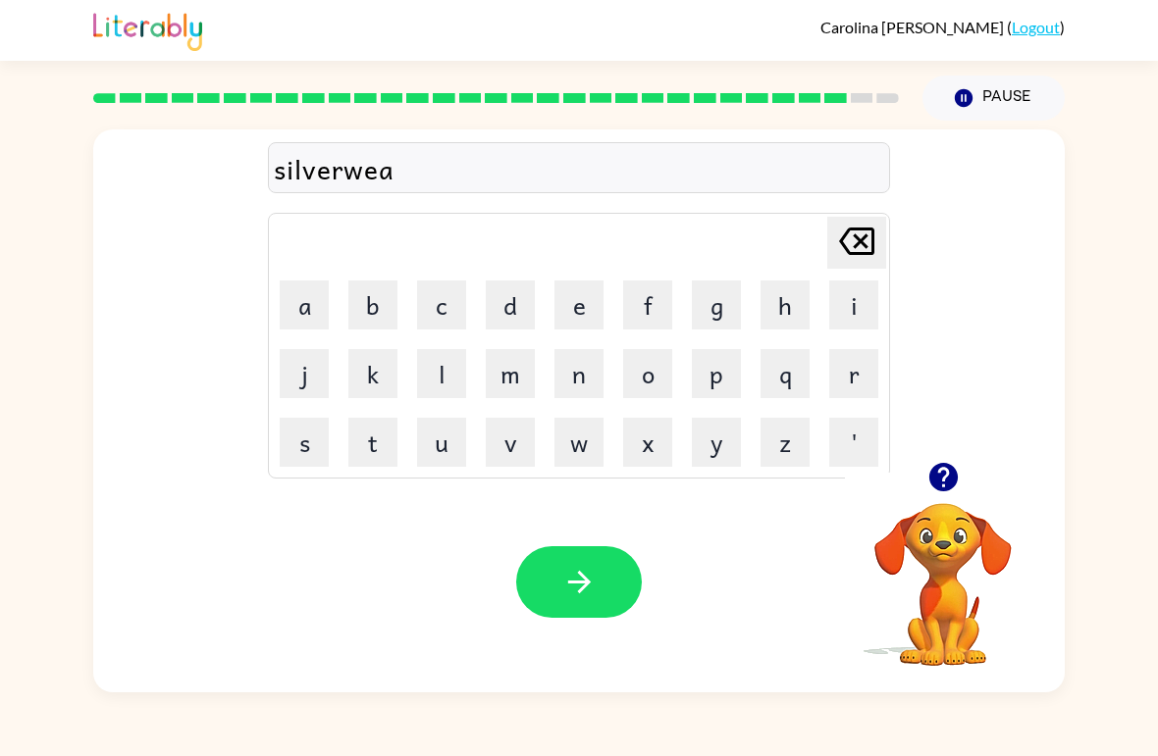
click at [853, 382] on button "r" at bounding box center [853, 373] width 49 height 49
click at [580, 589] on icon "button" at bounding box center [579, 582] width 34 height 34
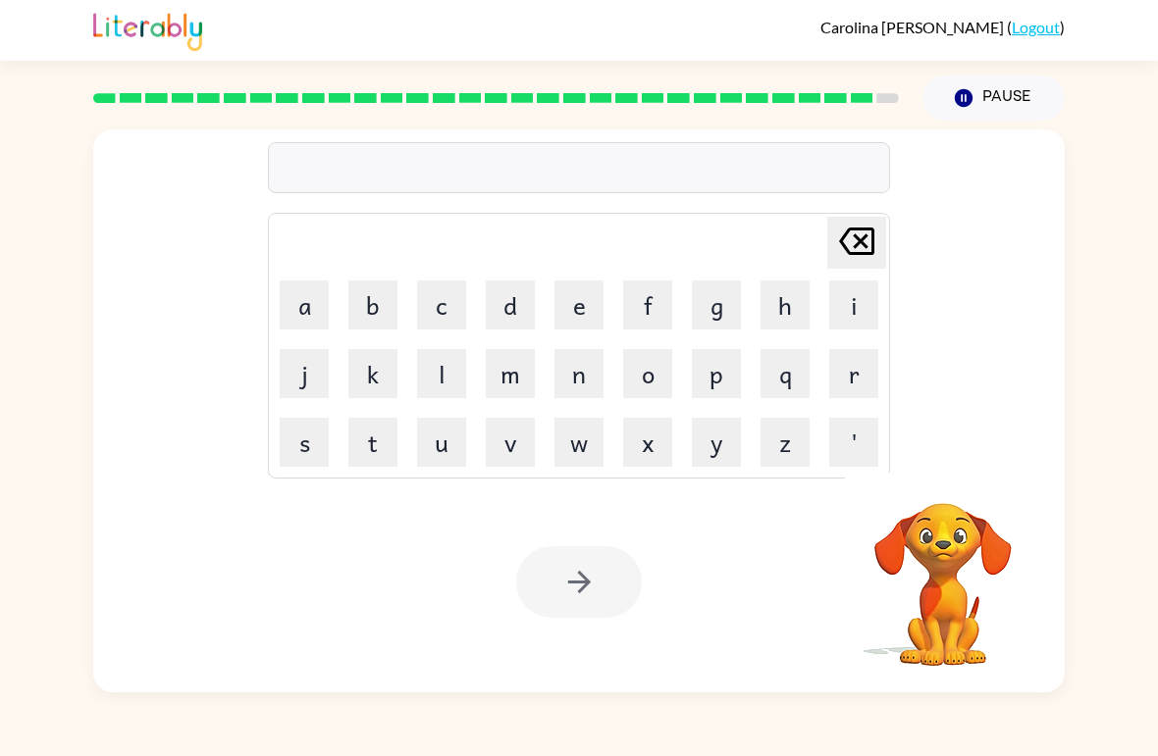
click at [578, 322] on button "e" at bounding box center [578, 305] width 49 height 49
click at [583, 377] on button "n" at bounding box center [578, 373] width 49 height 49
click at [447, 310] on button "c" at bounding box center [441, 305] width 49 height 49
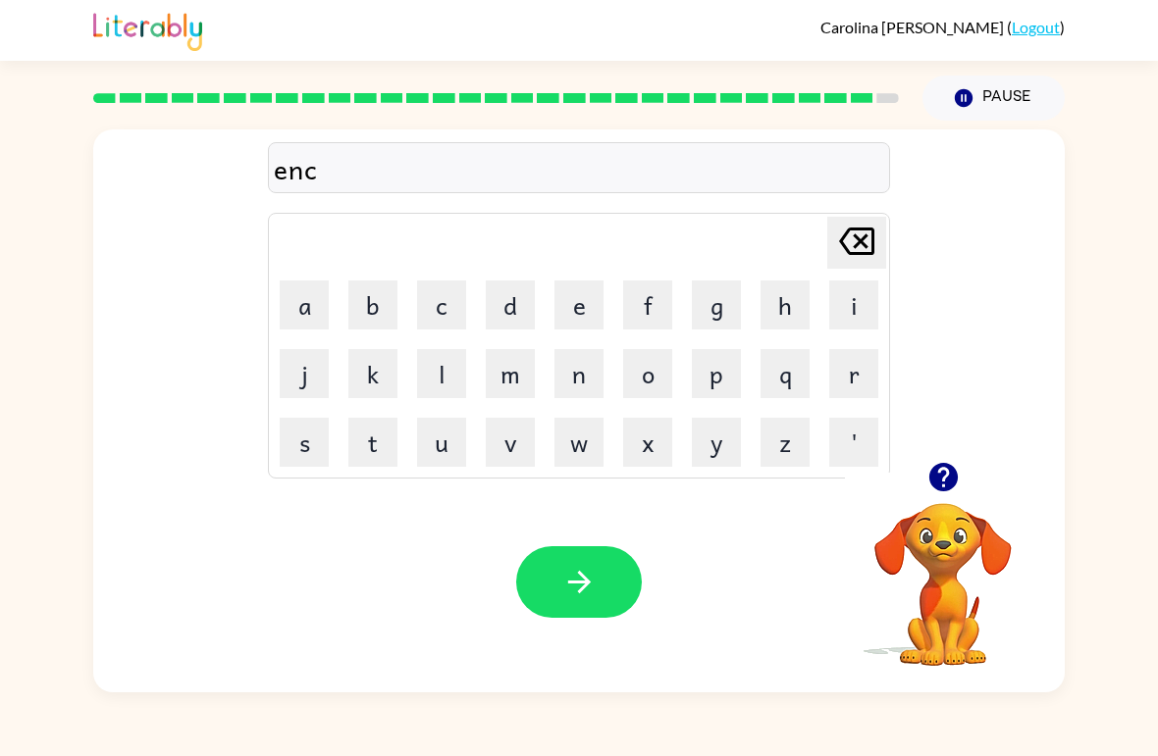
click at [661, 377] on button "o" at bounding box center [647, 373] width 49 height 49
click at [448, 435] on button "u" at bounding box center [441, 442] width 49 height 49
click at [579, 382] on button "n" at bounding box center [578, 373] width 49 height 49
click at [386, 450] on button "t" at bounding box center [372, 442] width 49 height 49
click at [577, 309] on button "e" at bounding box center [578, 305] width 49 height 49
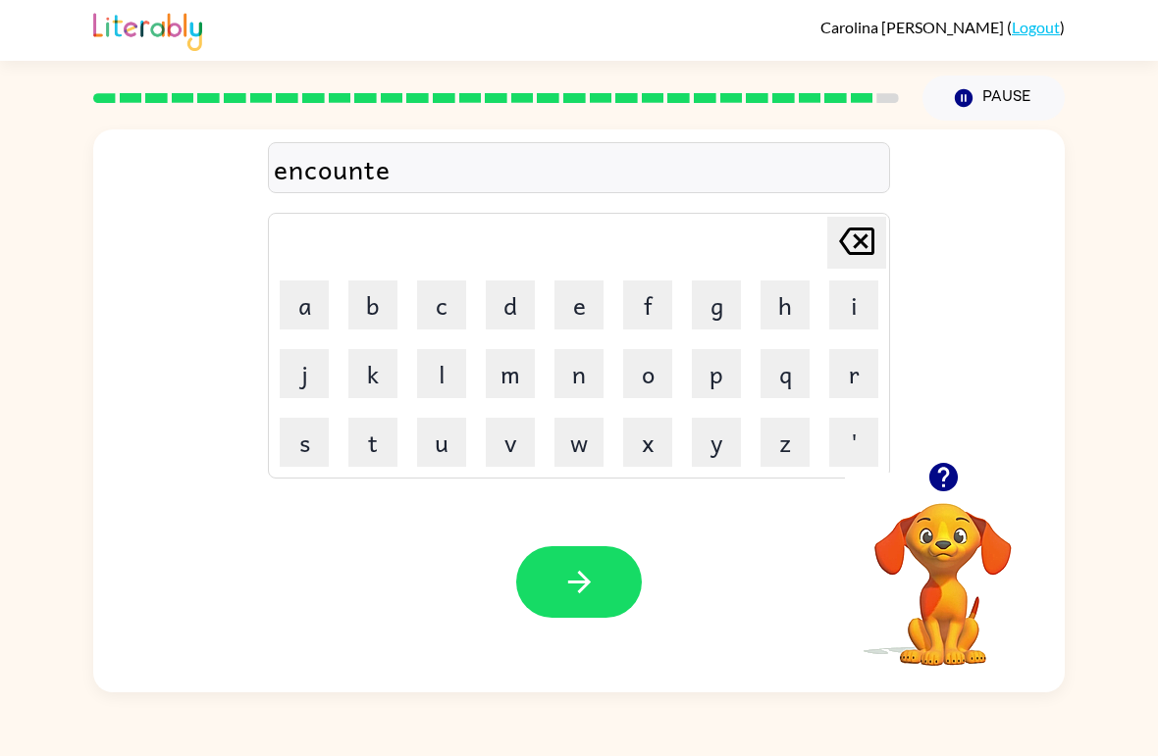
click at [856, 381] on button "r" at bounding box center [853, 373] width 49 height 49
click at [603, 593] on button "button" at bounding box center [579, 582] width 126 height 72
